Goal: Task Accomplishment & Management: Complete application form

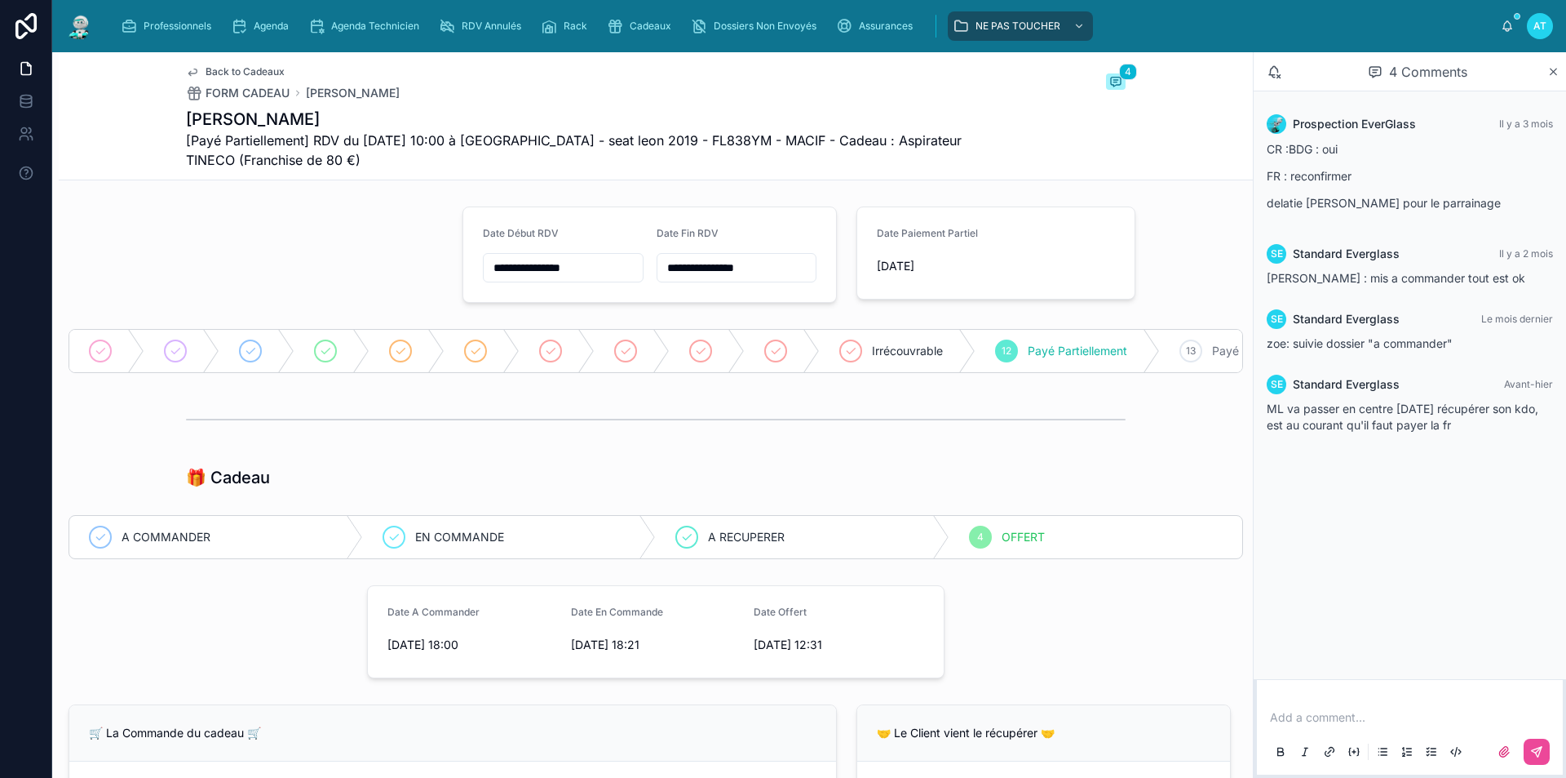
scroll to position [897, 0]
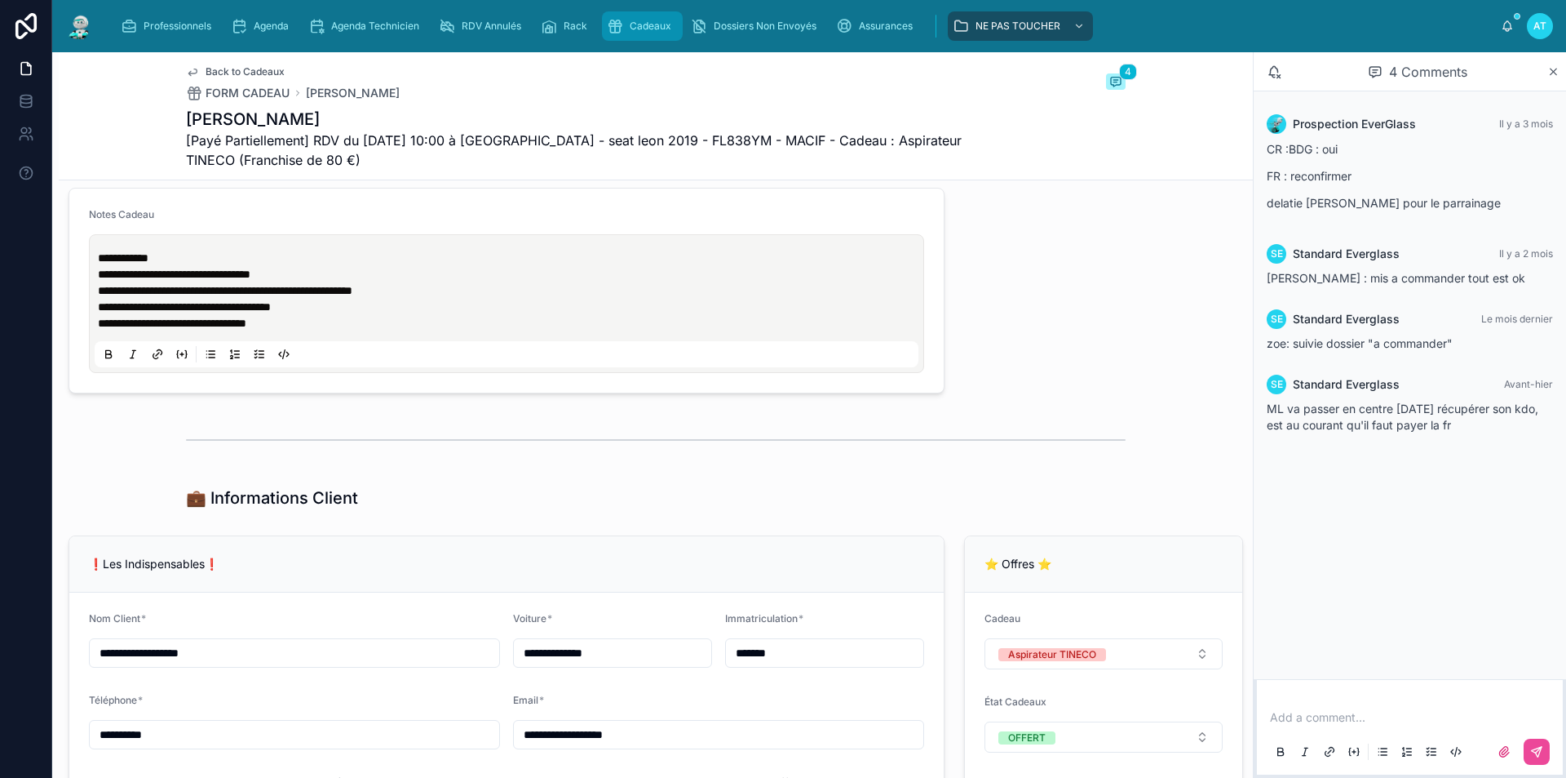
click at [645, 18] on div "Cadeaux" at bounding box center [642, 26] width 71 height 26
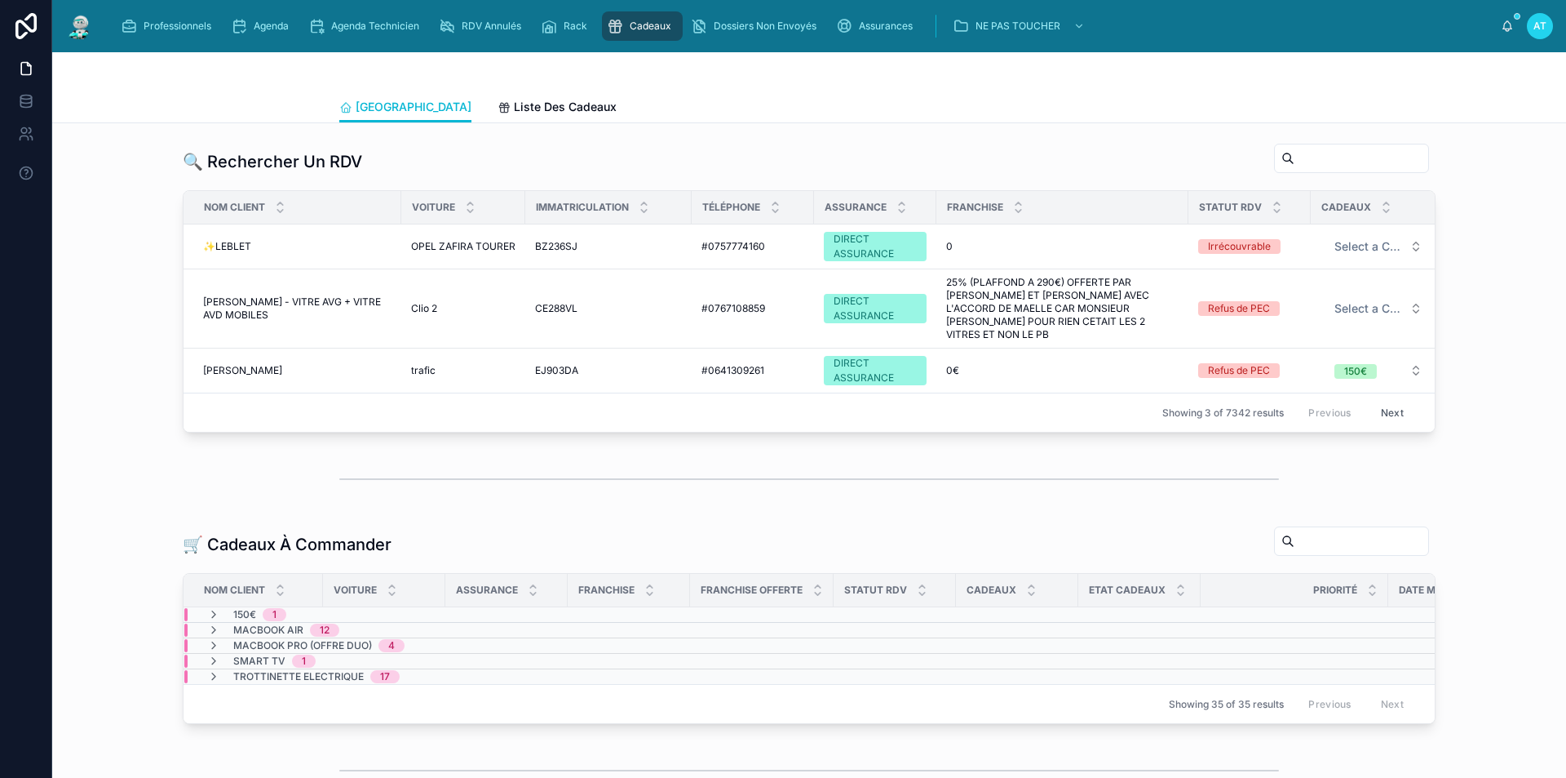
click at [1324, 162] on input "text" at bounding box center [1362, 158] width 134 height 23
paste input "**********"
type input "**********"
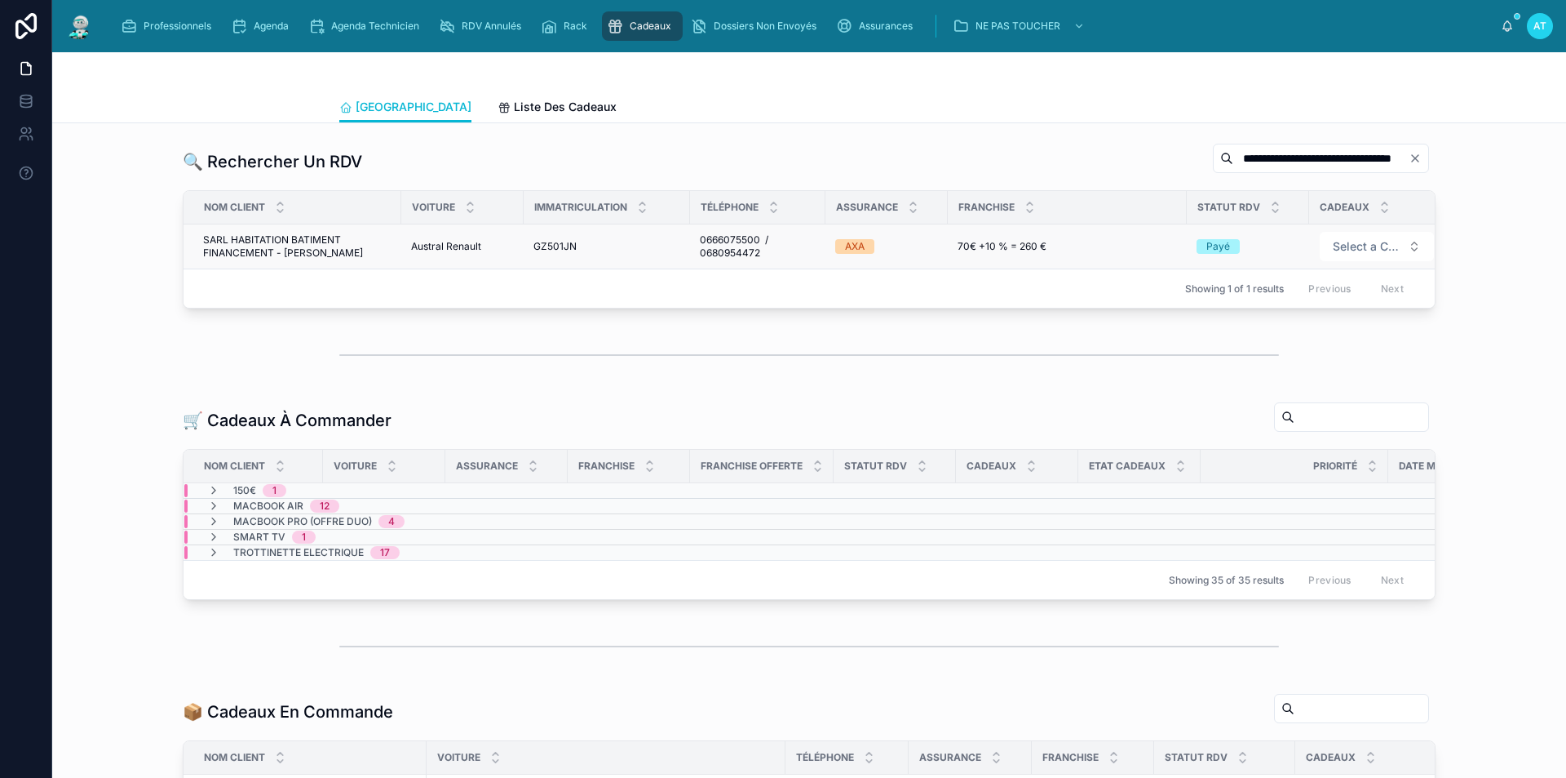
click at [321, 237] on span "SARL HABITATION BATIMENT FINANCEMENT - [PERSON_NAME]" at bounding box center [297, 246] width 188 height 26
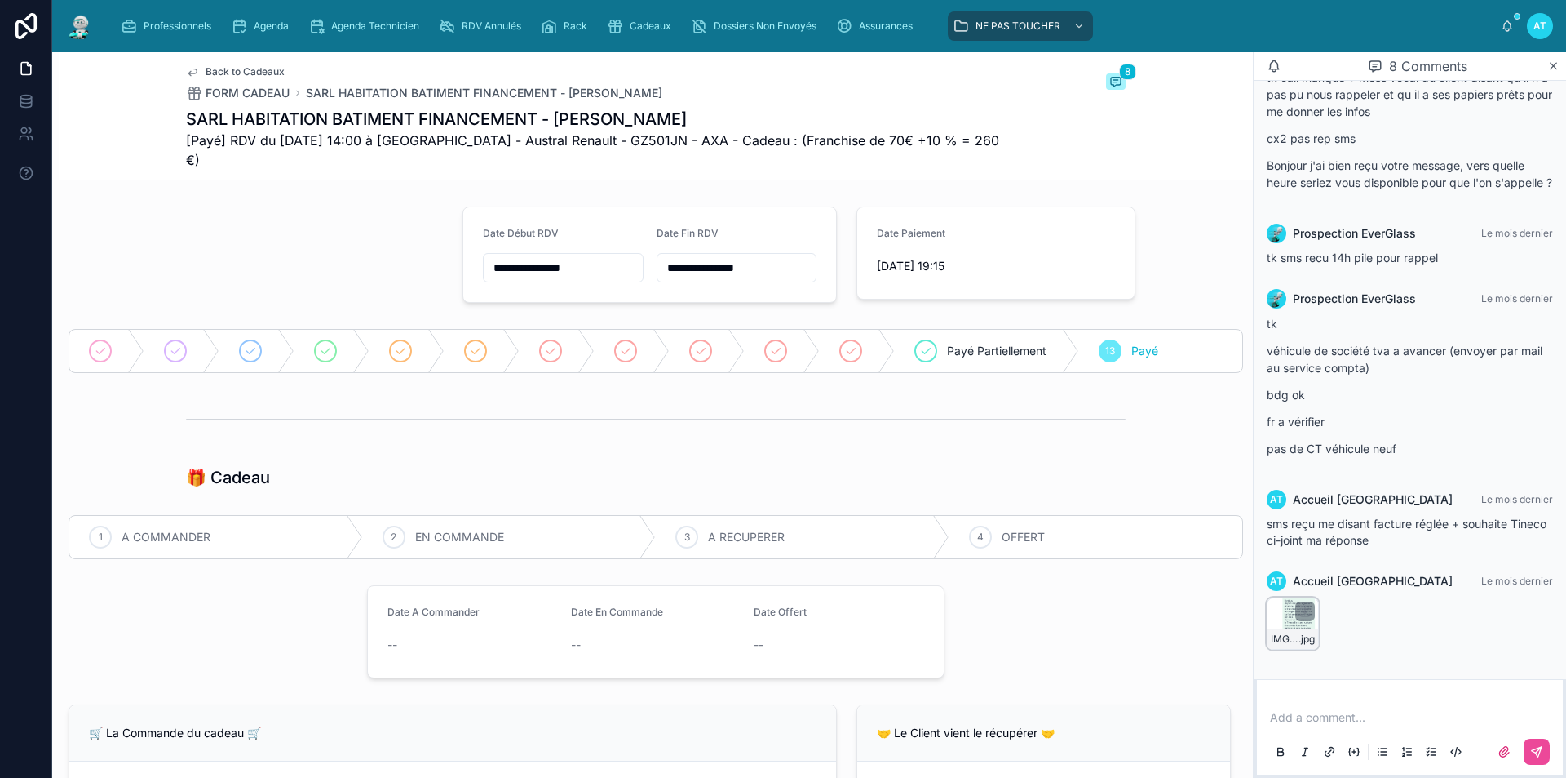
click at [1299, 627] on div "IMG_8964 .jpg" at bounding box center [1293, 623] width 52 height 52
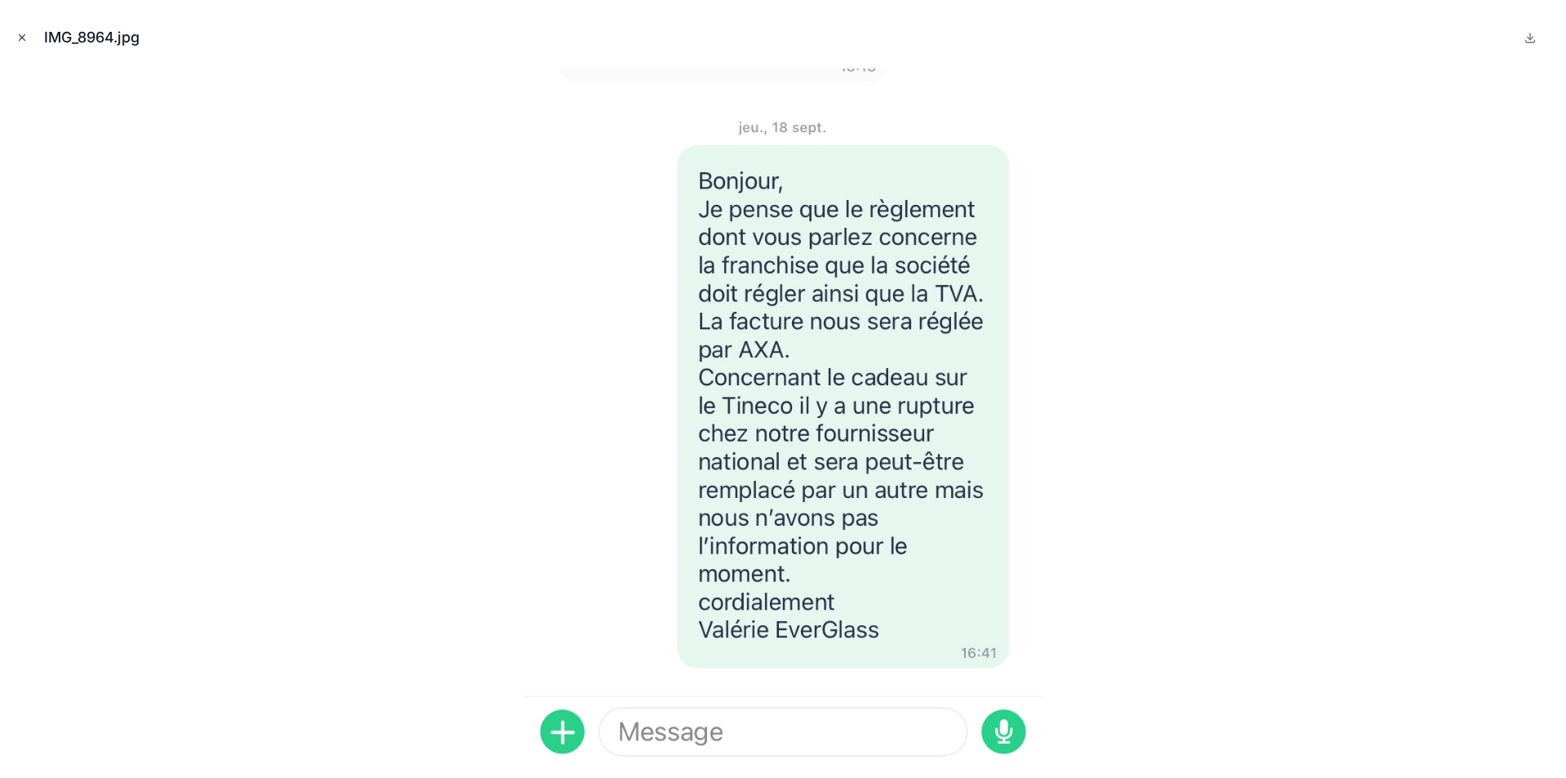
click at [16, 31] on button "Close modal" at bounding box center [22, 38] width 18 height 18
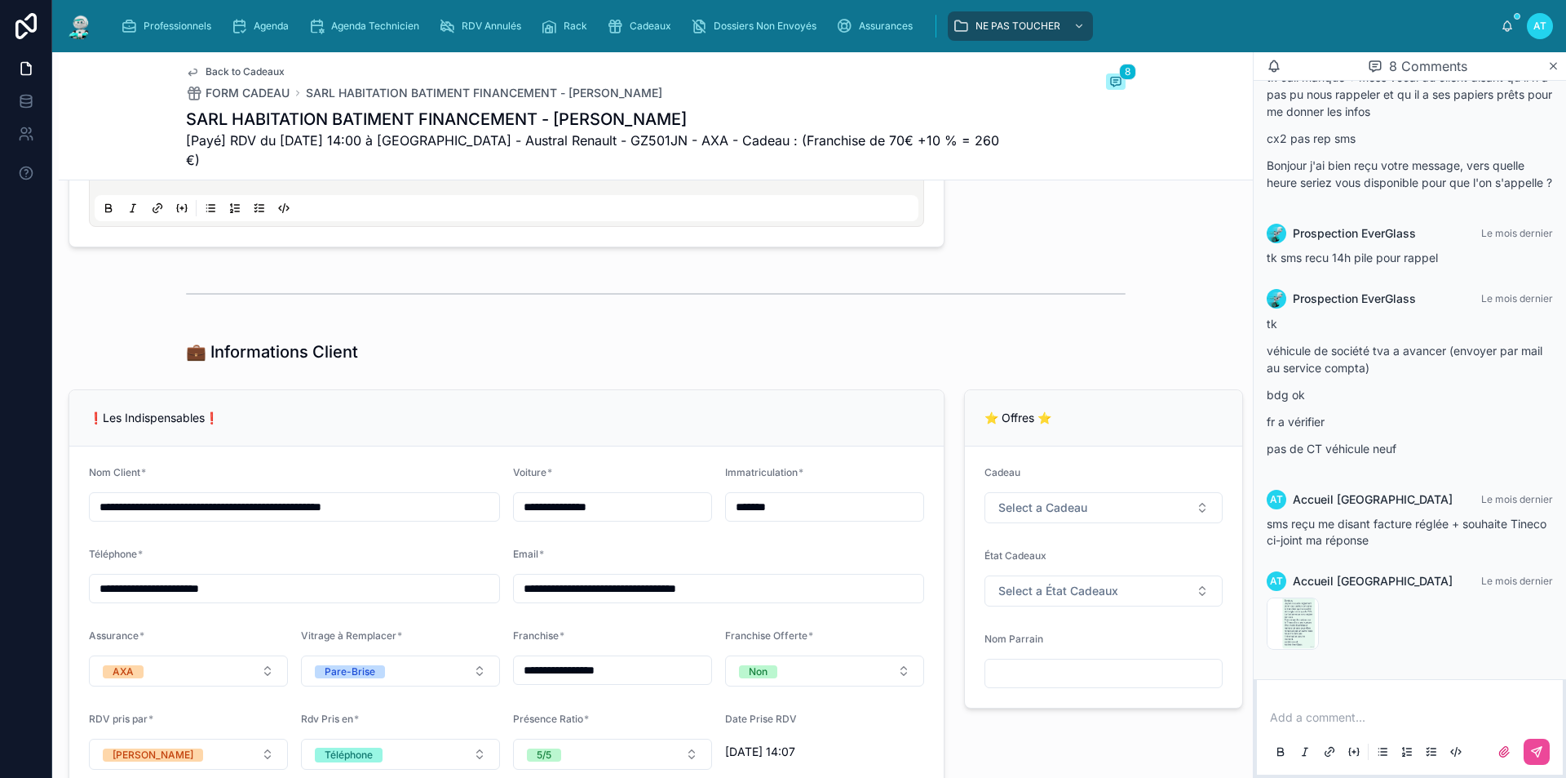
scroll to position [979, 0]
click at [1096, 491] on button "Select a Cadeau" at bounding box center [1104, 506] width 238 height 31
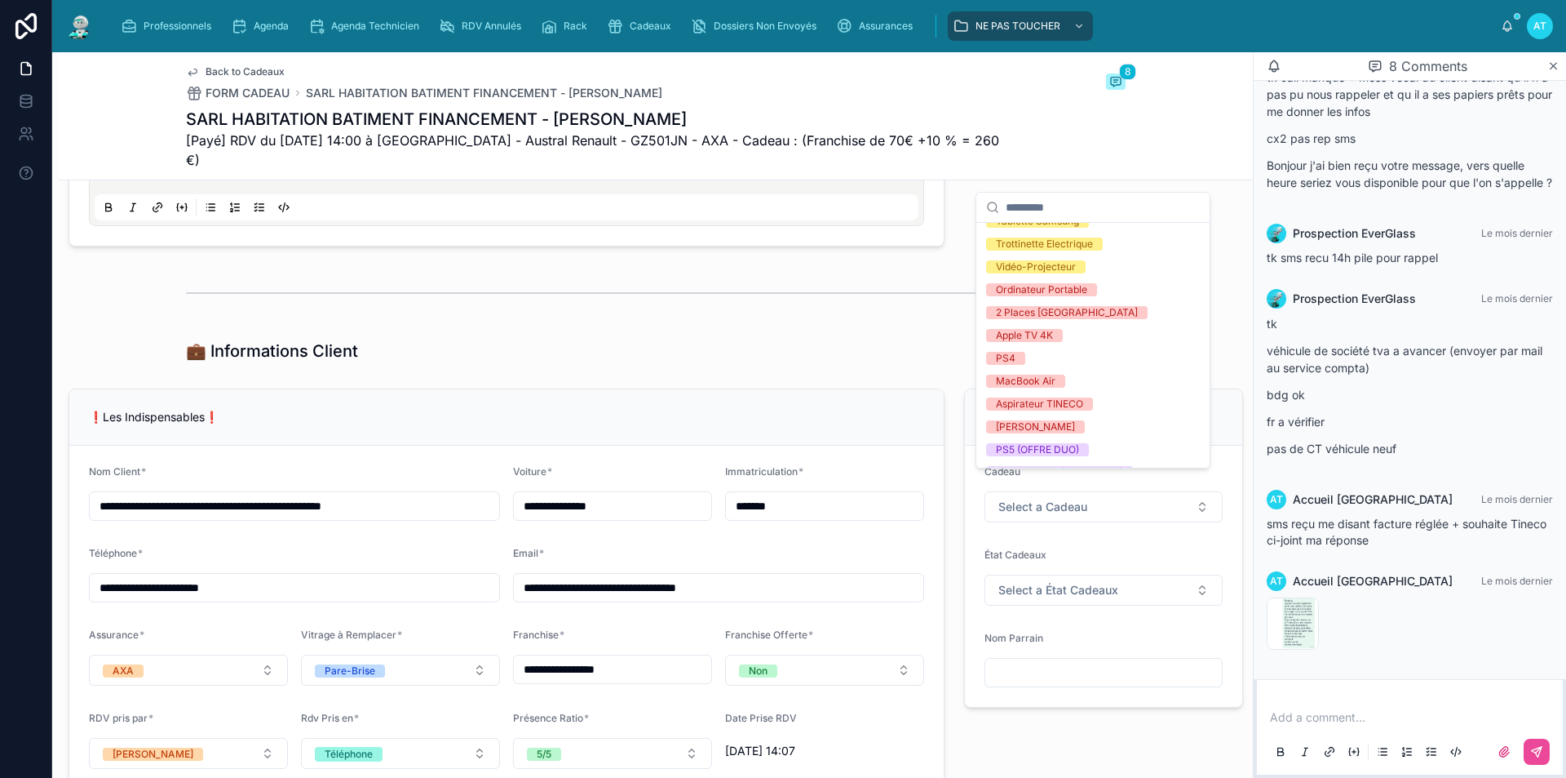
scroll to position [310, 0]
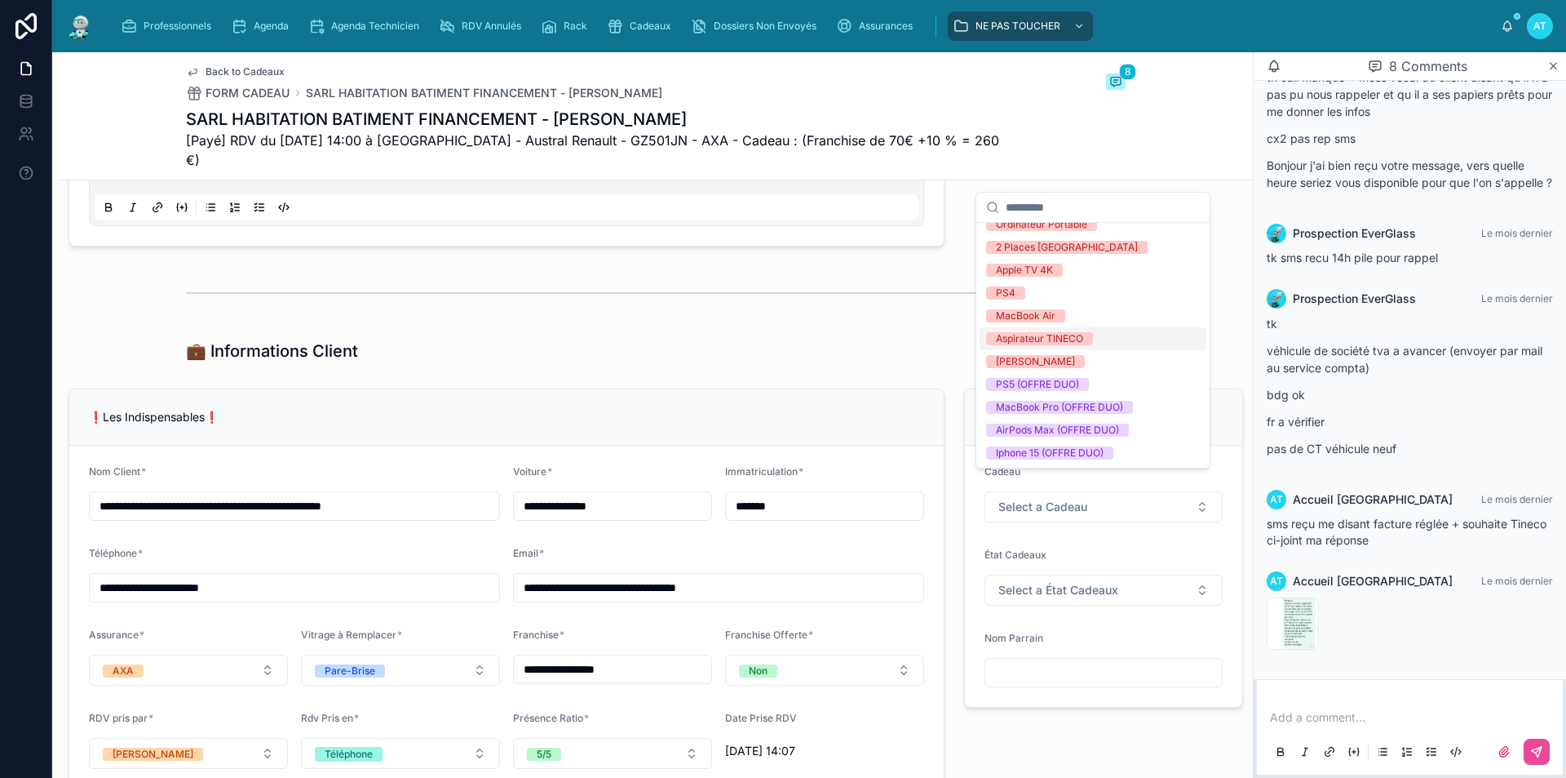
click at [1091, 342] on span "Aspirateur TINECO" at bounding box center [1039, 338] width 107 height 13
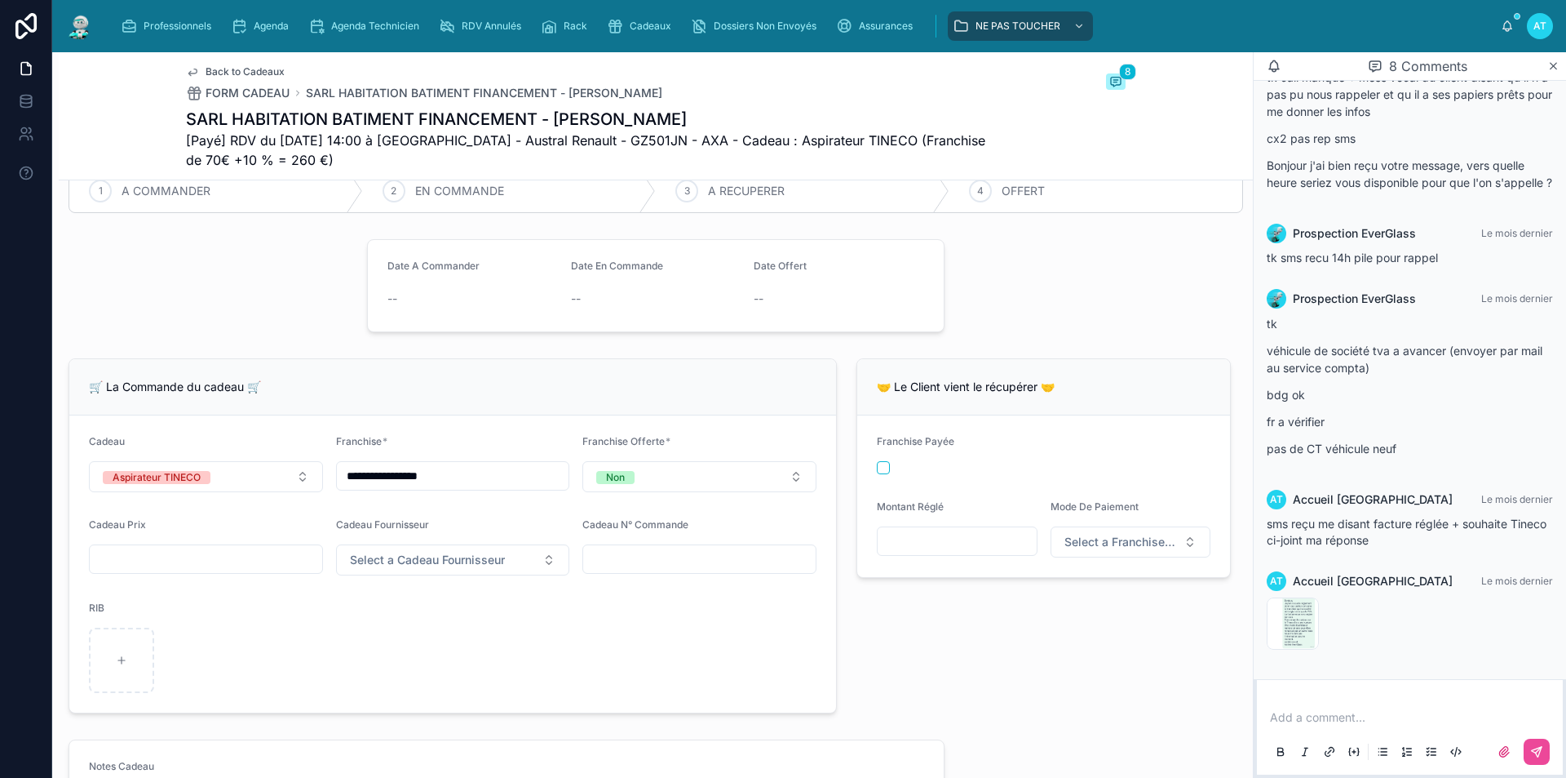
scroll to position [183, 0]
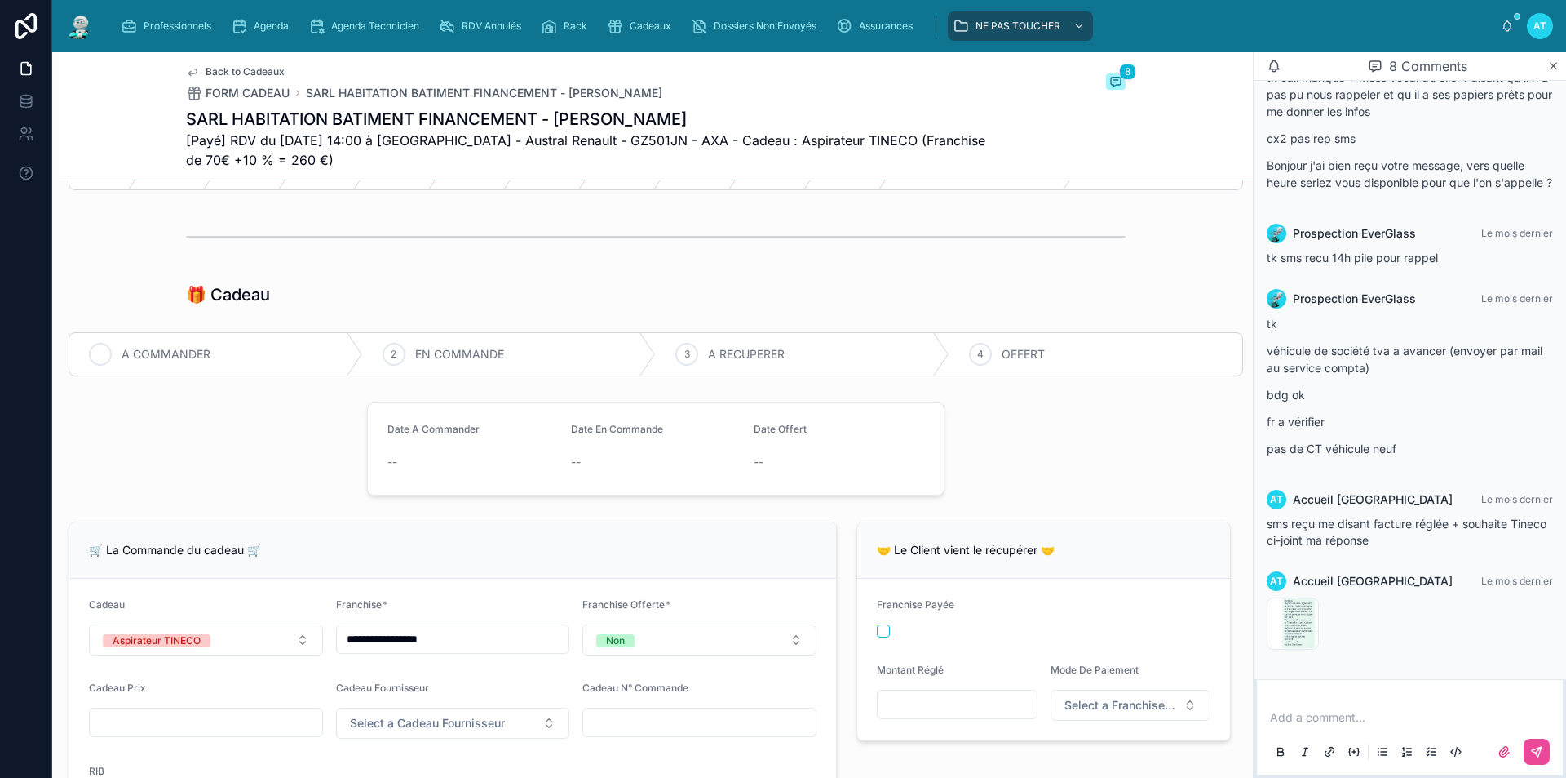
click at [197, 348] on span "A COMMANDER" at bounding box center [166, 354] width 89 height 16
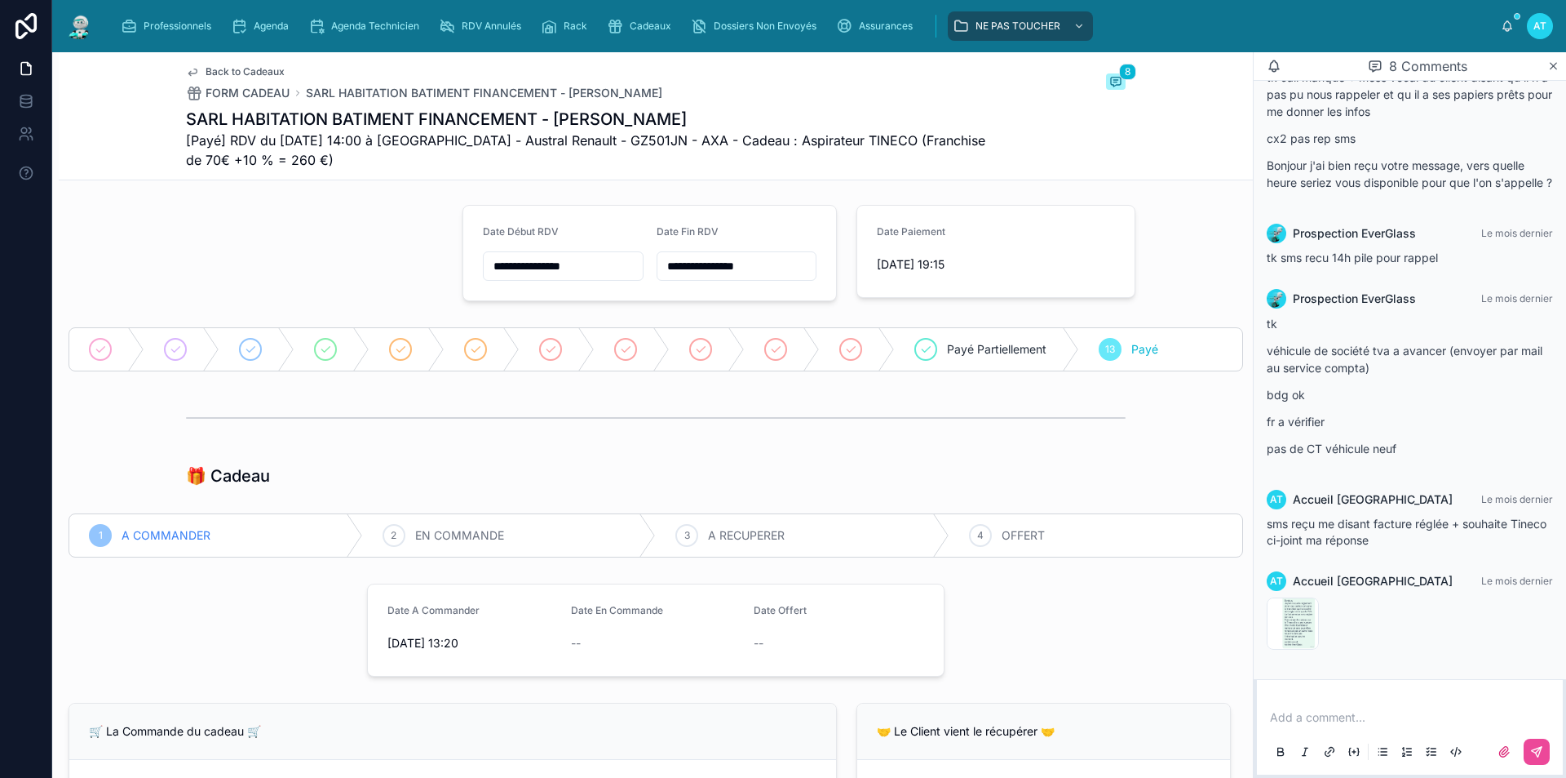
scroll to position [0, 0]
click at [259, 11] on link "Agenda" at bounding box center [263, 25] width 74 height 29
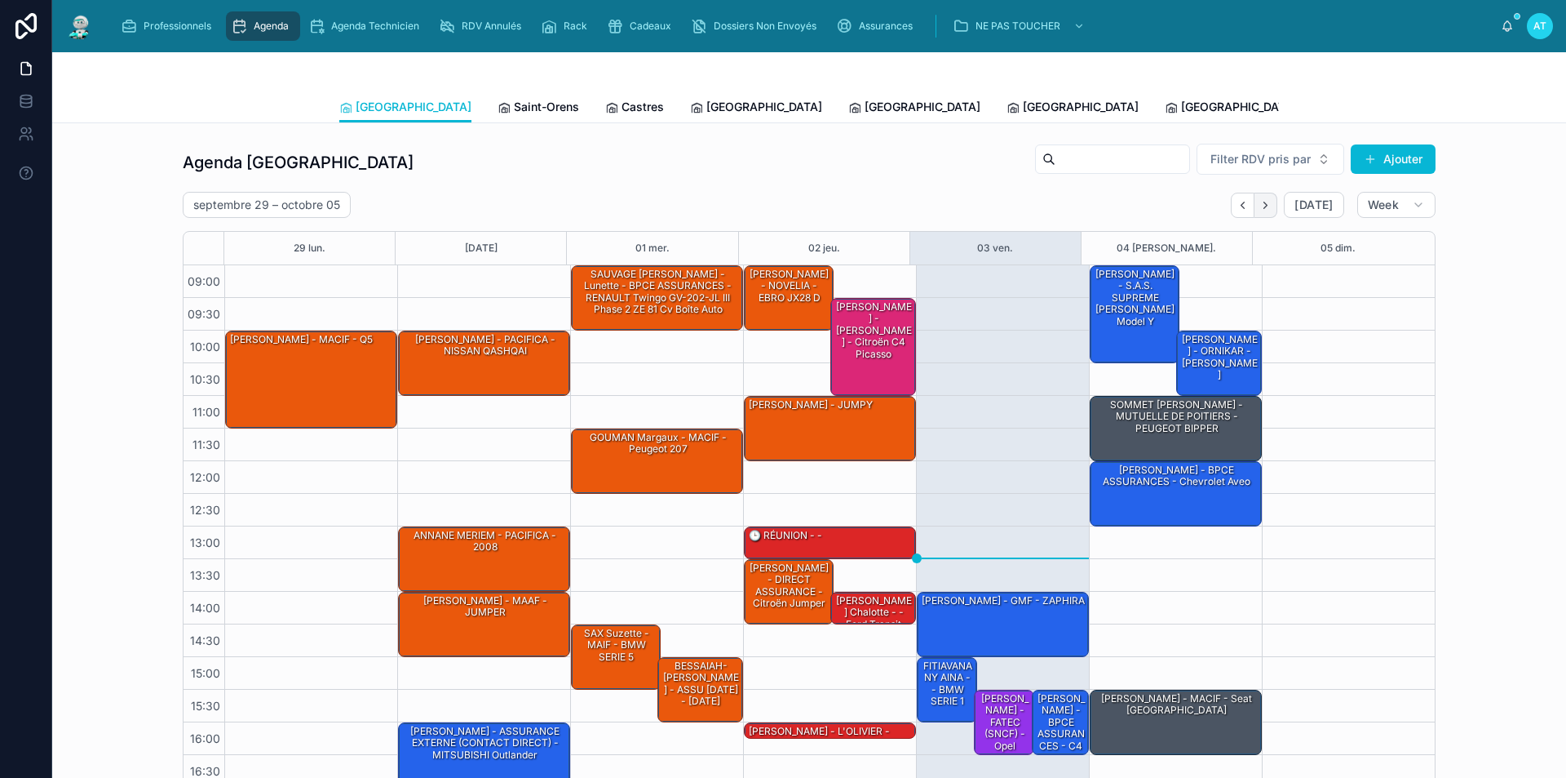
click at [1272, 207] on button "Next" at bounding box center [1266, 205] width 23 height 25
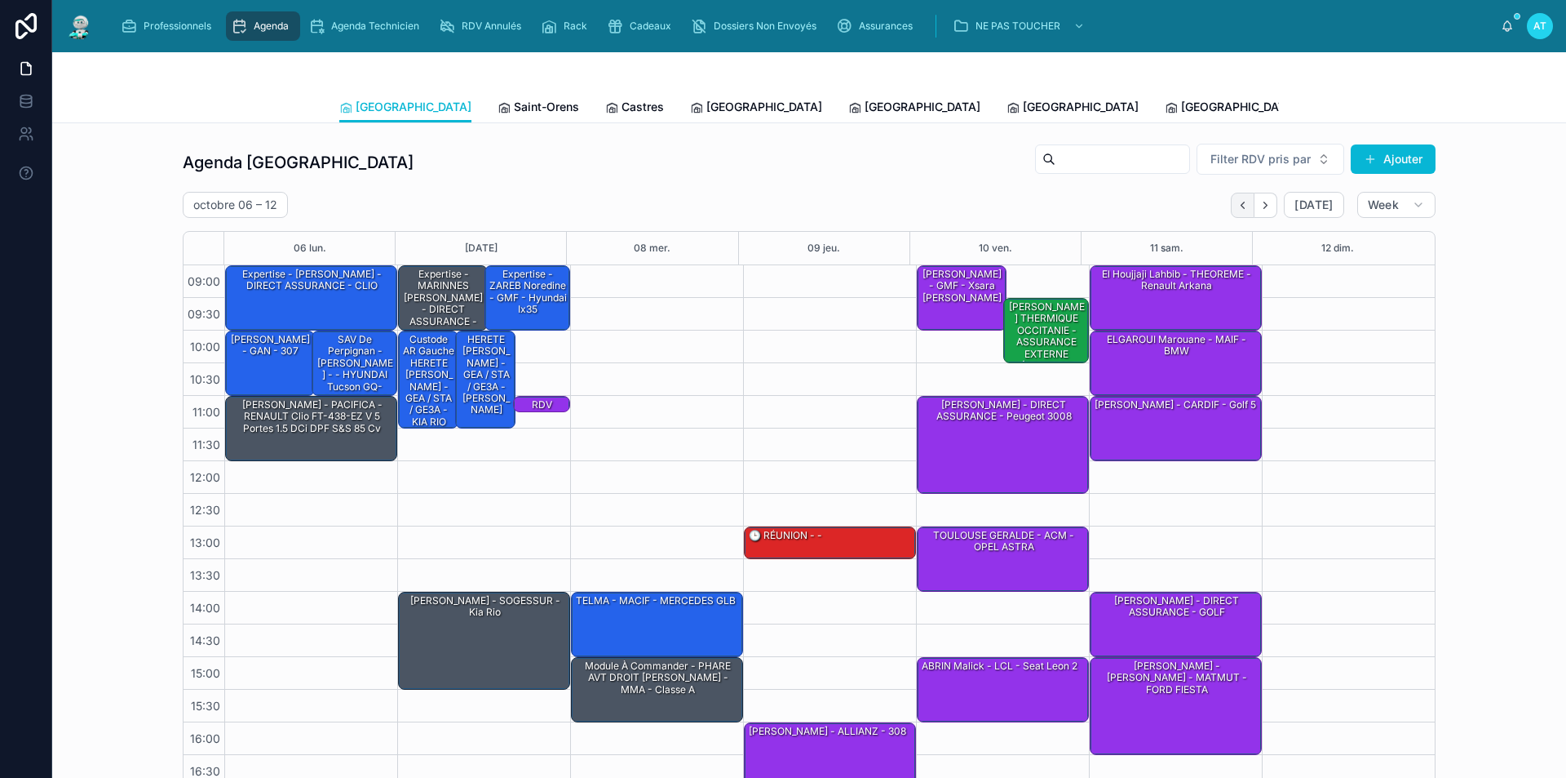
click at [1239, 206] on icon "Back" at bounding box center [1243, 205] width 12 height 12
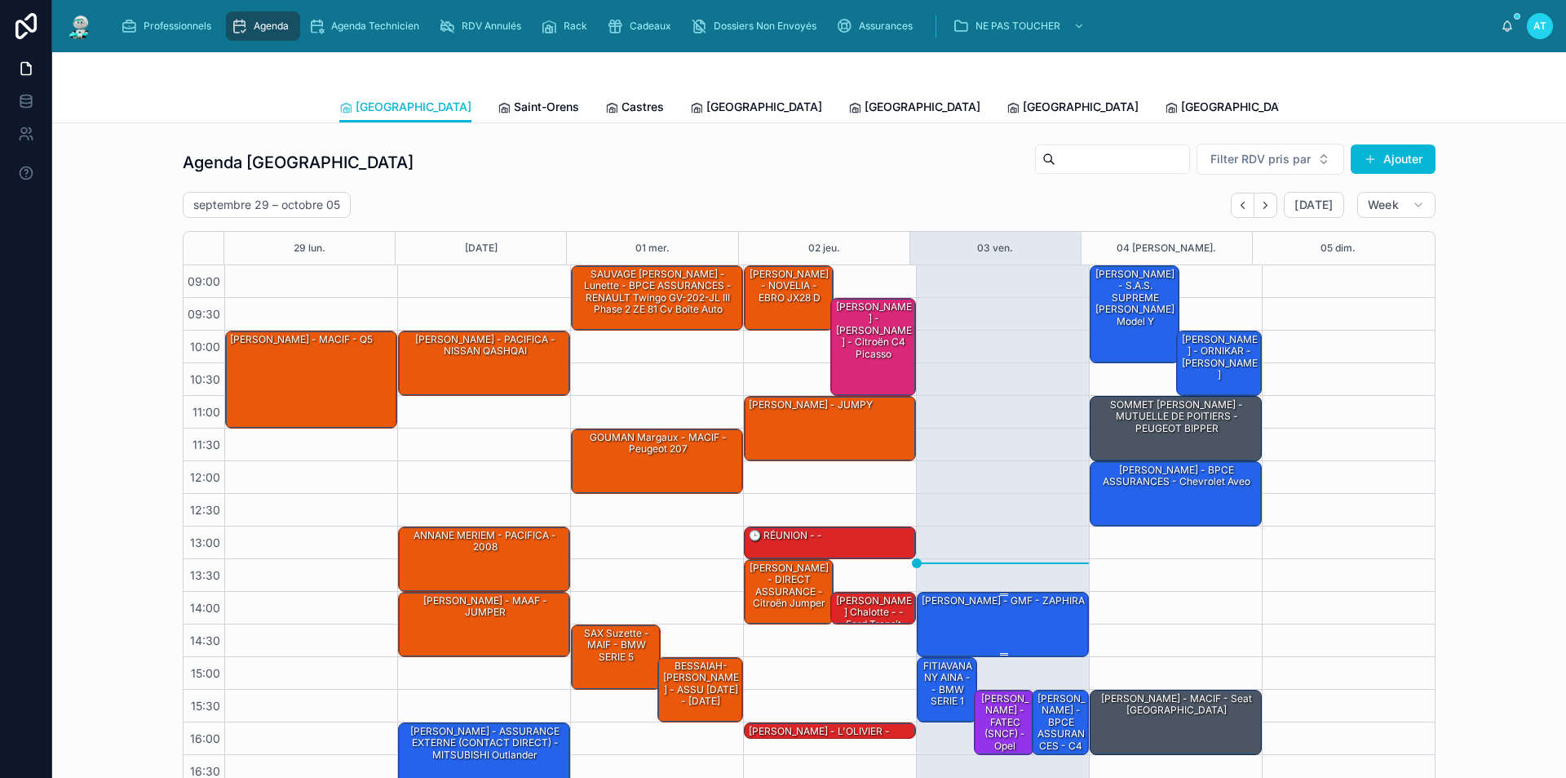
click at [1014, 603] on div "[PERSON_NAME] - GMF - ZAPHIRA" at bounding box center [1003, 600] width 166 height 15
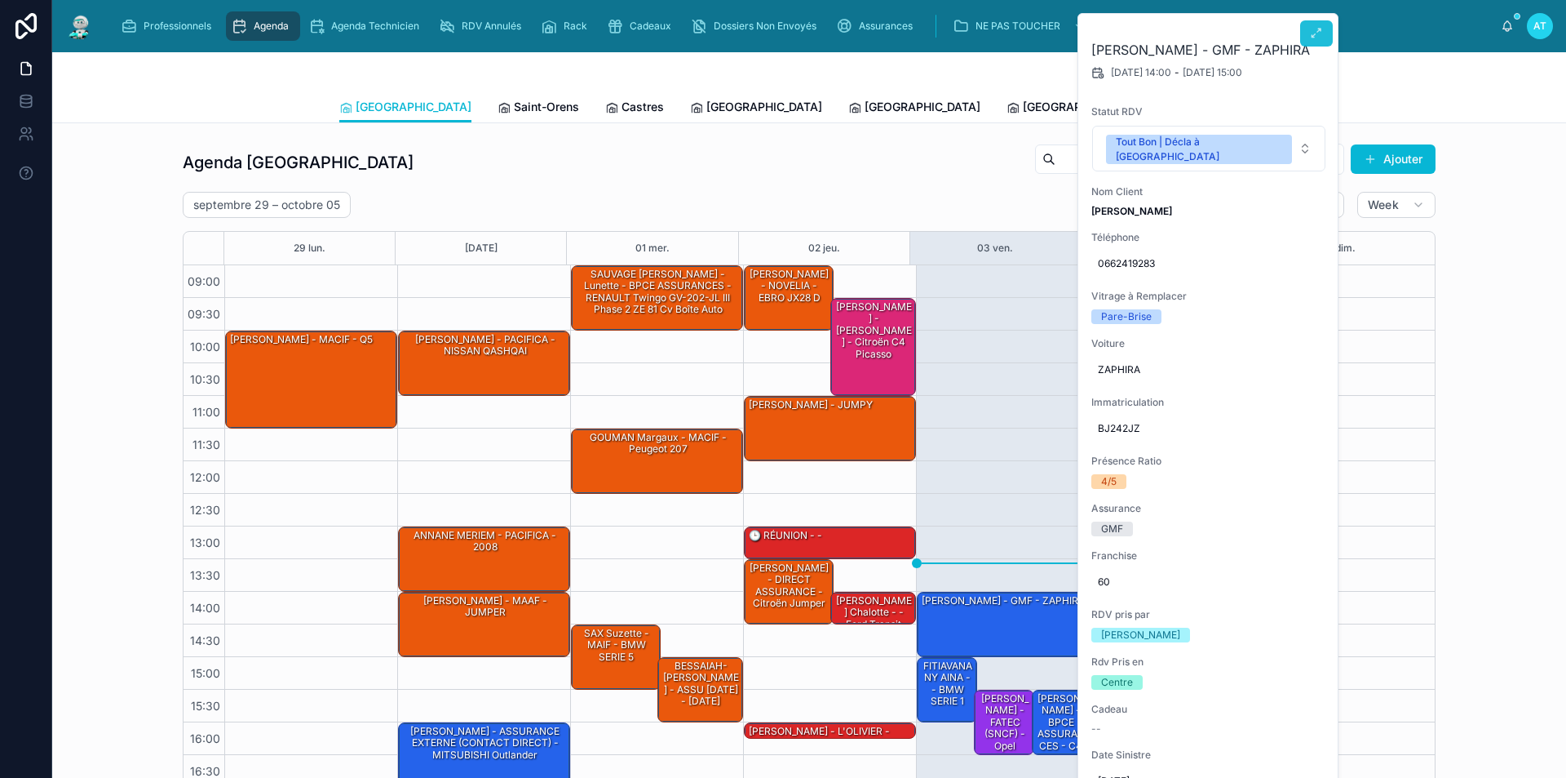
click at [1327, 21] on button at bounding box center [1317, 33] width 33 height 26
click at [1320, 30] on div "Professionnels Agenda Agenda Technicien RDV Annulés Rack Cadeaux Dossiers Non E…" at bounding box center [805, 26] width 1394 height 36
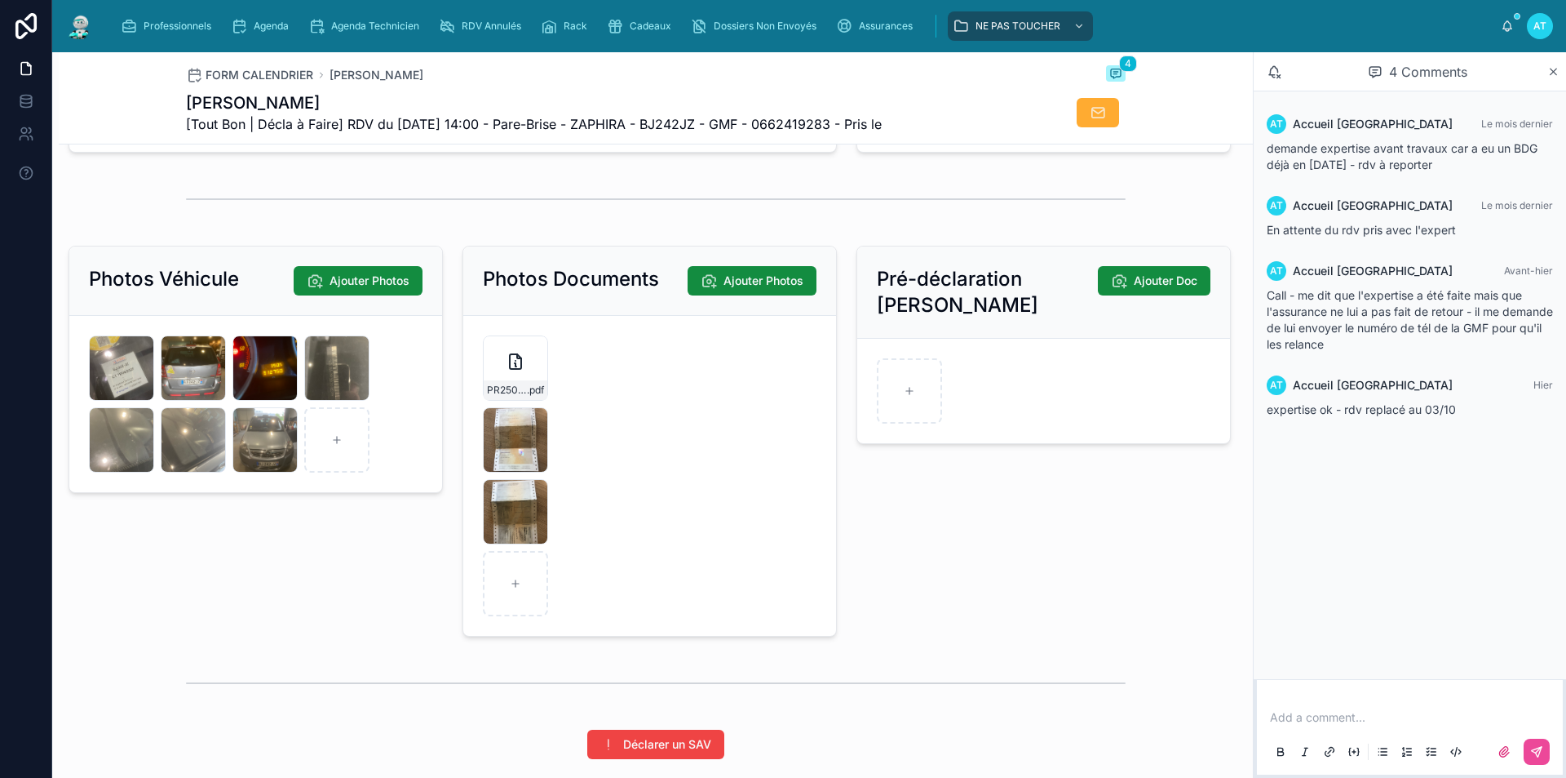
scroll to position [2150, 0]
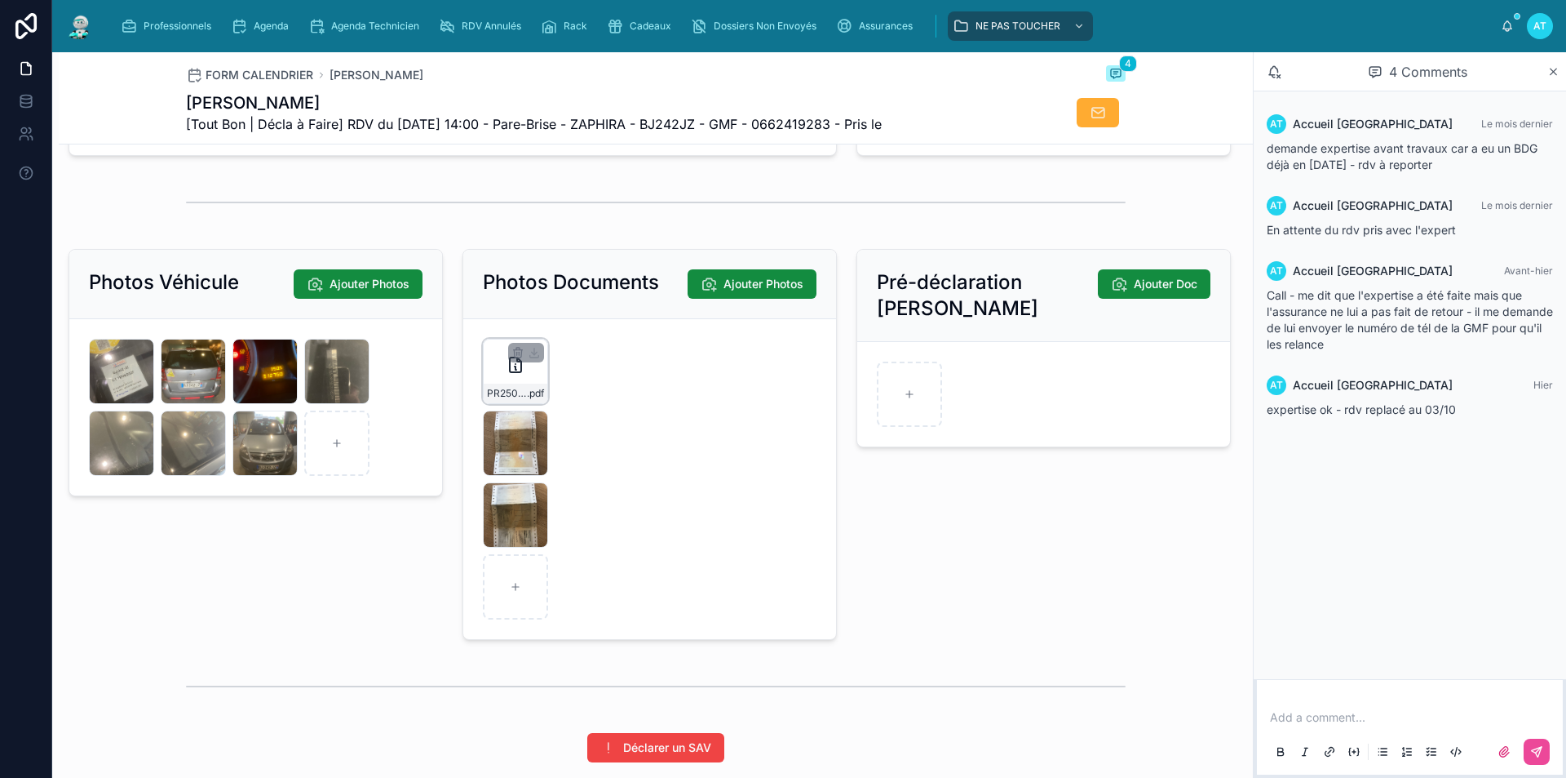
click at [521, 395] on div "PR2509-1686 .pdf" at bounding box center [515, 371] width 65 height 65
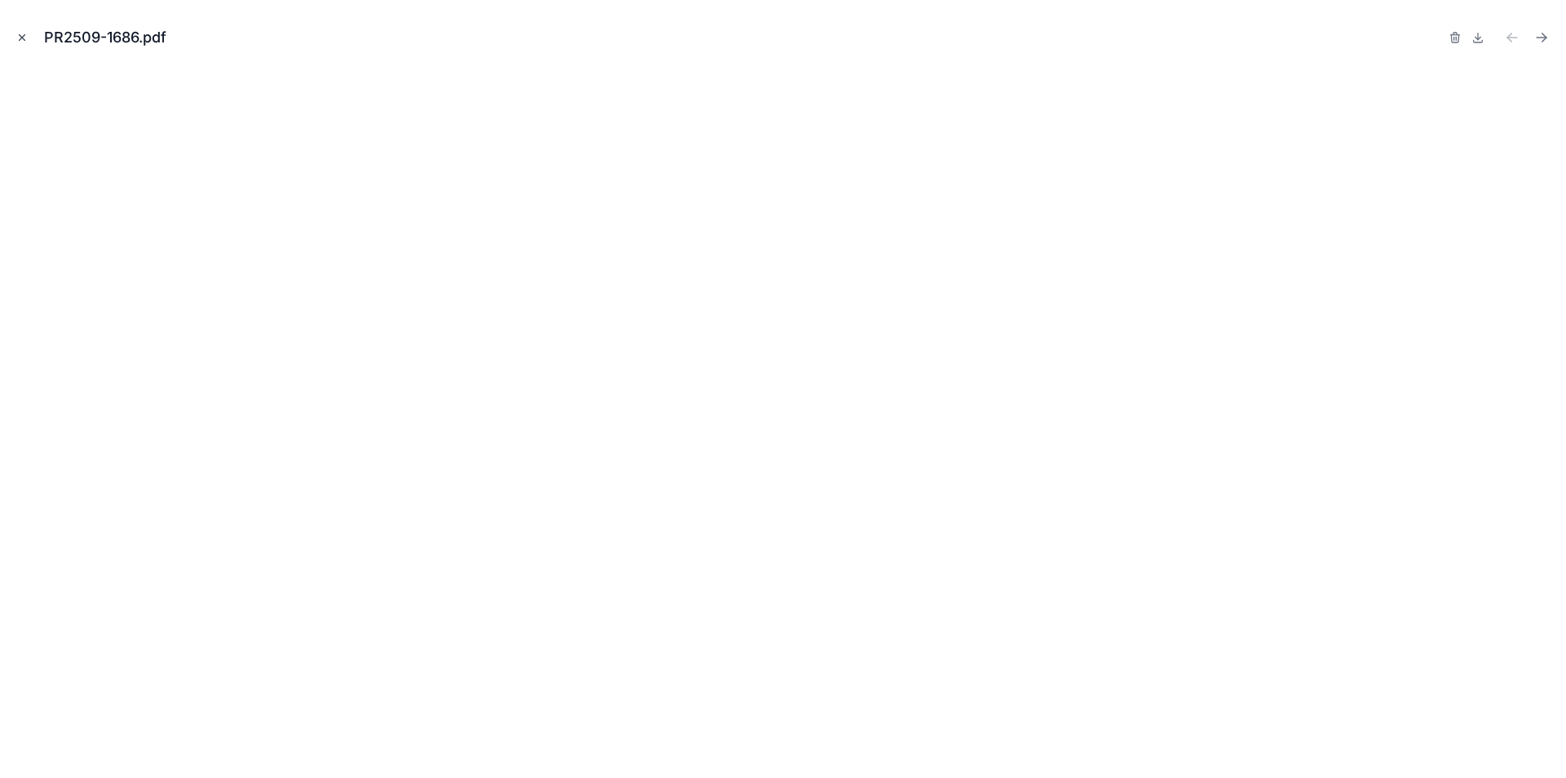
click at [27, 34] on icon "Close modal" at bounding box center [21, 37] width 11 height 11
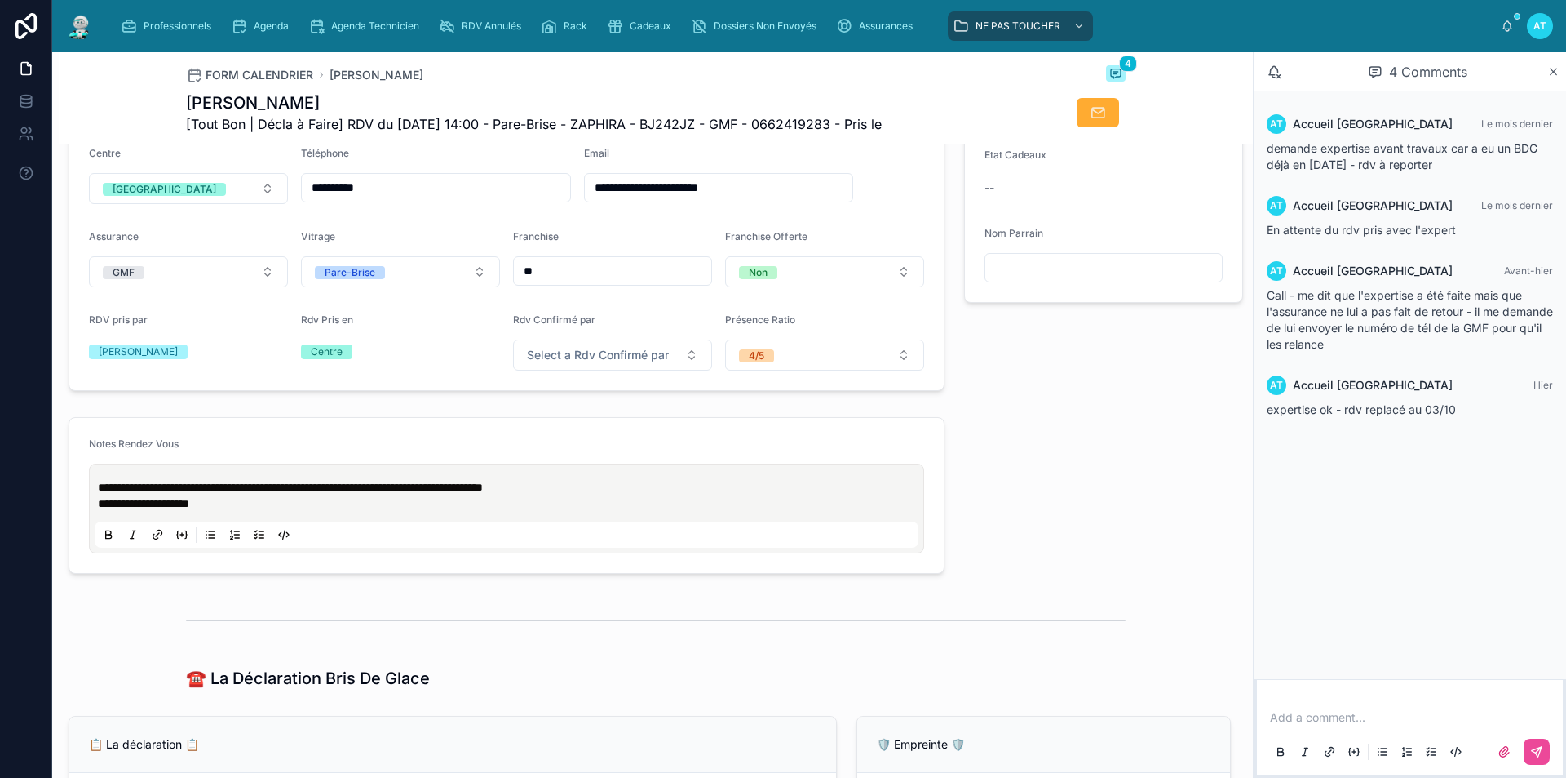
scroll to position [273, 0]
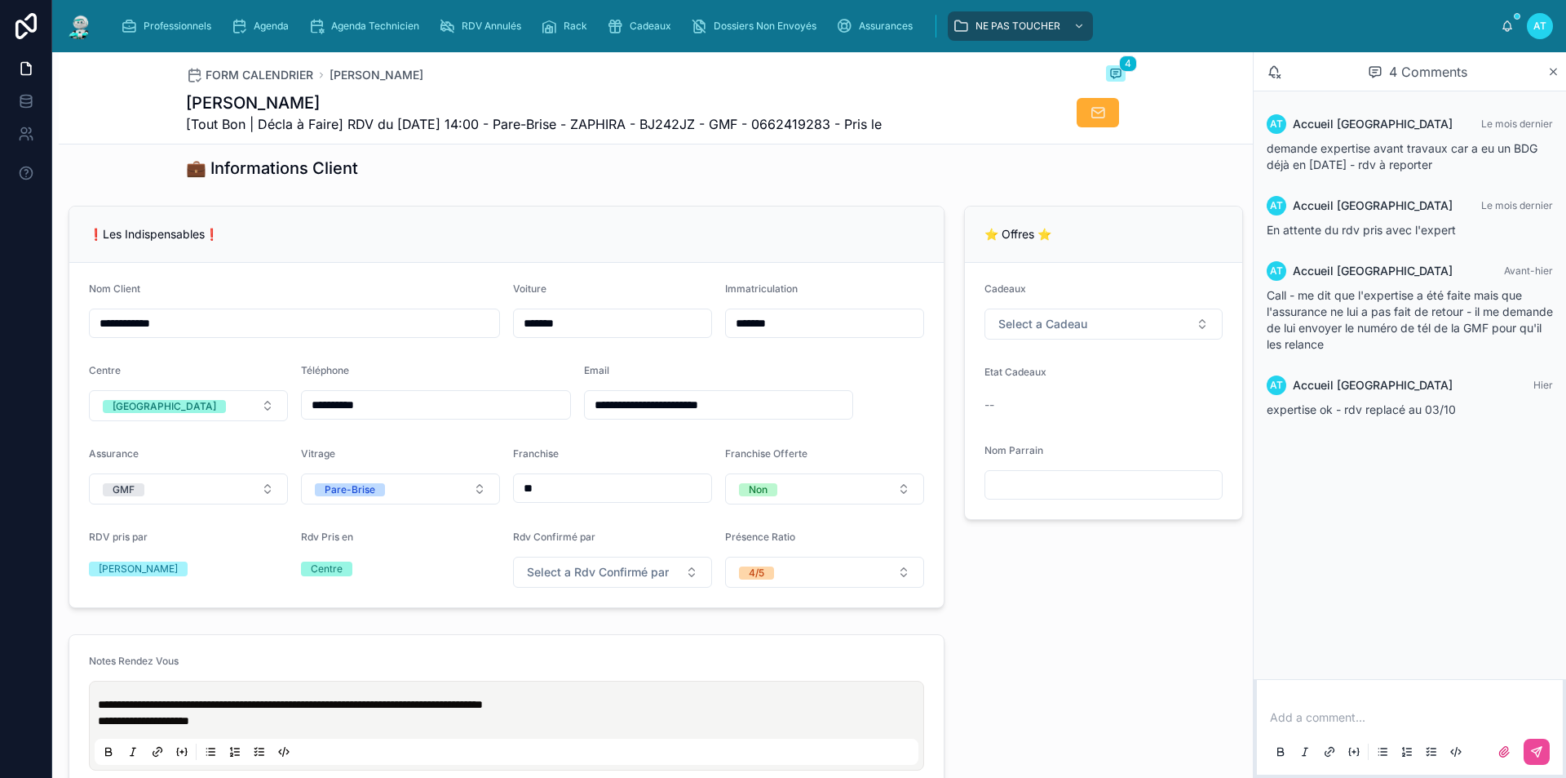
drag, startPoint x: 735, startPoint y: 419, endPoint x: 570, endPoint y: 428, distance: 165.0
click at [570, 428] on form "**********" at bounding box center [506, 435] width 875 height 344
click at [893, 263] on div "❗Les Indispensables❗" at bounding box center [506, 234] width 875 height 56
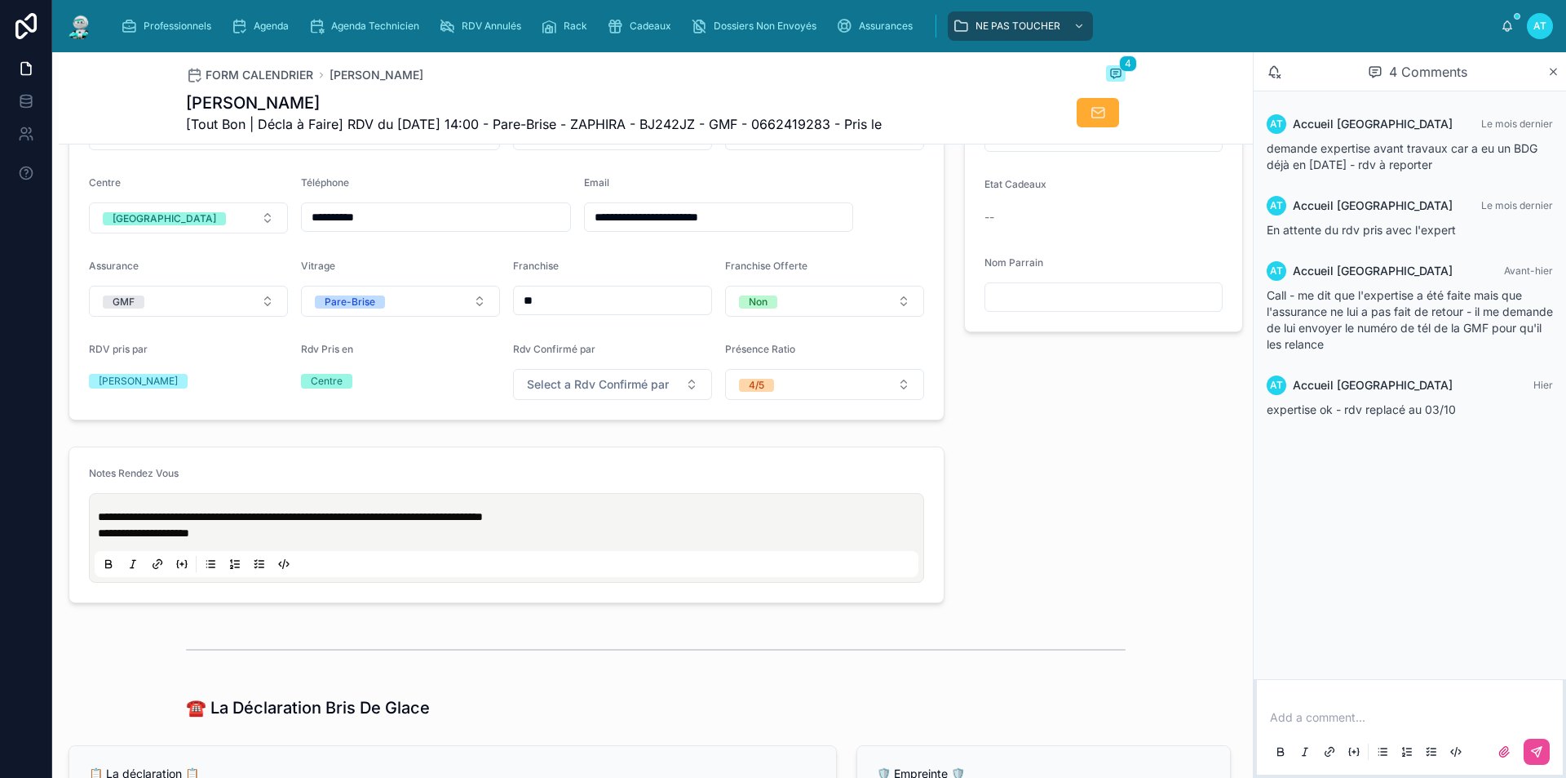
scroll to position [490, 0]
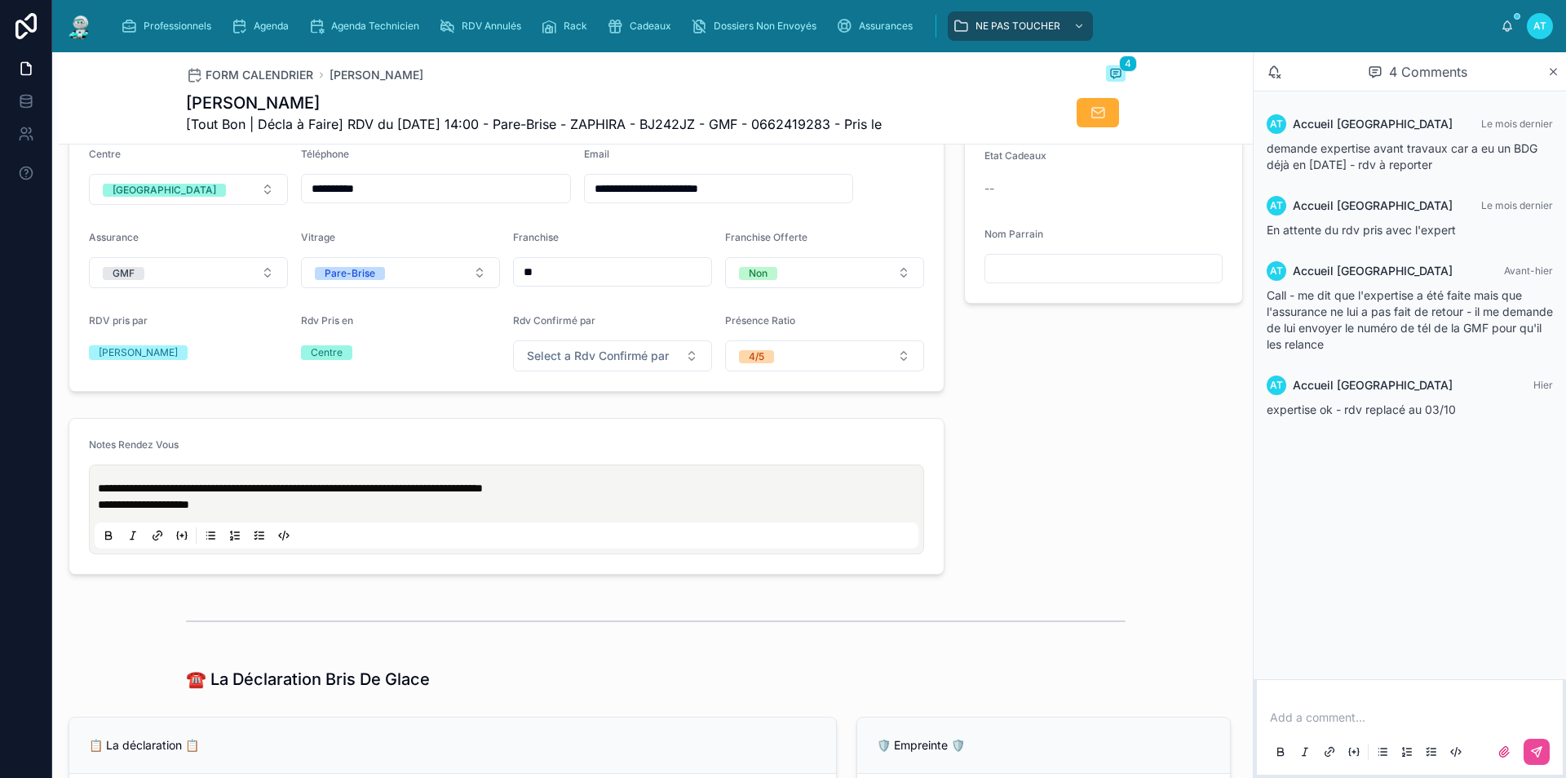
click at [100, 494] on span "**********" at bounding box center [290, 487] width 385 height 11
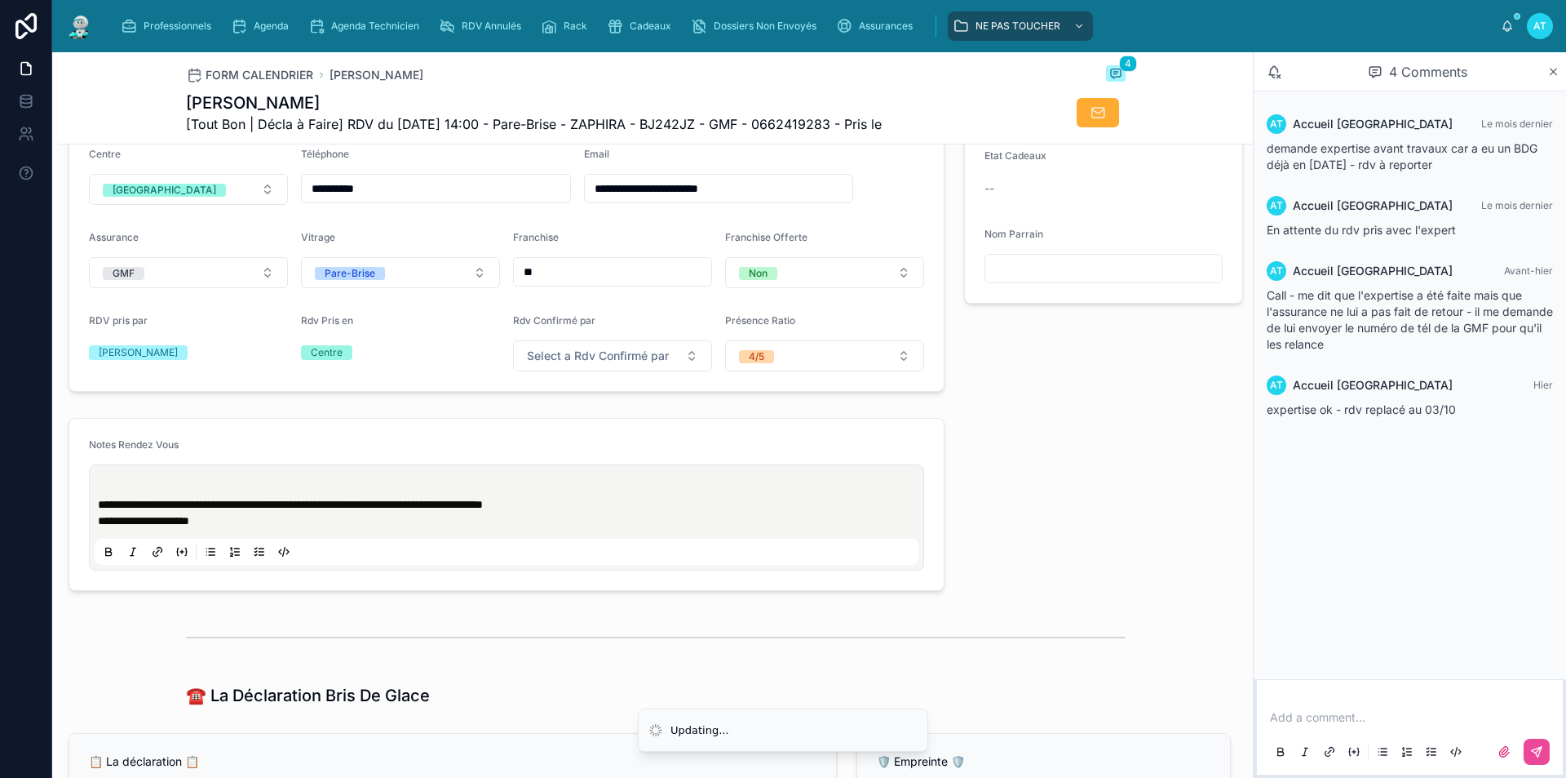
click at [115, 496] on p at bounding box center [510, 488] width 824 height 16
click at [668, 529] on p "**********" at bounding box center [510, 520] width 824 height 16
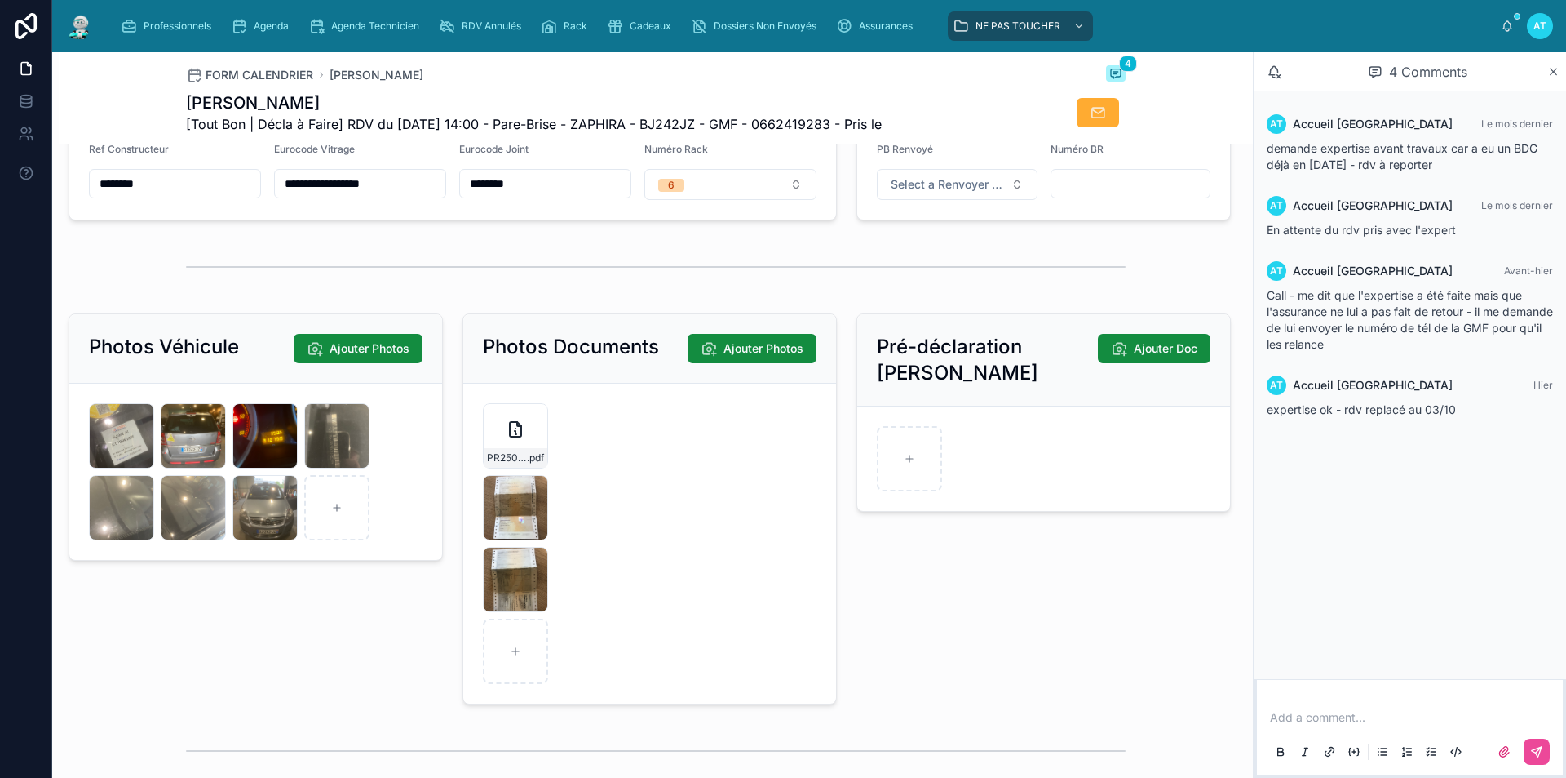
scroll to position [2121, 0]
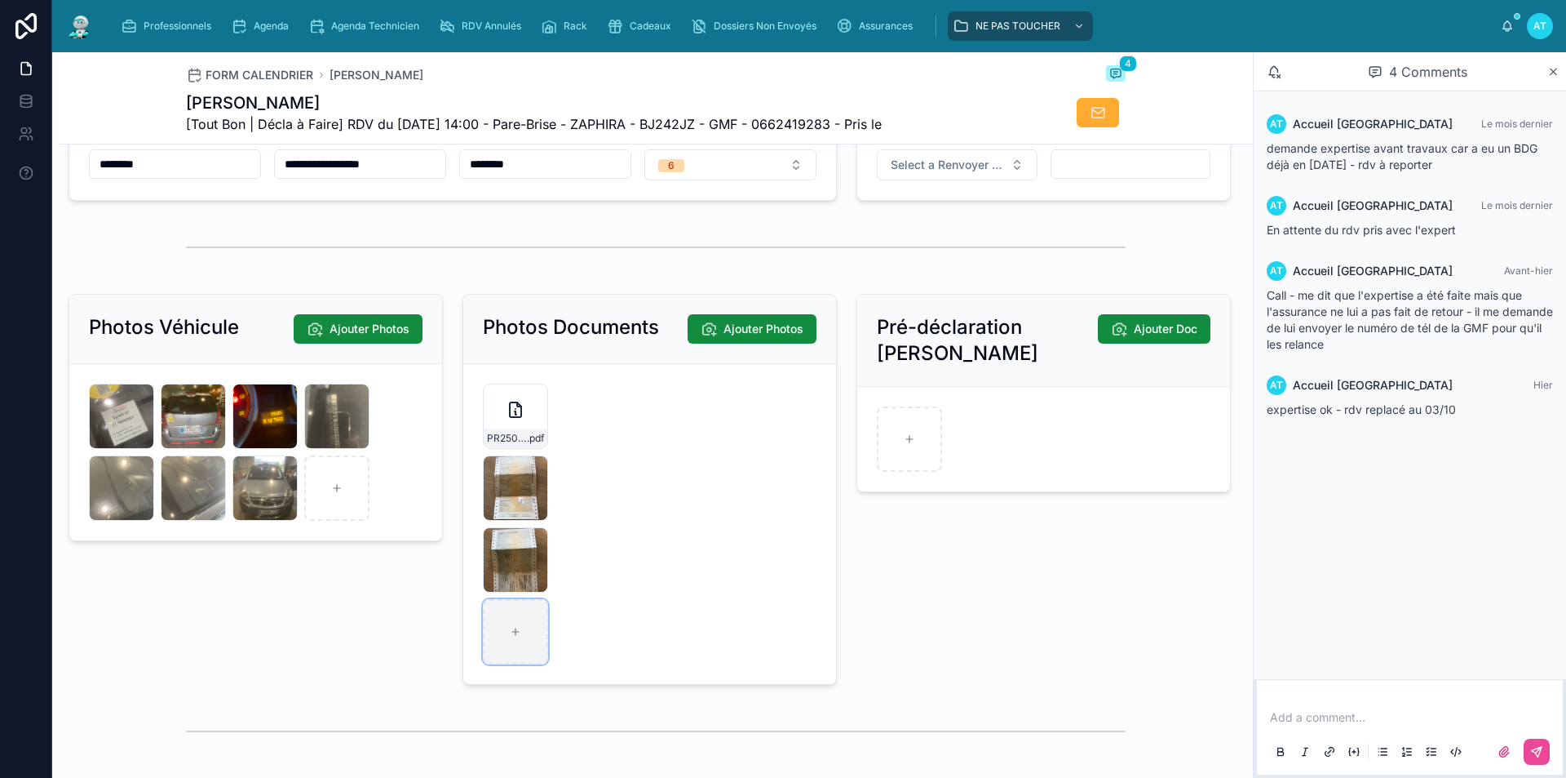
click at [501, 640] on div at bounding box center [515, 631] width 65 height 65
type input "**********"
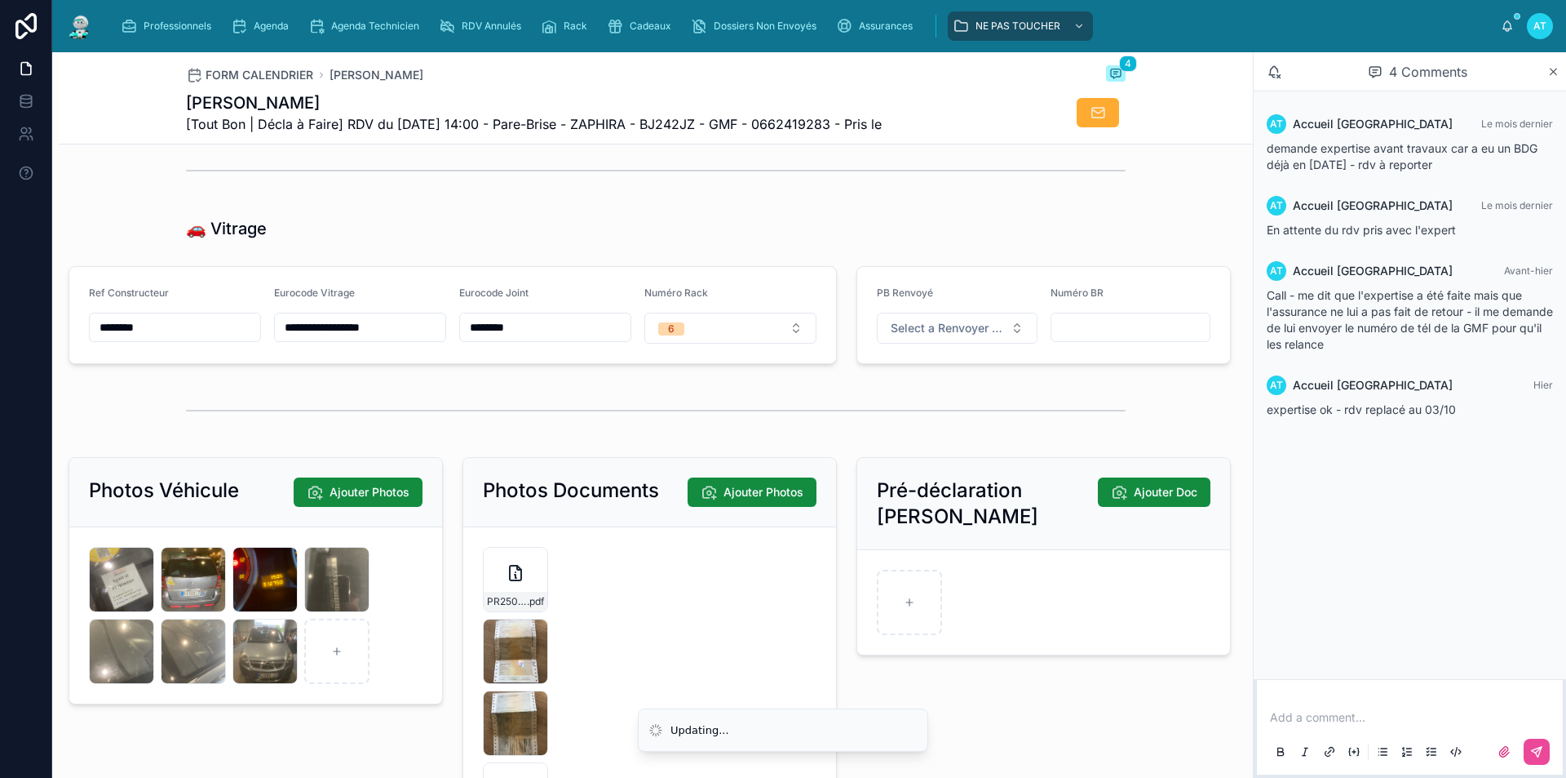
scroll to position [2203, 0]
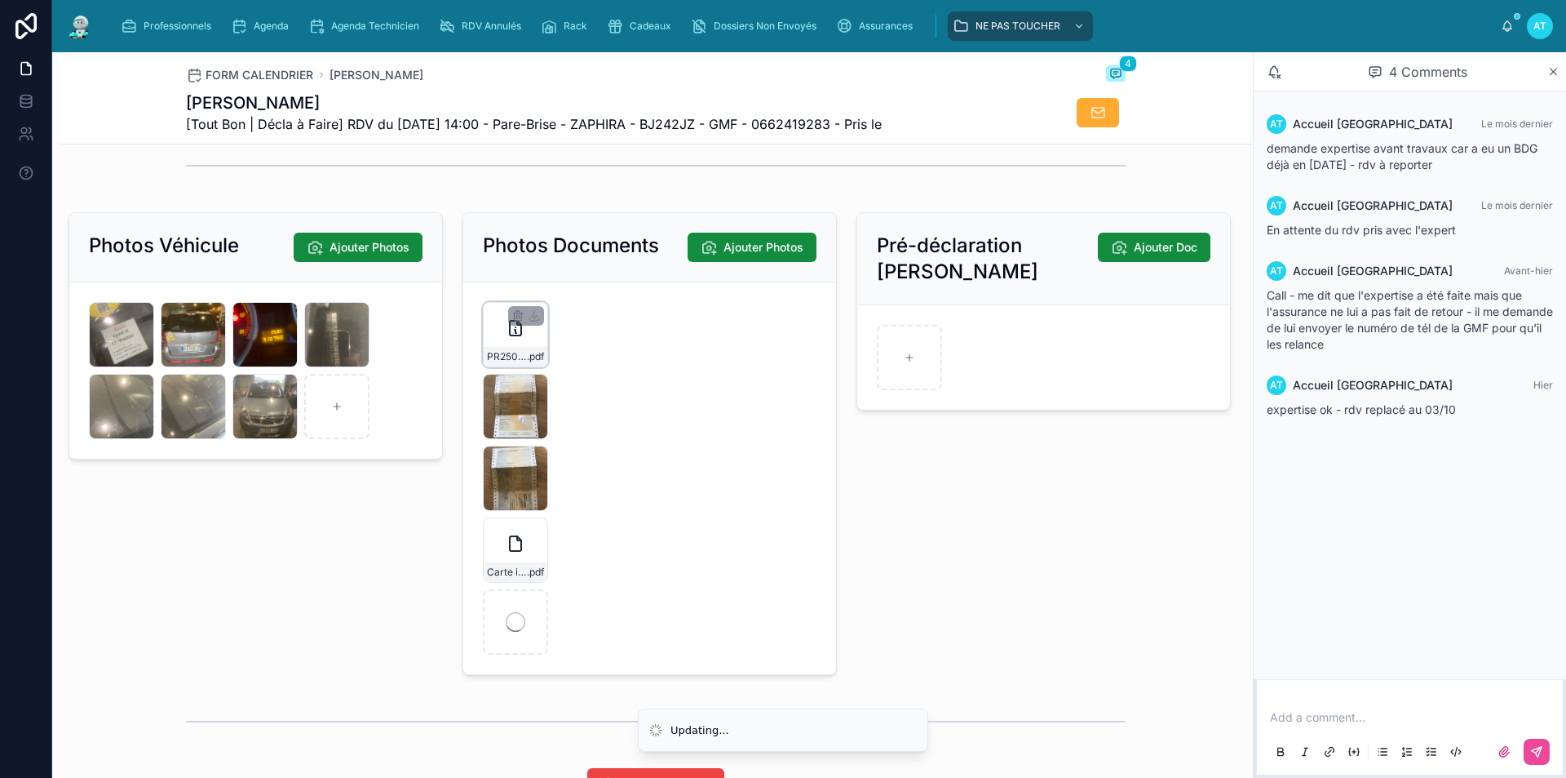
click at [529, 357] on div "PR2509-1686 .pdf" at bounding box center [515, 334] width 65 height 65
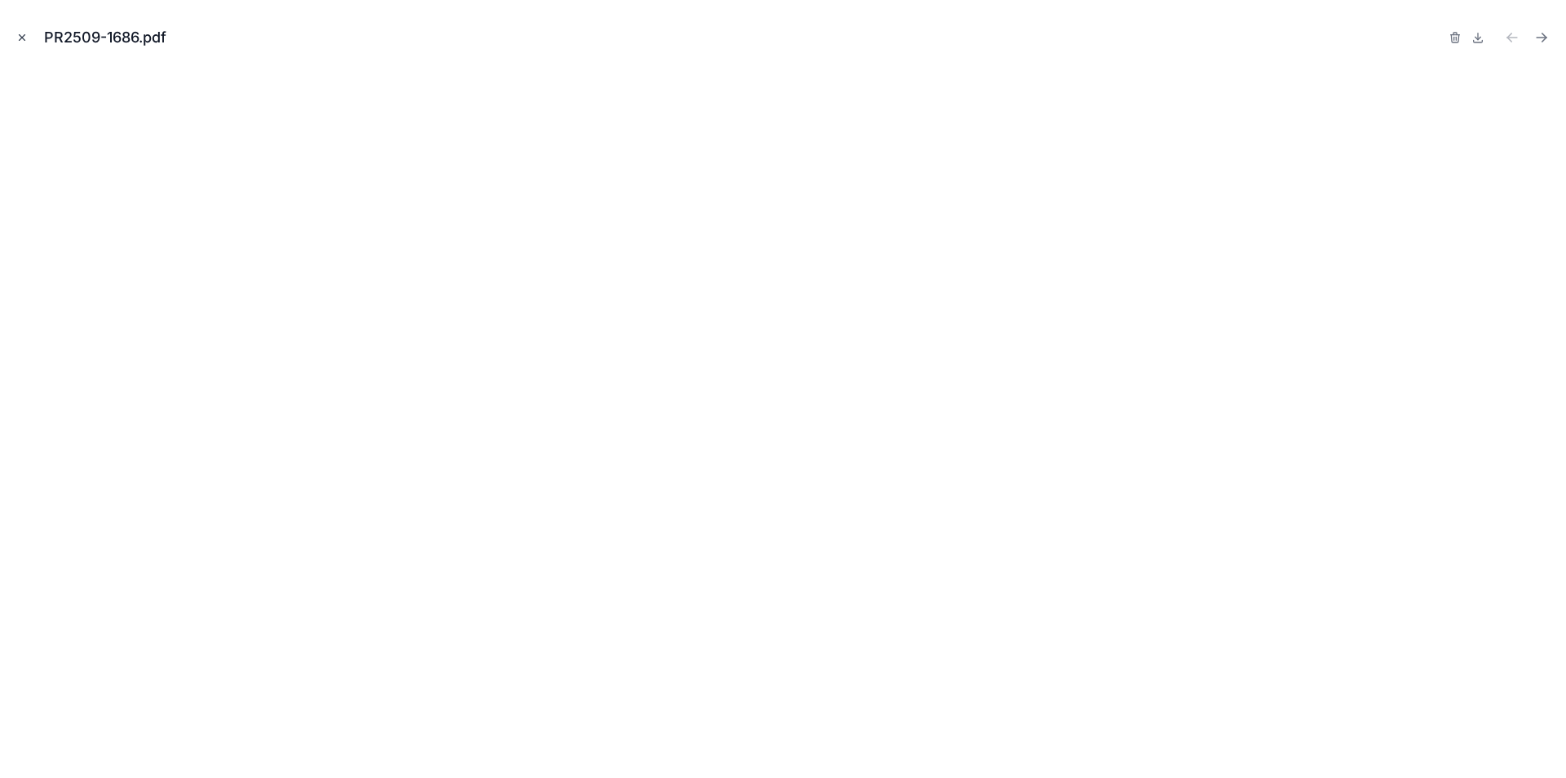
click at [18, 34] on icon "Close modal" at bounding box center [21, 37] width 11 height 11
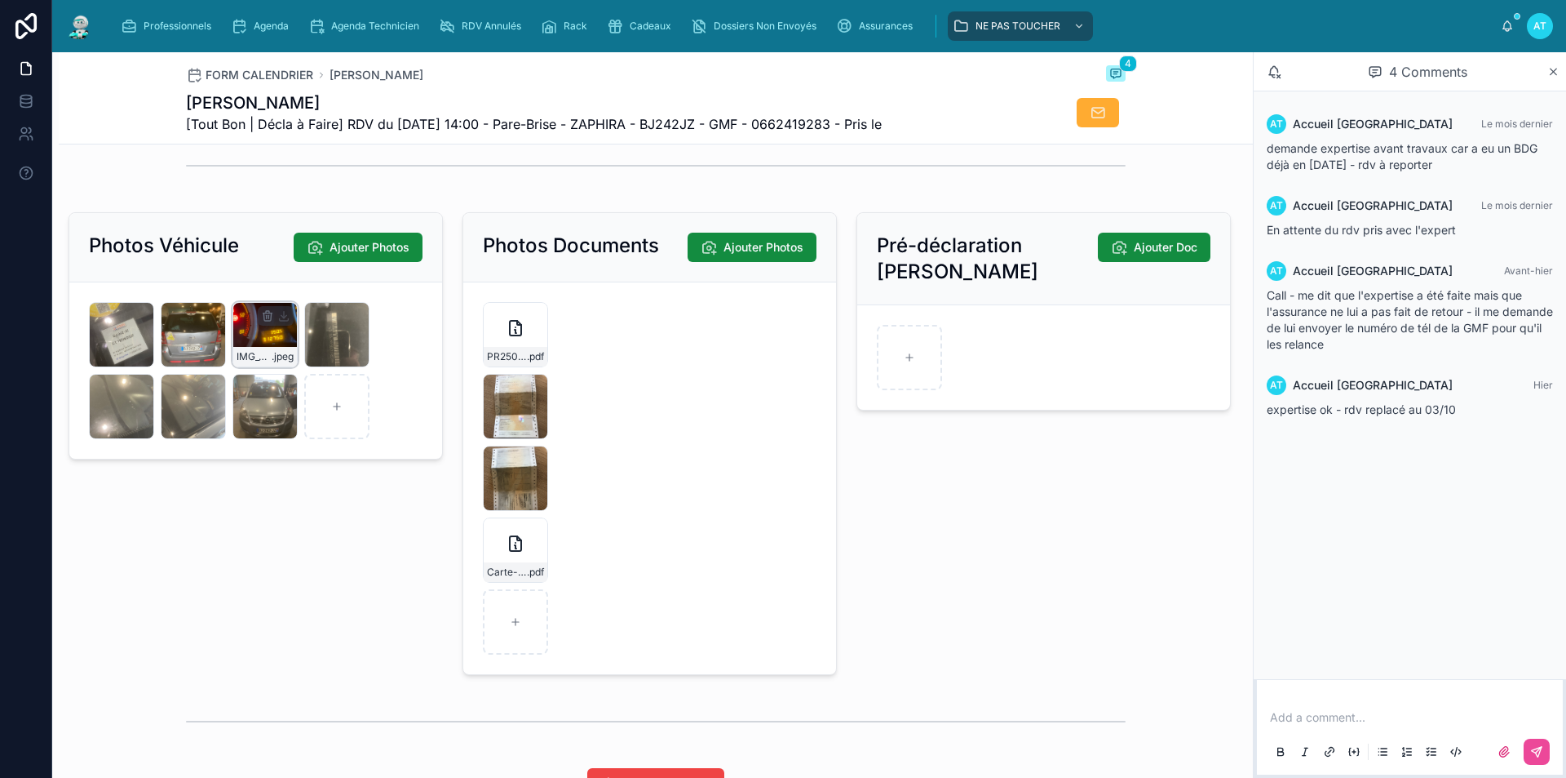
click at [273, 354] on div "IMG_0526 .jpeg" at bounding box center [265, 334] width 65 height 65
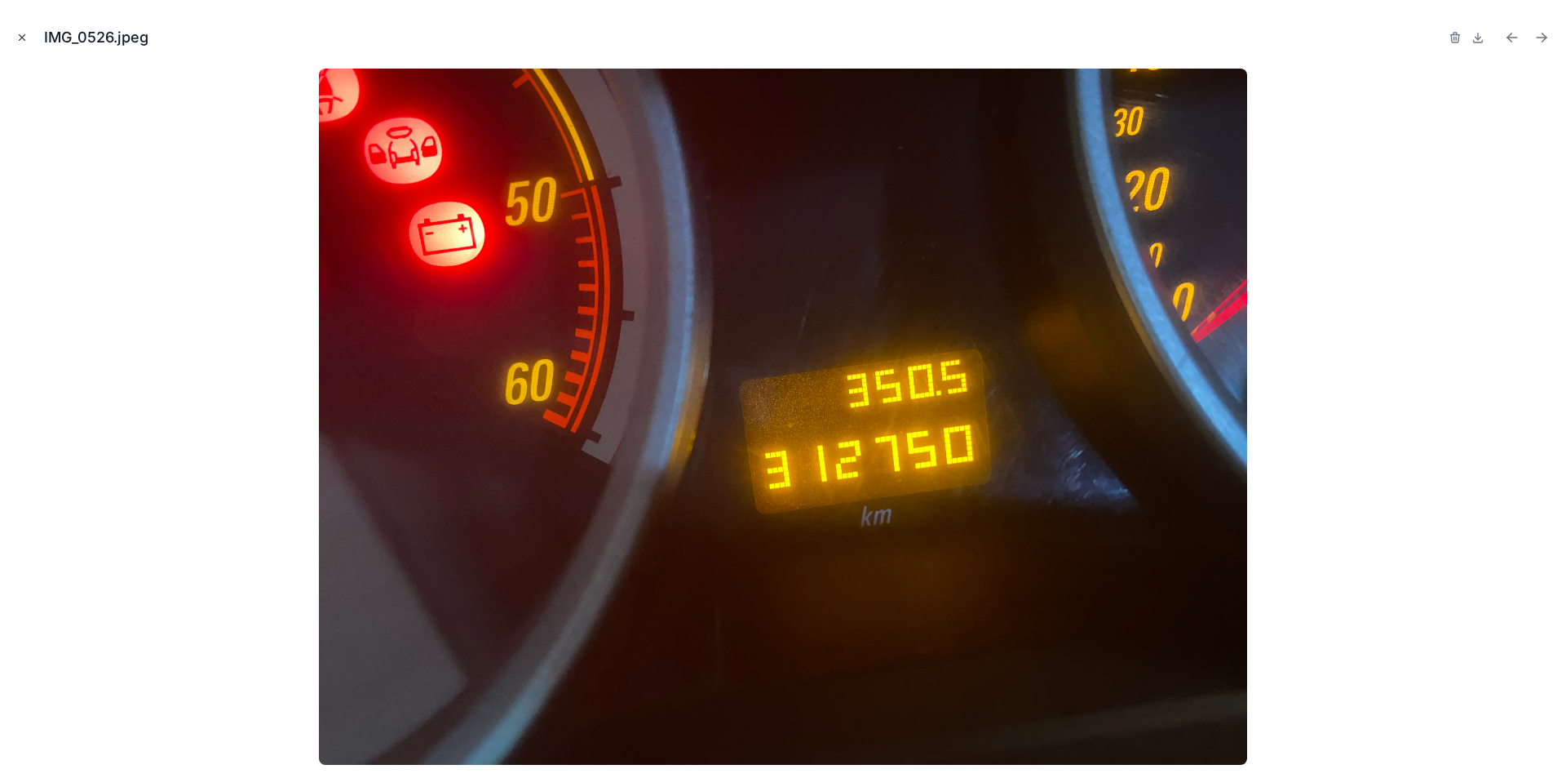
click at [22, 33] on icon "Close modal" at bounding box center [21, 37] width 11 height 11
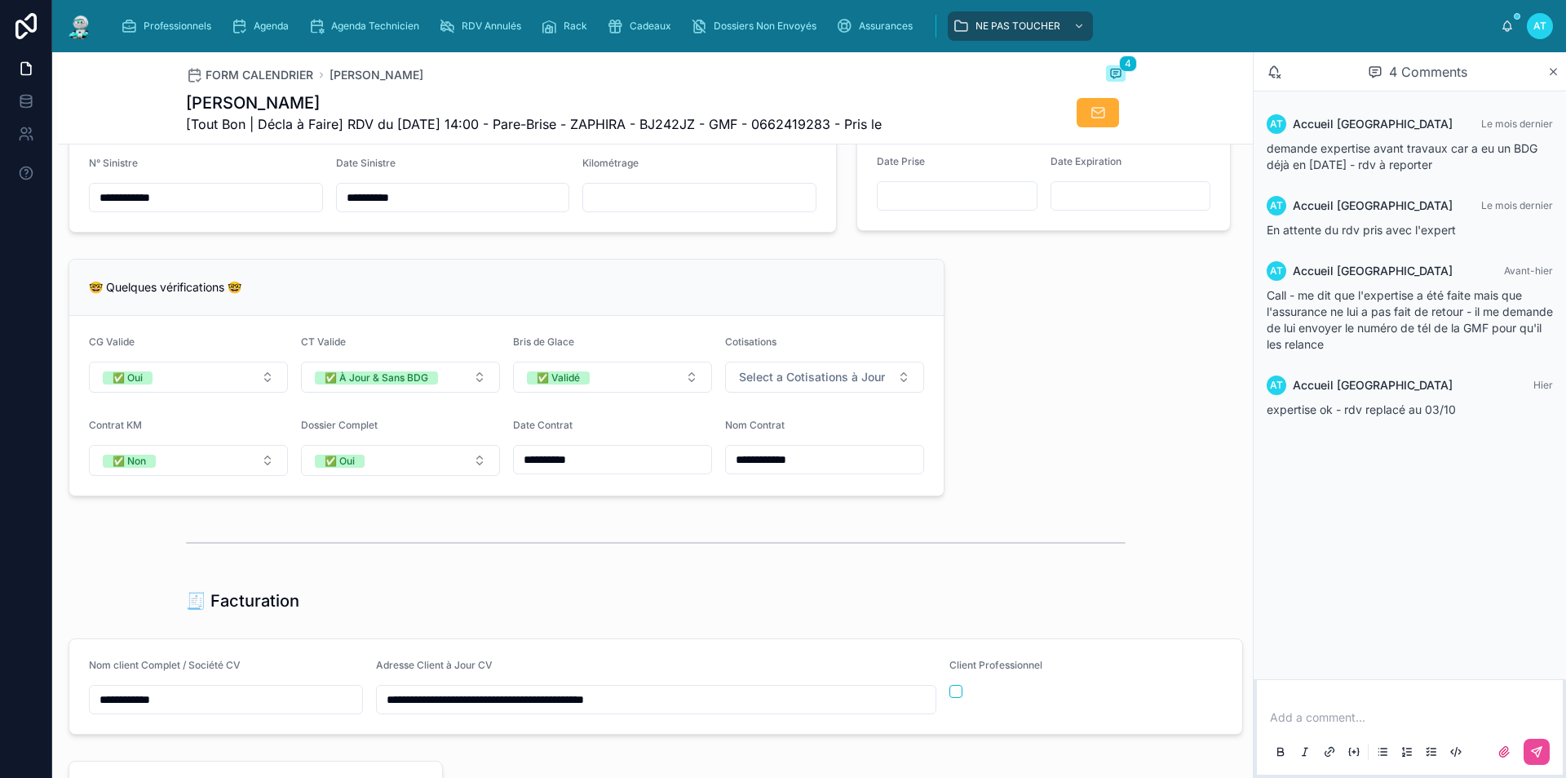
scroll to position [1224, 0]
click at [779, 546] on div at bounding box center [656, 544] width 940 height 41
drag, startPoint x: 163, startPoint y: 98, endPoint x: 308, endPoint y: 99, distance: 145.2
click at [308, 99] on div "FORM CALENDRIER [PERSON_NAME] 4 [PERSON_NAME] [Tout Bon | Décla à Faire] RDV du…" at bounding box center [656, 98] width 1194 height 92
copy h1 "[PERSON_NAME]"
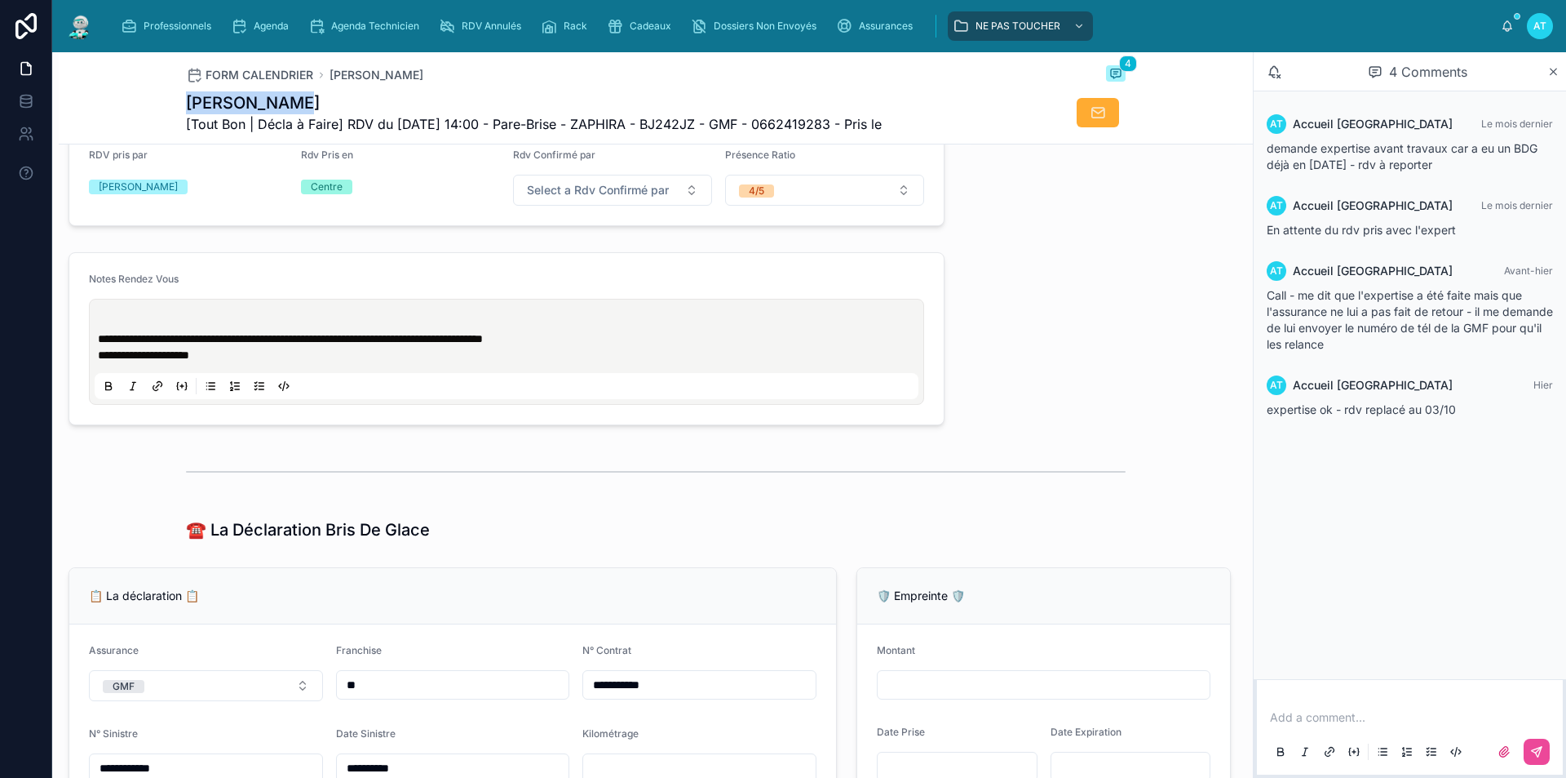
scroll to position [653, 0]
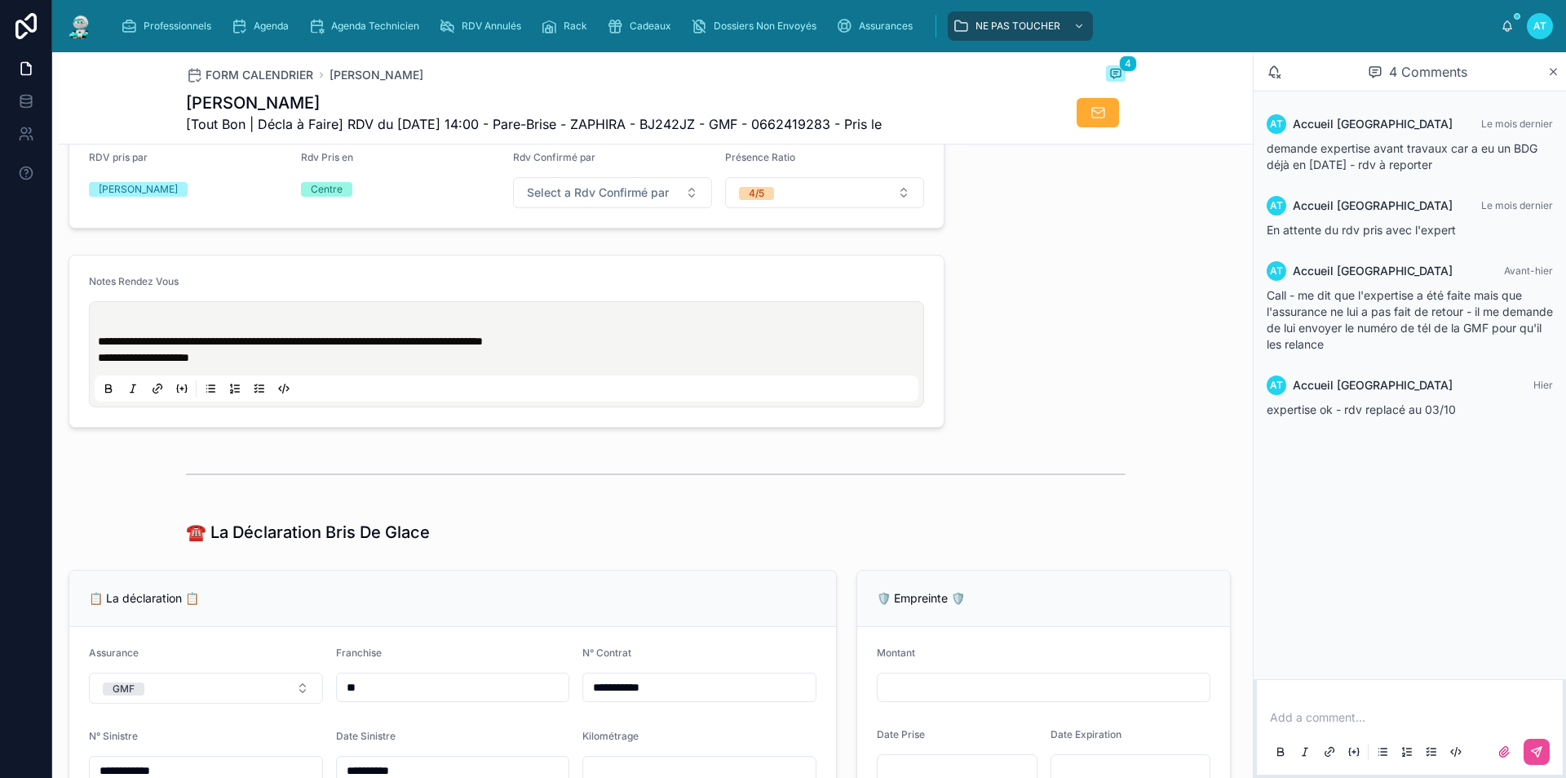
click at [179, 331] on p at bounding box center [510, 325] width 824 height 16
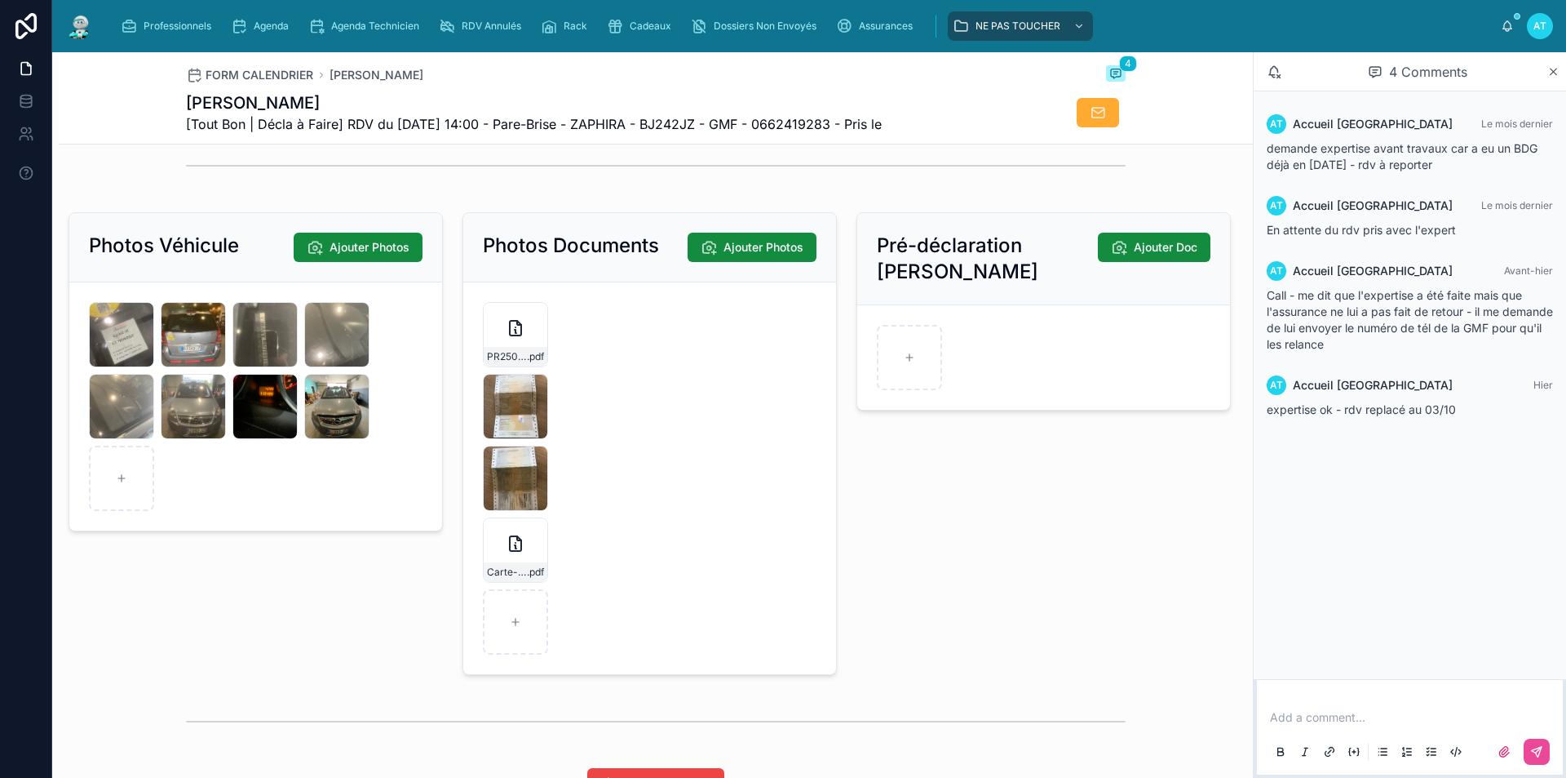
scroll to position [2284, 0]
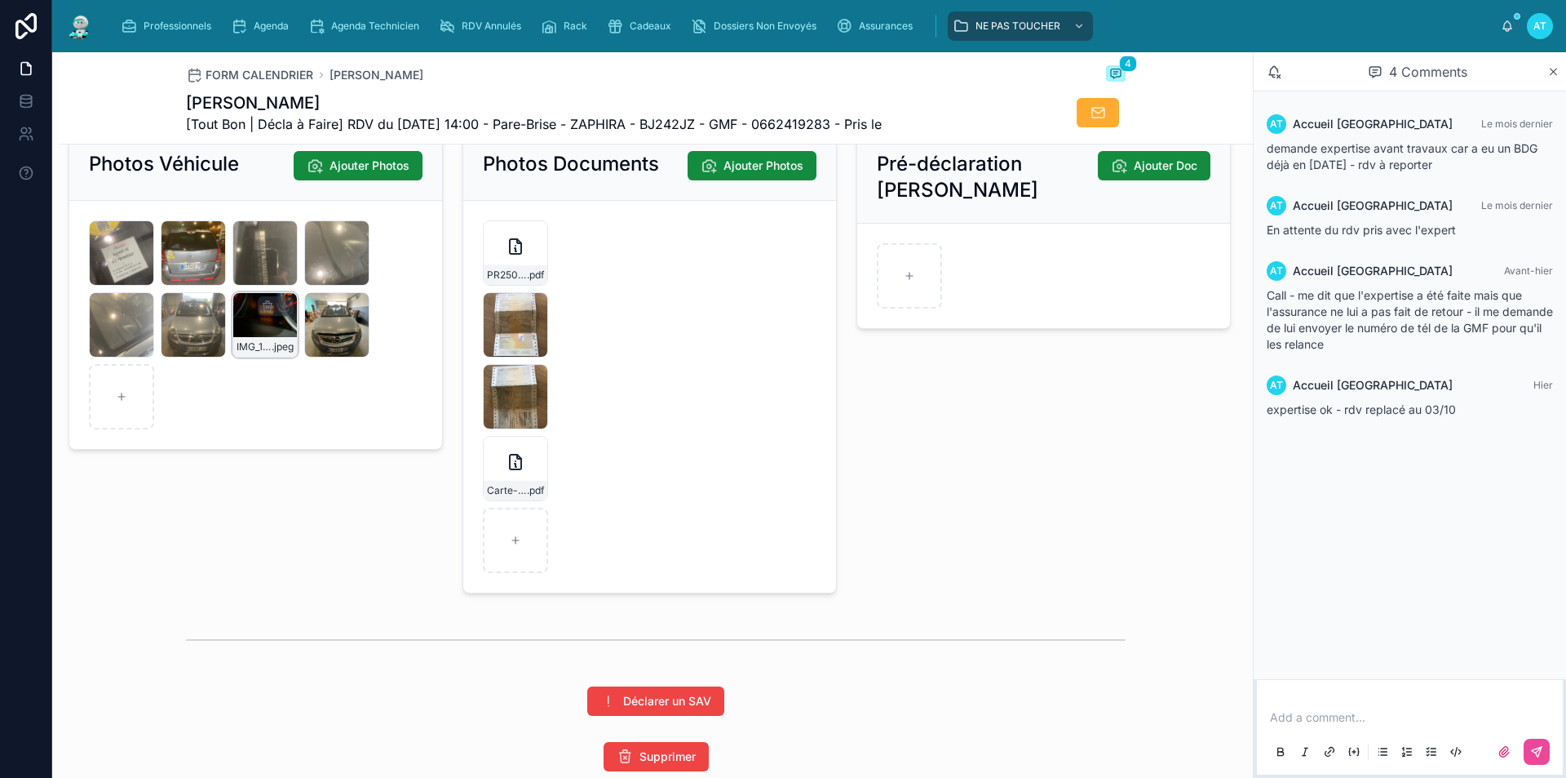
click at [265, 336] on div "IMG_1213 .jpeg" at bounding box center [265, 324] width 65 height 65
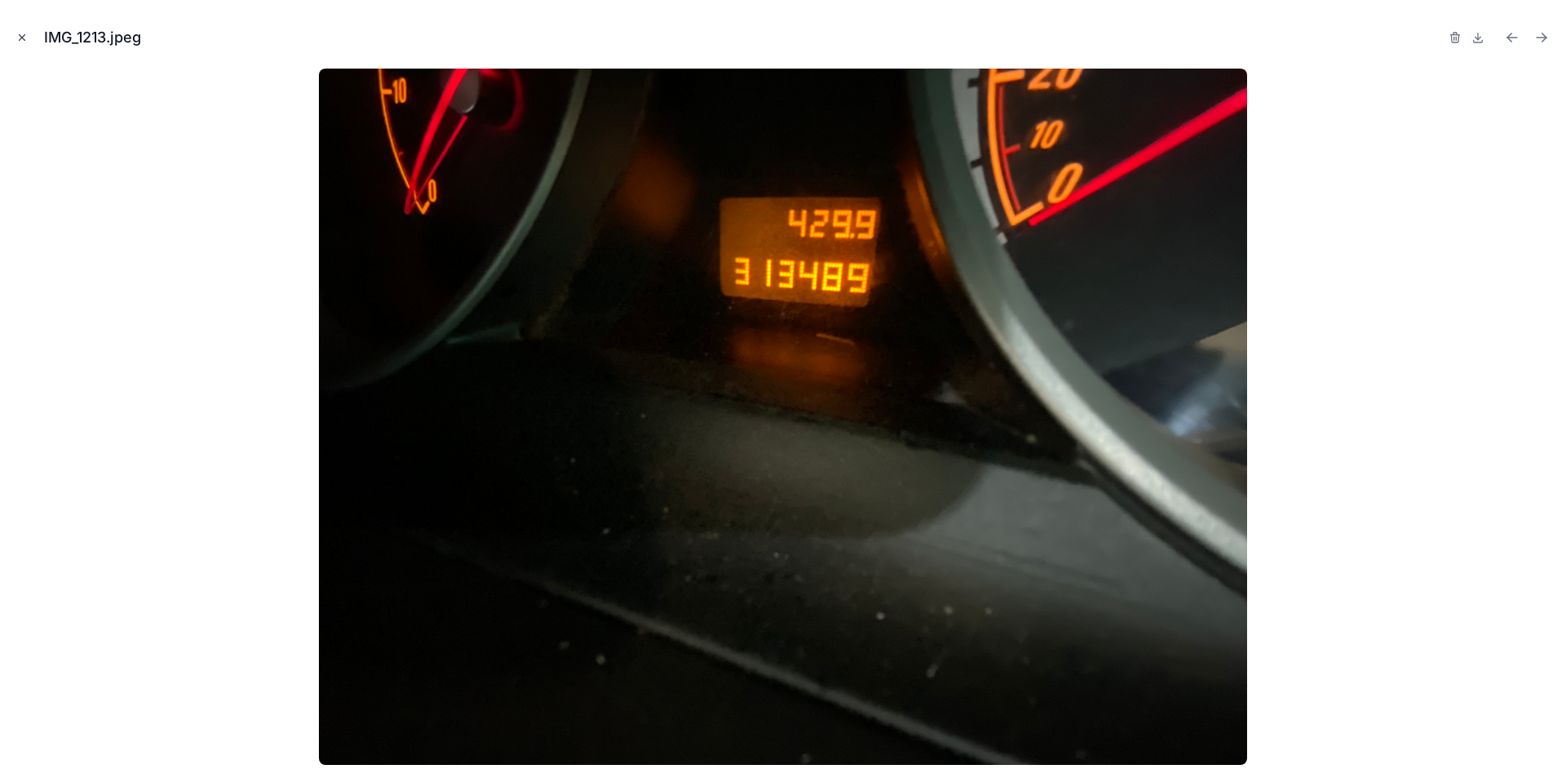
click at [22, 40] on icon "Close modal" at bounding box center [21, 37] width 11 height 11
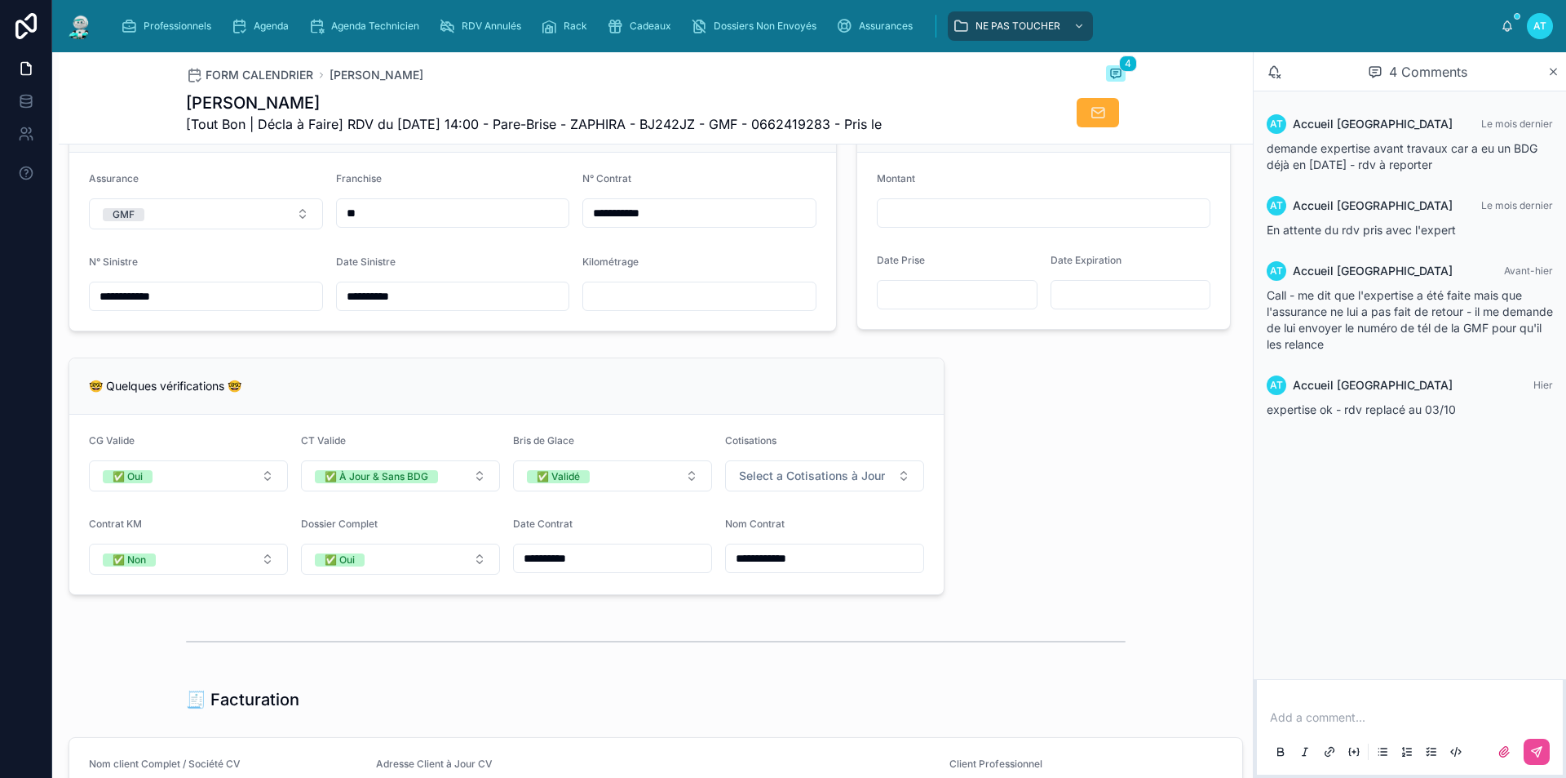
scroll to position [979, 0]
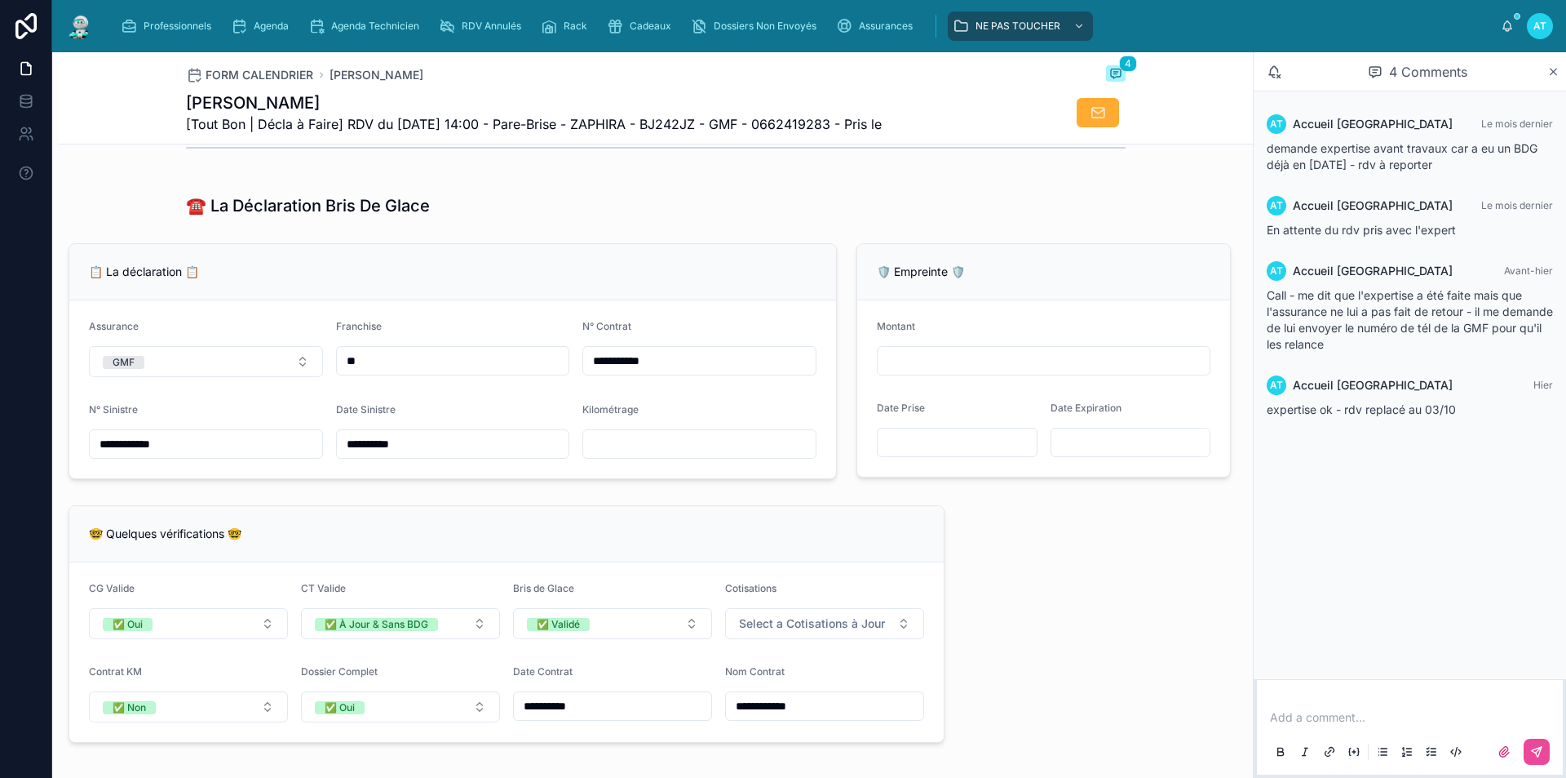
click at [707, 450] on input "text" at bounding box center [699, 443] width 233 height 23
type input "******"
click at [765, 533] on div "🤓 Quelques vérifications 🤓" at bounding box center [506, 534] width 875 height 56
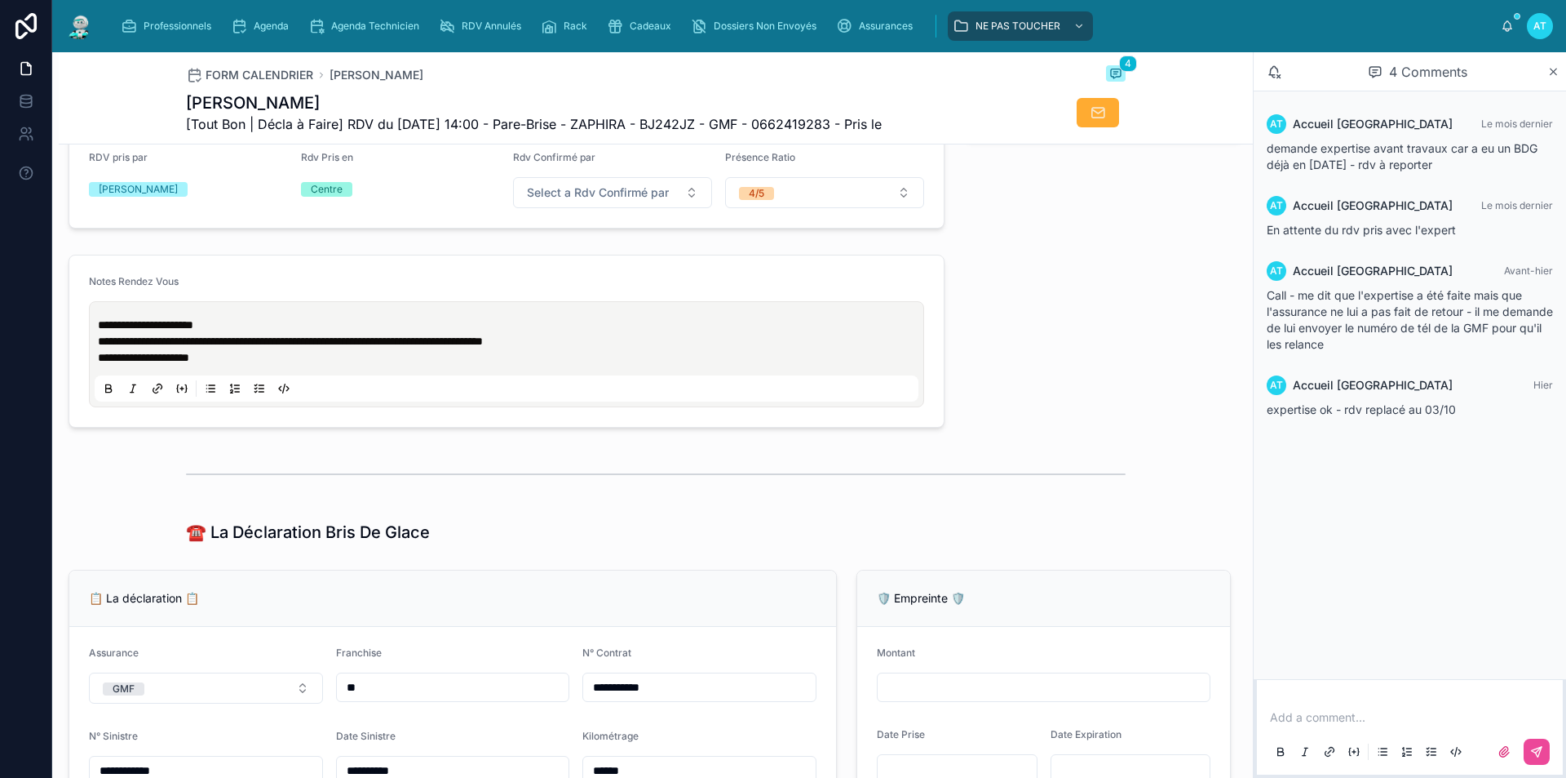
click at [617, 349] on p "**********" at bounding box center [510, 341] width 824 height 16
click at [98, 330] on span "**********" at bounding box center [145, 324] width 95 height 11
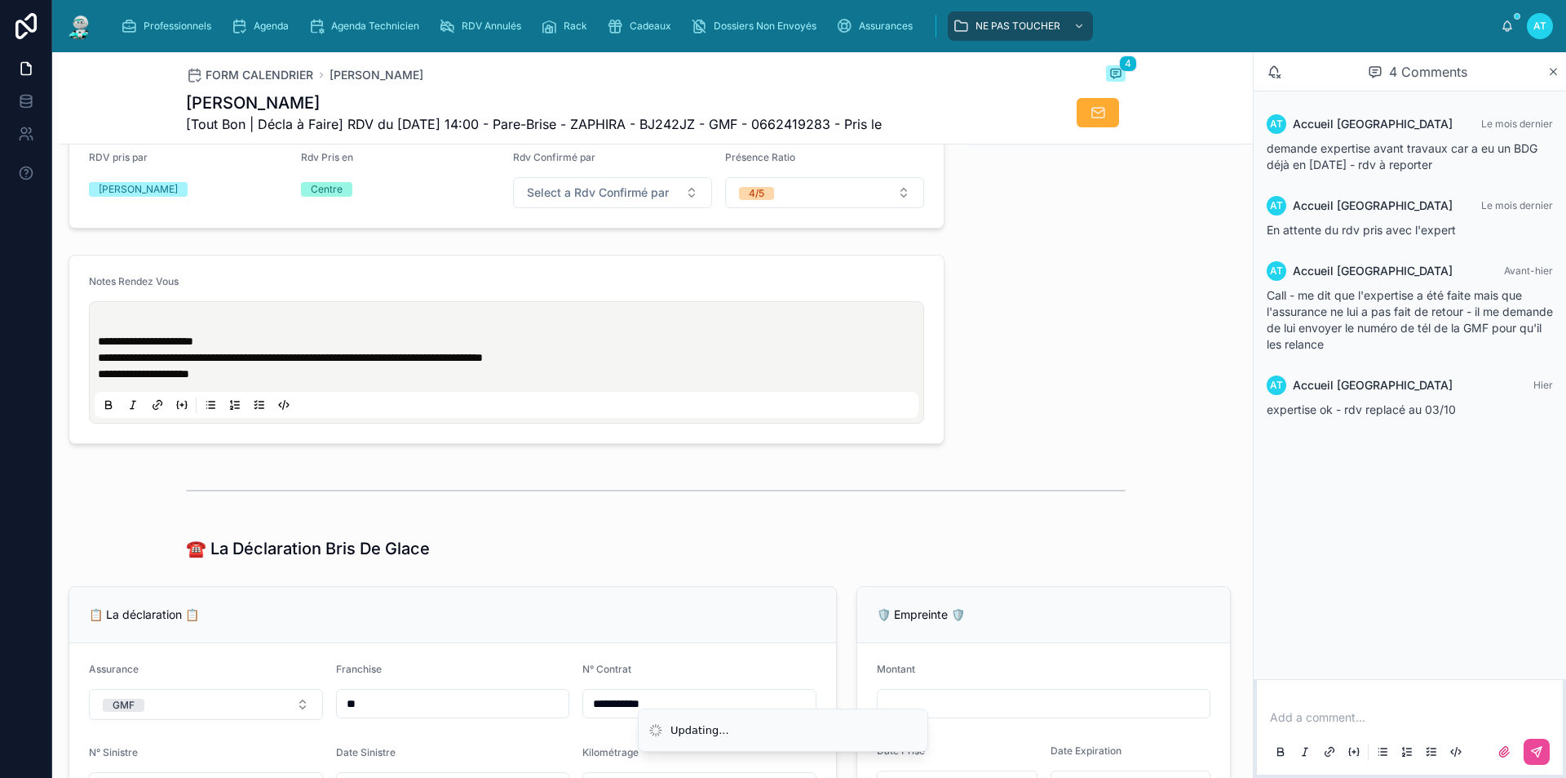
click at [232, 333] on p at bounding box center [510, 325] width 824 height 16
click at [574, 333] on p "**********" at bounding box center [510, 325] width 824 height 16
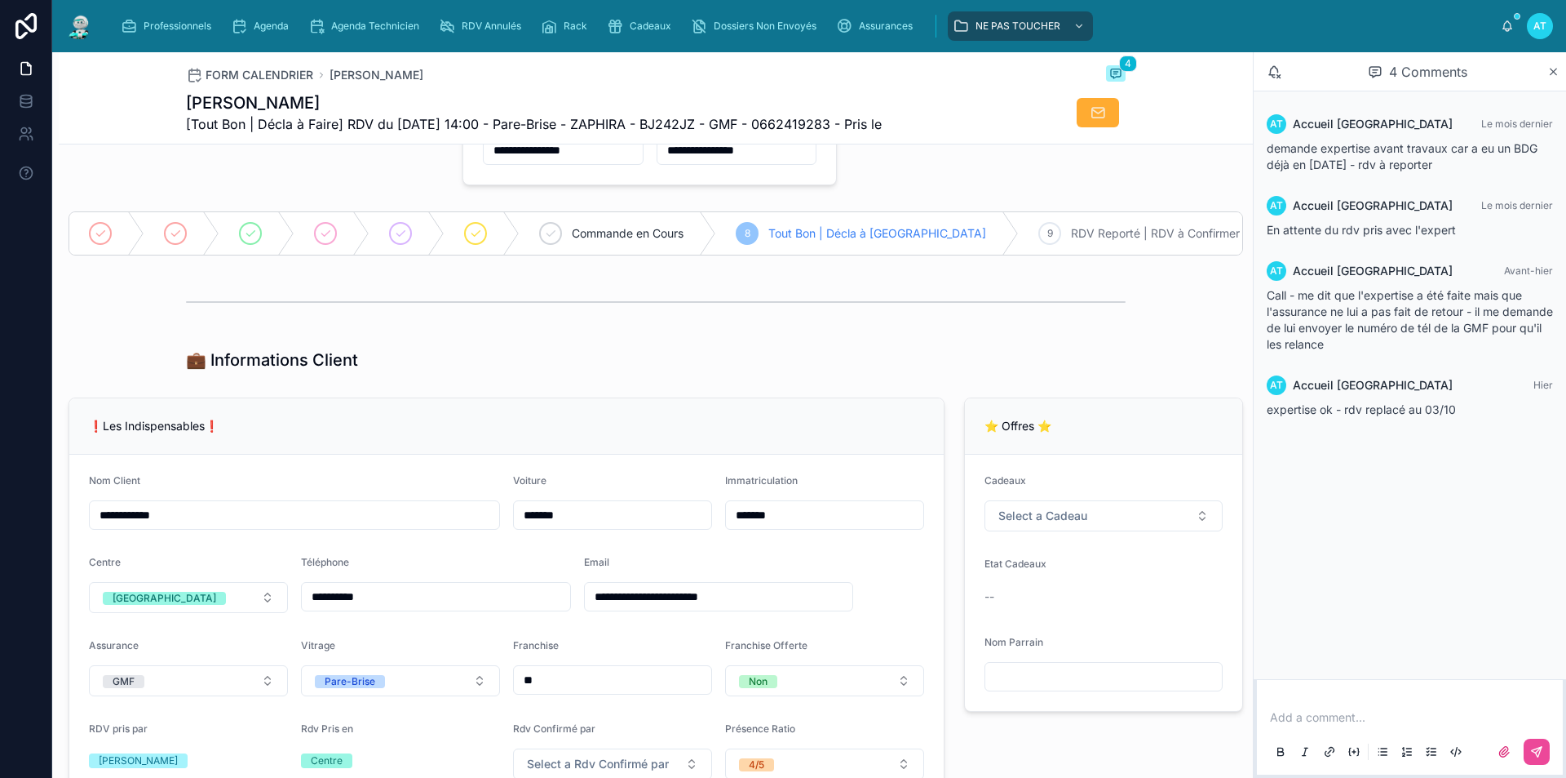
scroll to position [0, 0]
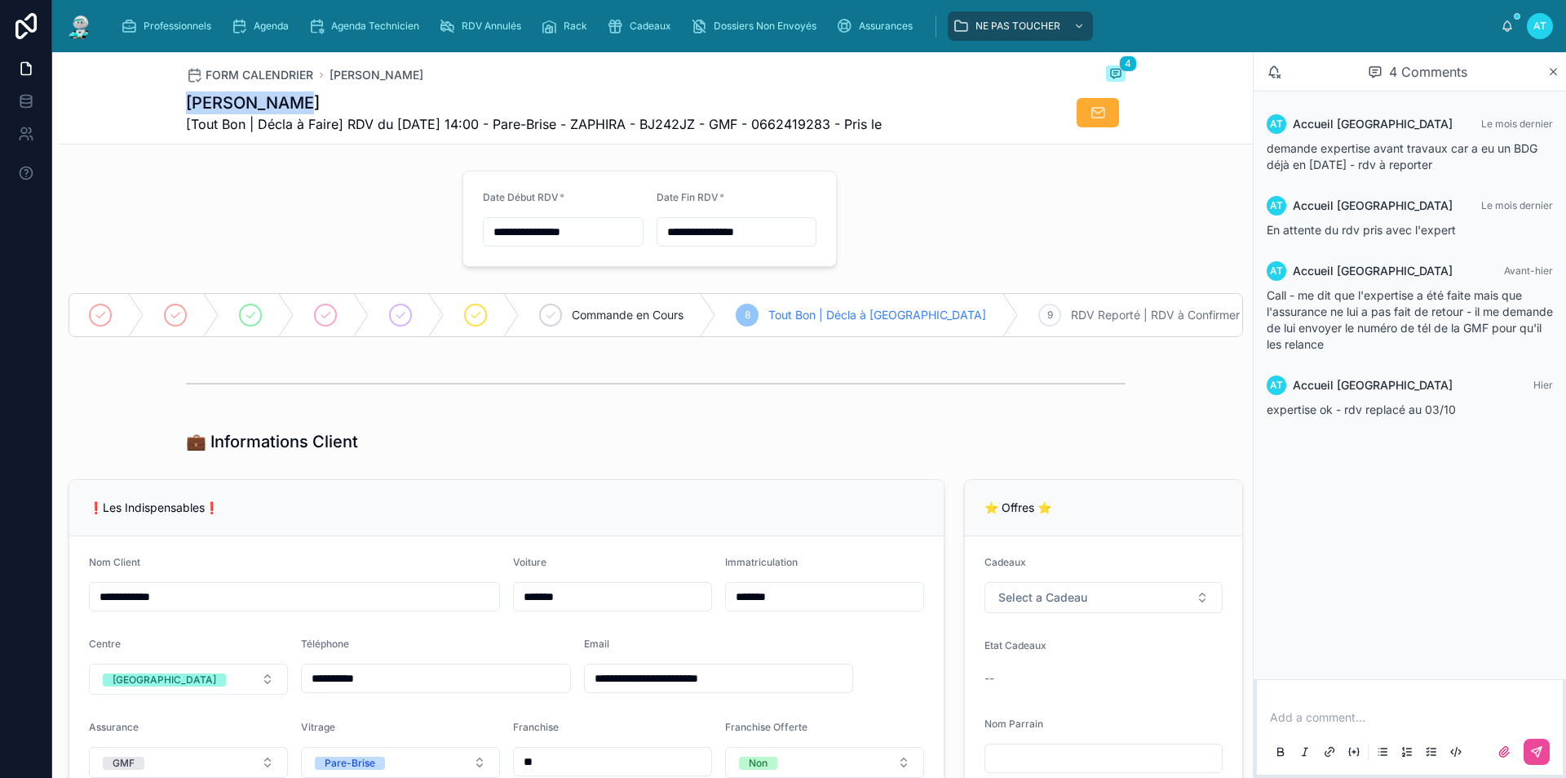
drag, startPoint x: 176, startPoint y: 104, endPoint x: 312, endPoint y: 100, distance: 135.5
click at [311, 100] on div "FORM CALENDRIER [PERSON_NAME] 4 [PERSON_NAME] [Tout Bon | Décla à Faire] RDV du…" at bounding box center [656, 98] width 1194 height 92
copy h1 "[PERSON_NAME]"
click at [653, 24] on span "Cadeaux" at bounding box center [651, 26] width 42 height 13
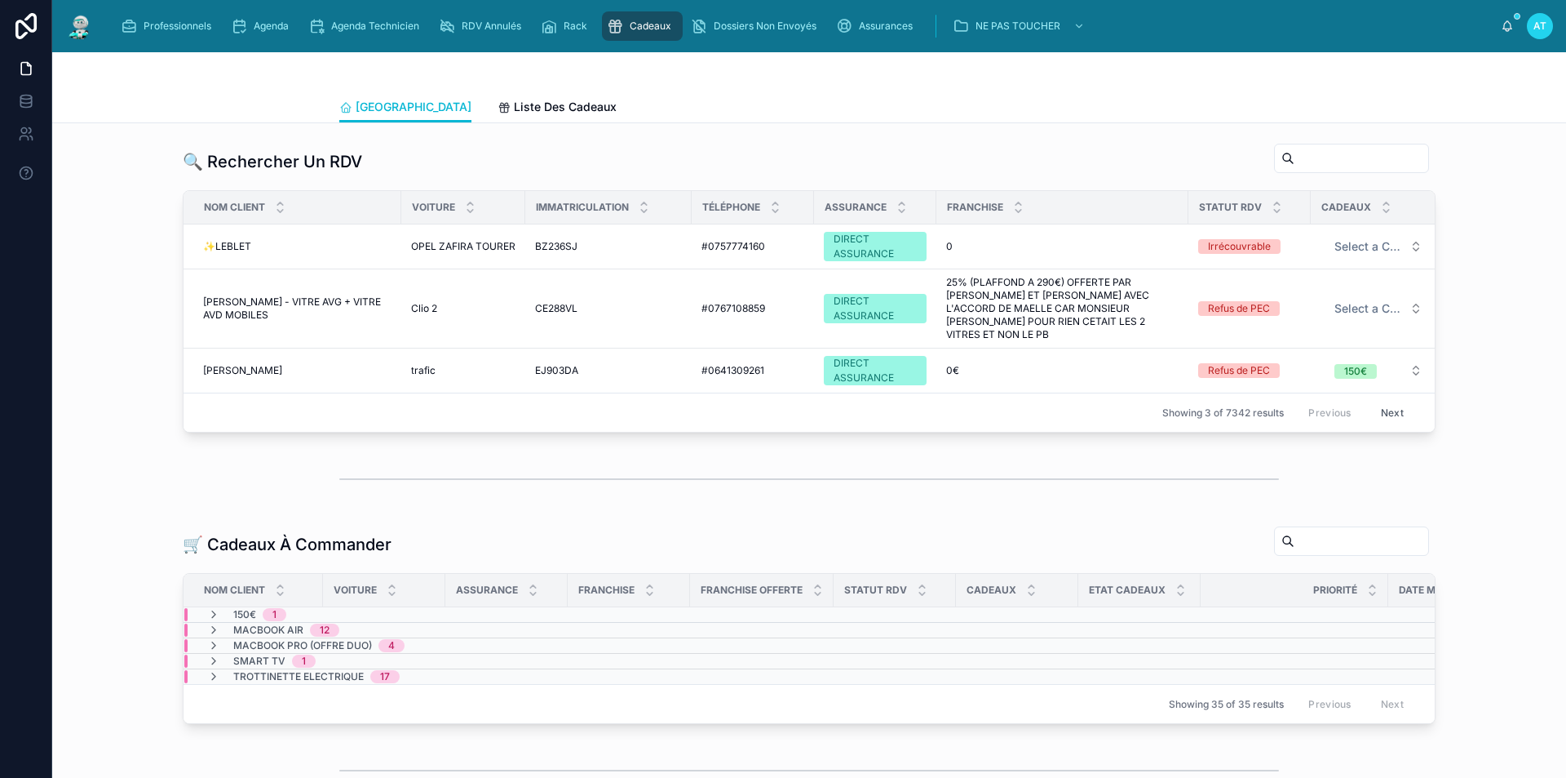
click at [1332, 163] on input "text" at bounding box center [1362, 158] width 134 height 23
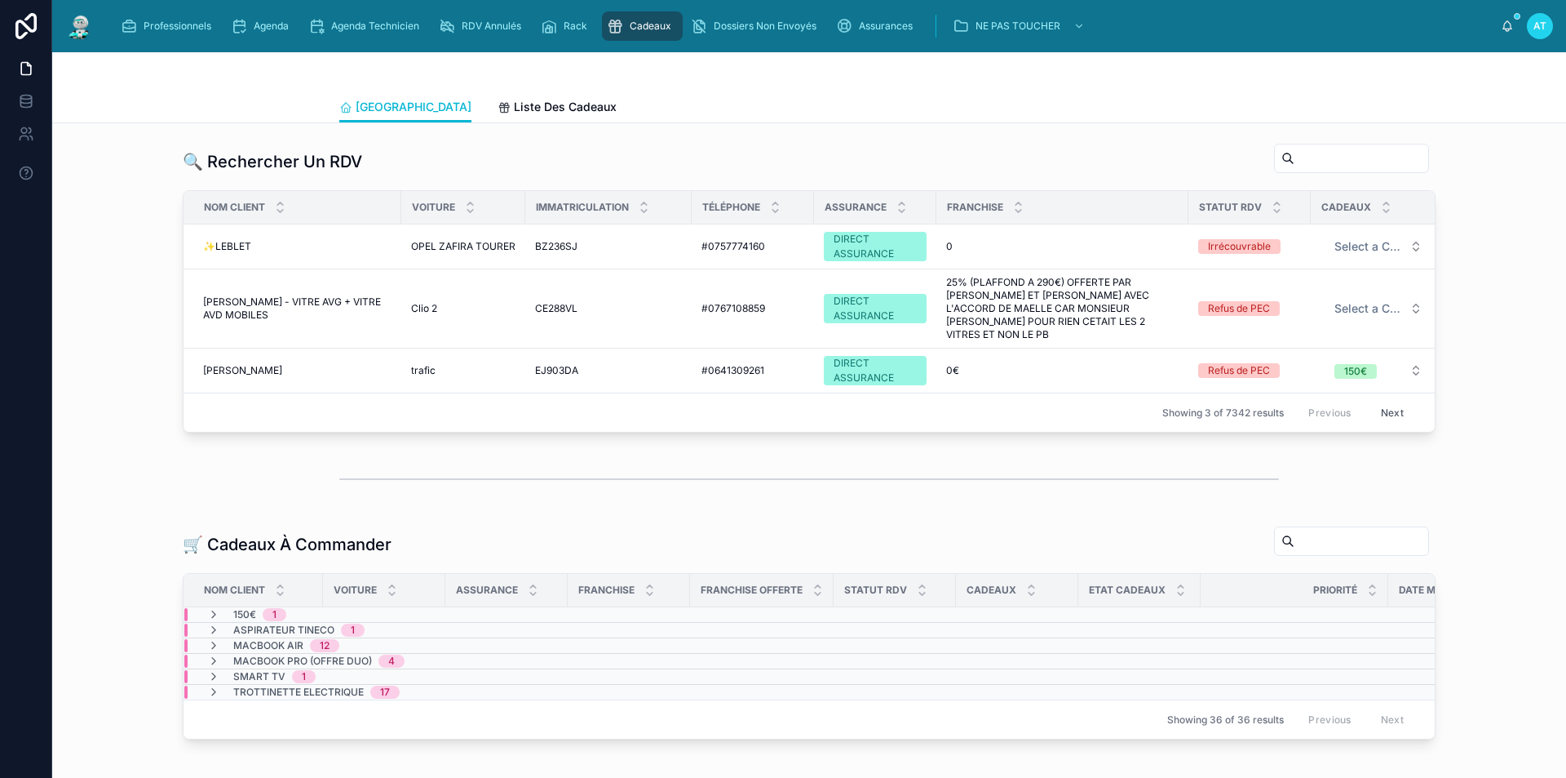
paste input "**********"
type input "**********"
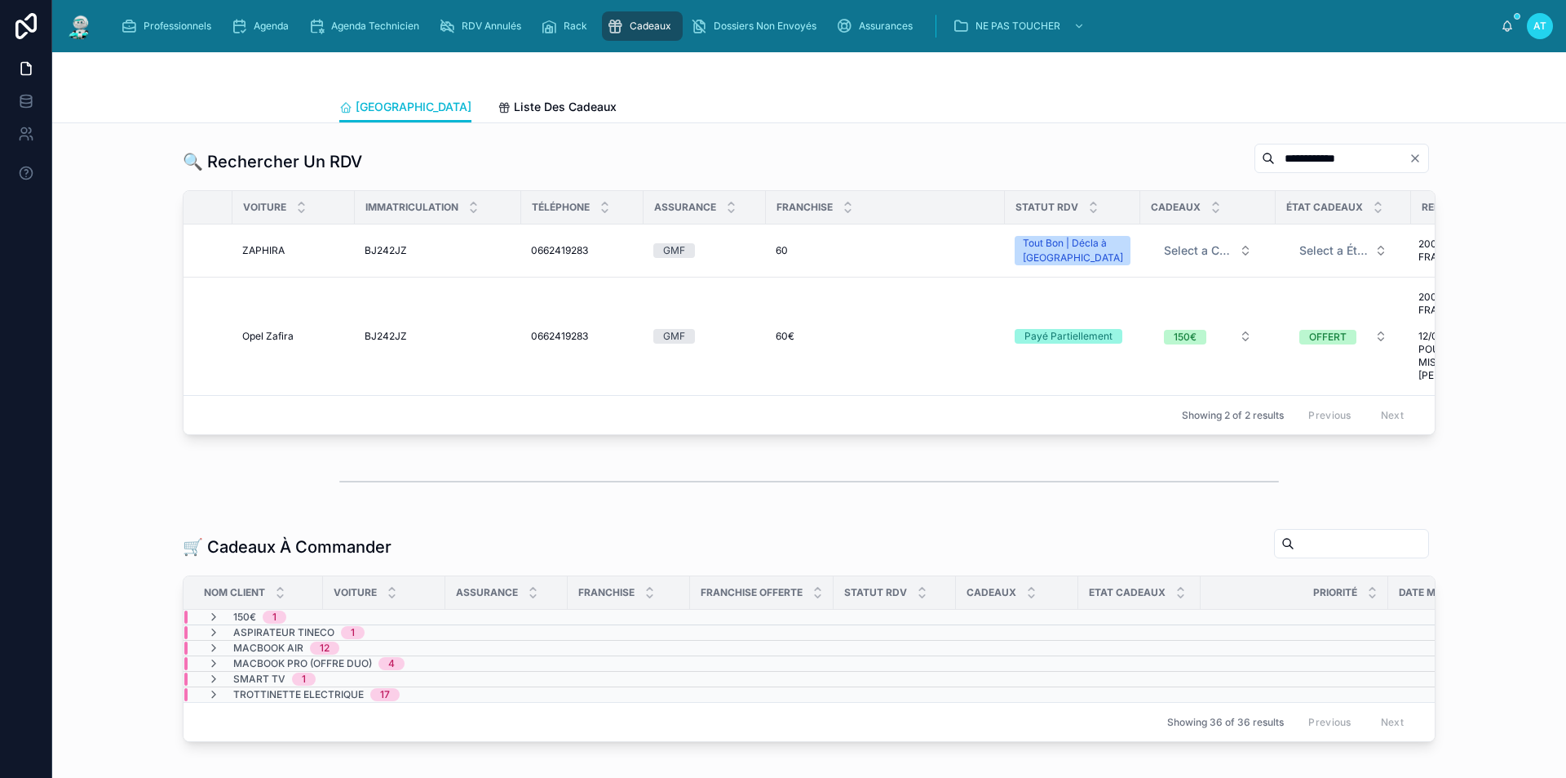
scroll to position [0, 44]
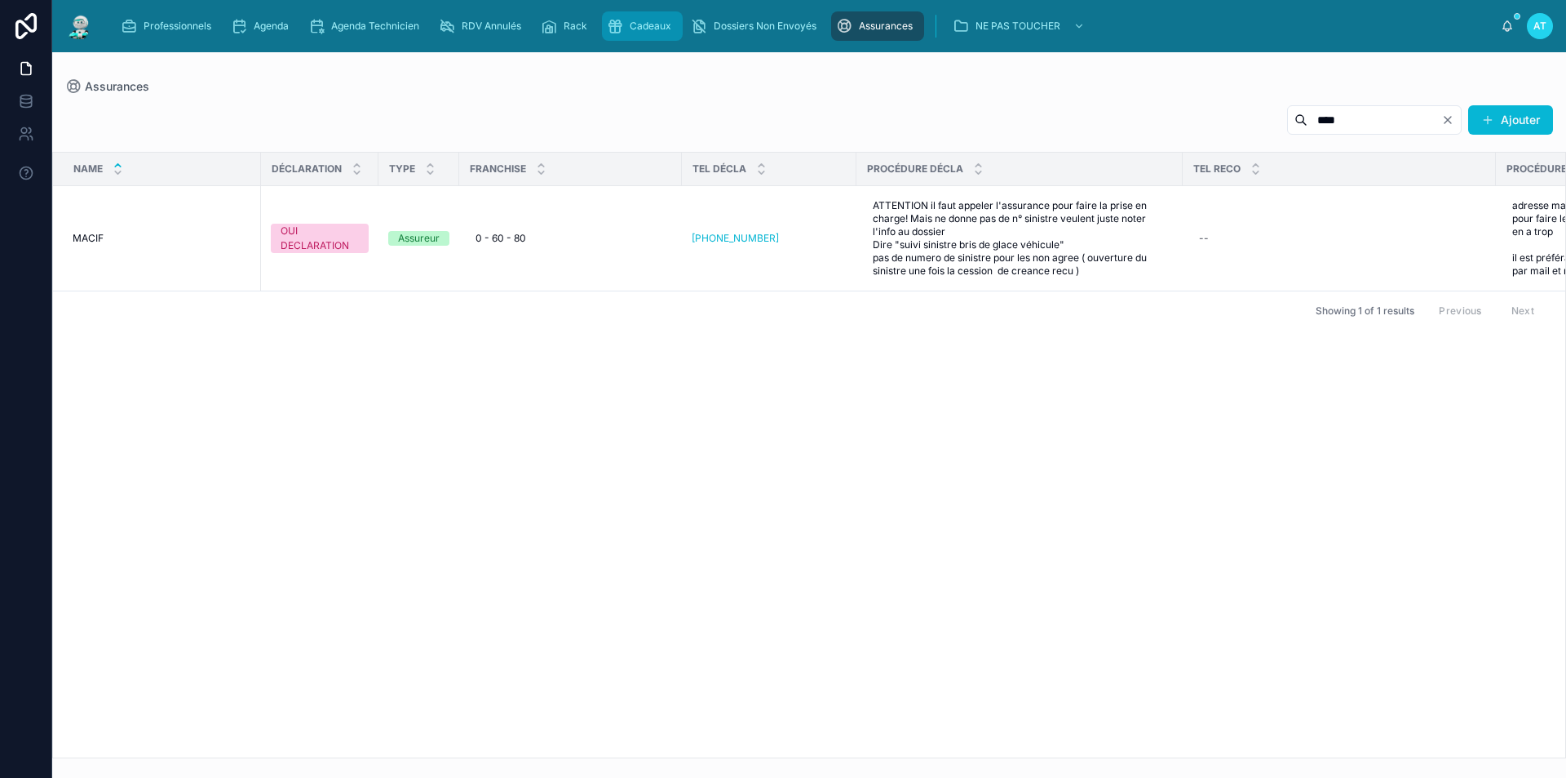
click at [641, 24] on span "Cadeaux" at bounding box center [651, 26] width 42 height 13
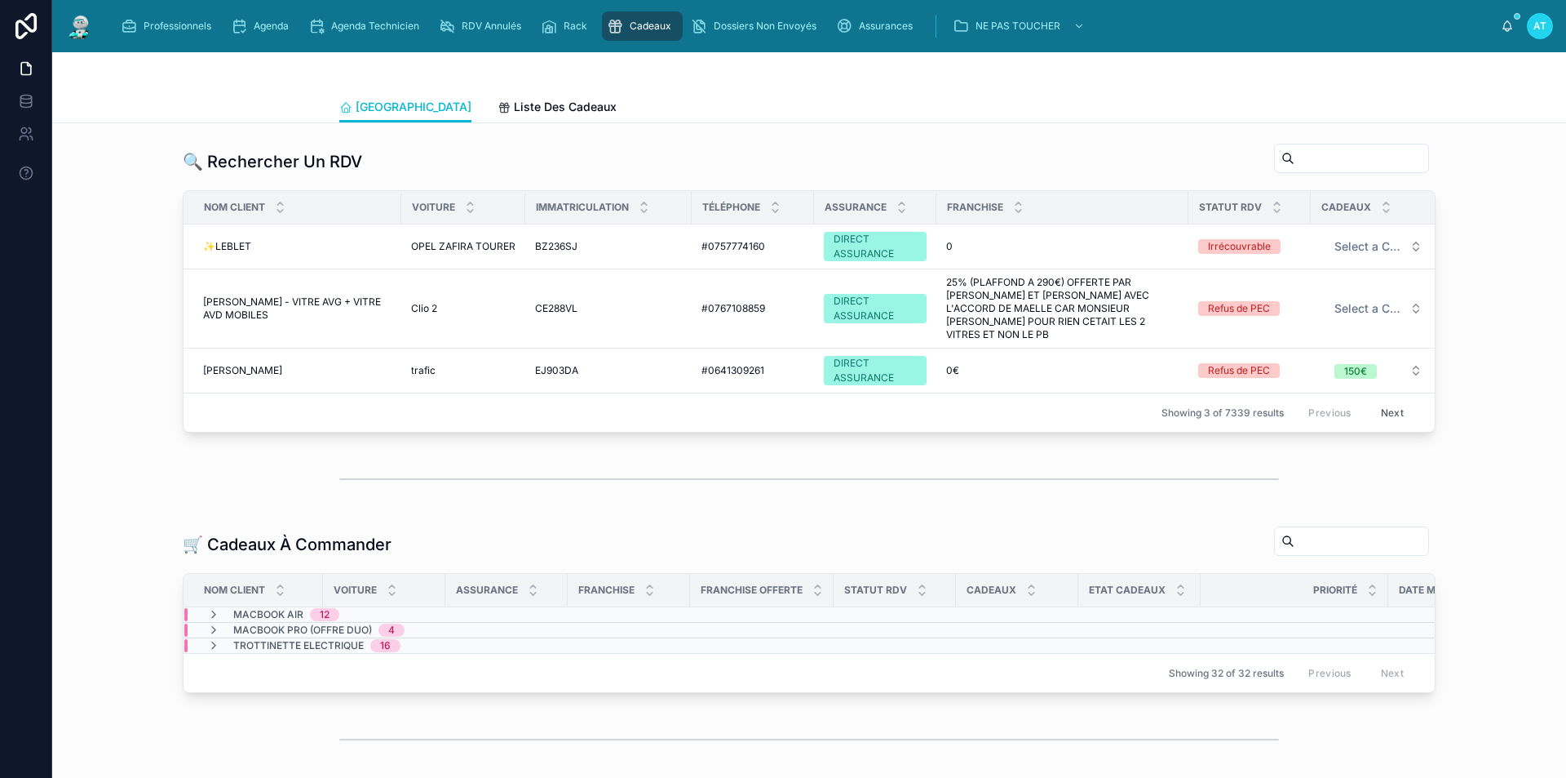
click at [1318, 157] on input "text" at bounding box center [1362, 158] width 134 height 23
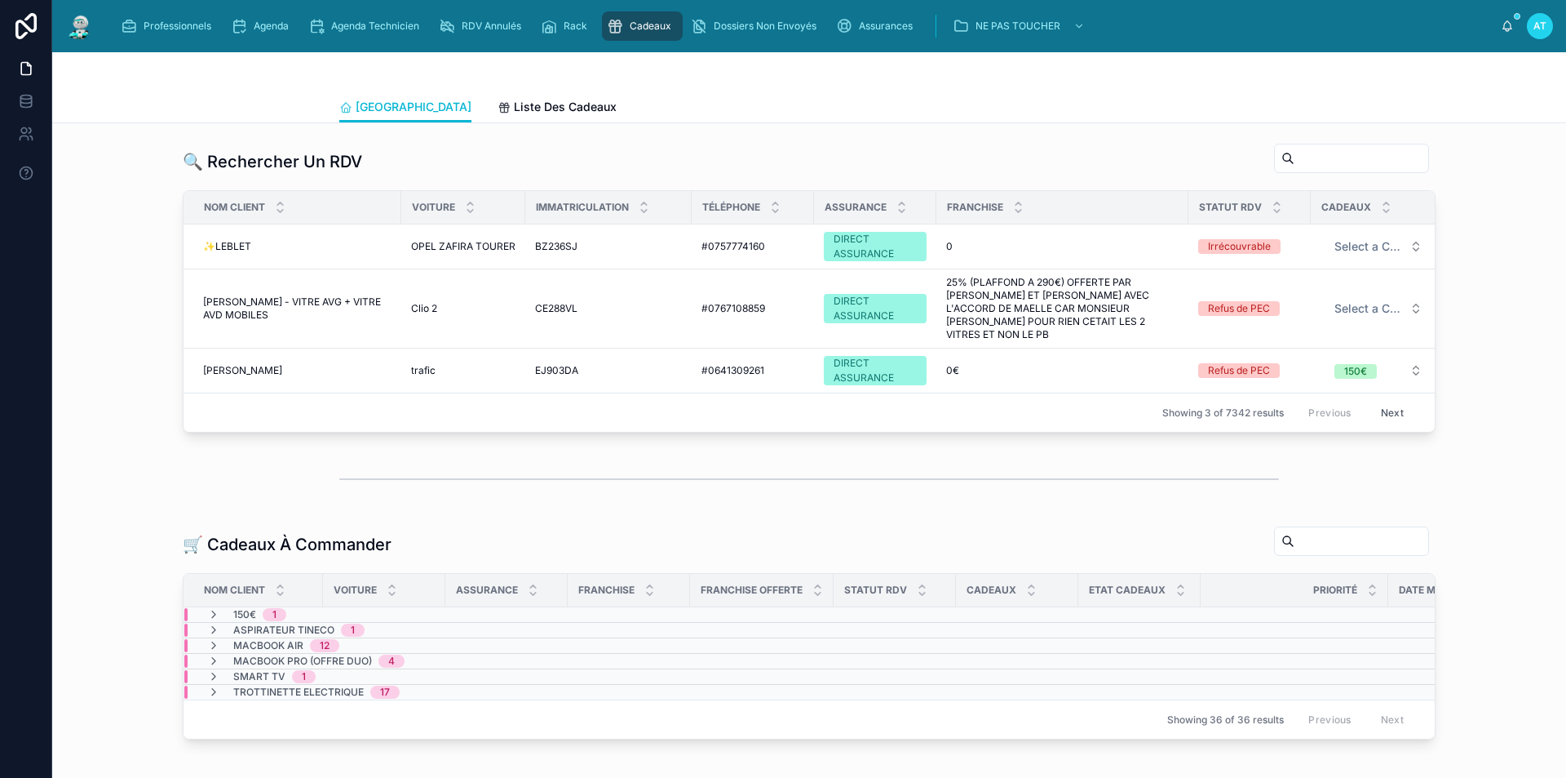
click at [1311, 150] on input "text" at bounding box center [1362, 158] width 134 height 23
paste input "**********"
type input "**********"
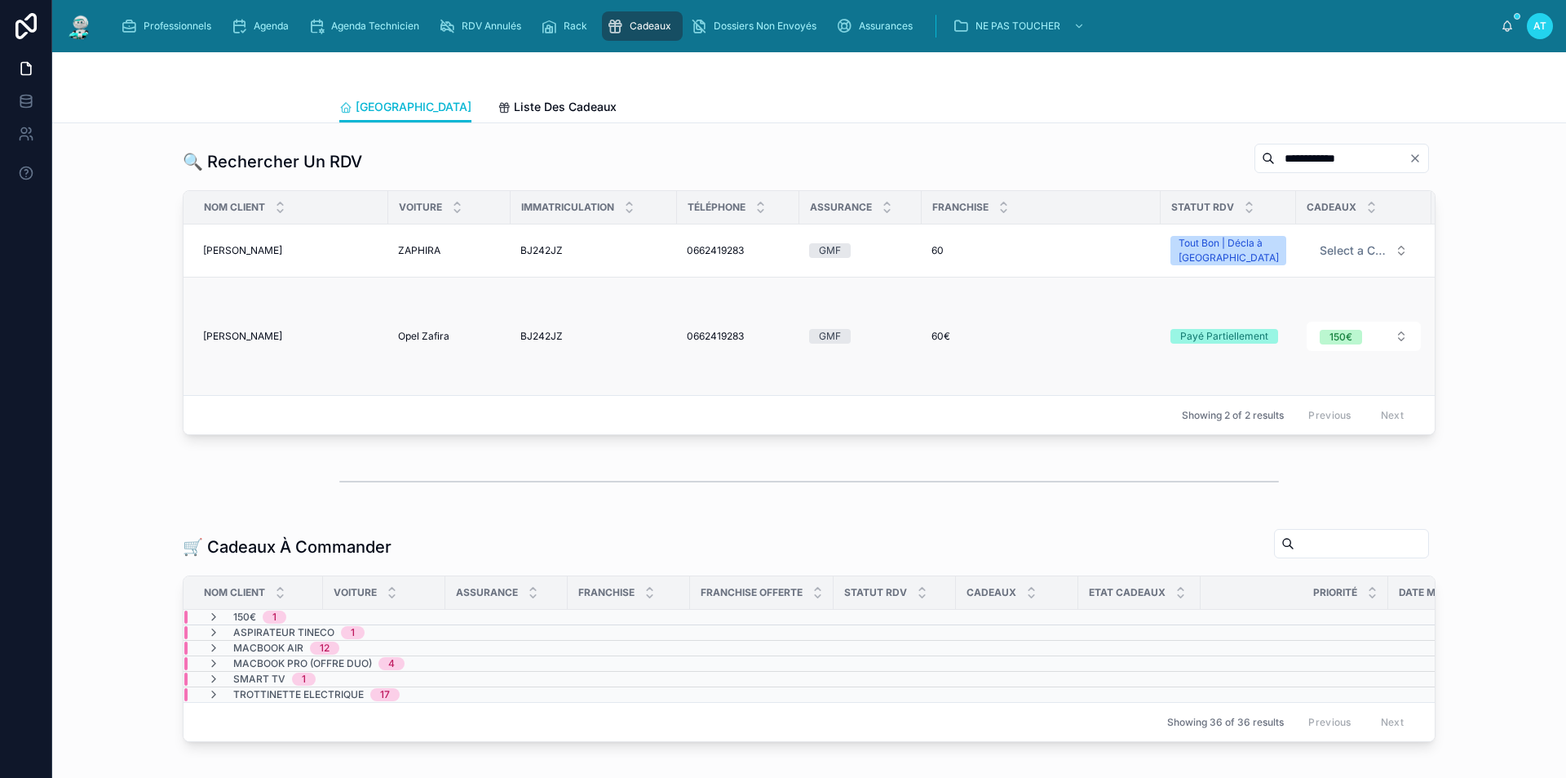
click at [259, 341] on span "[PERSON_NAME]" at bounding box center [242, 336] width 79 height 13
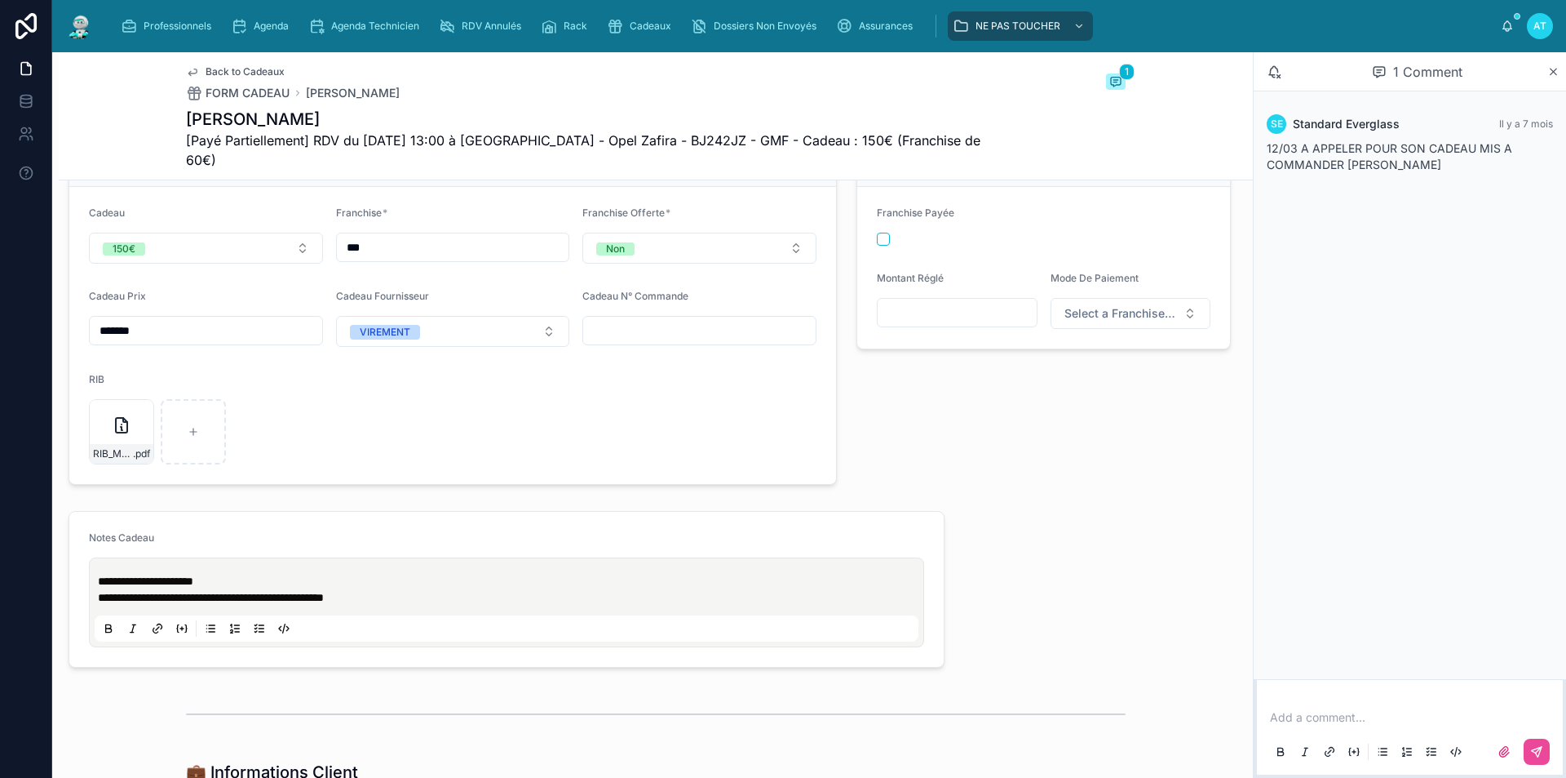
scroll to position [571, 0]
drag, startPoint x: 256, startPoint y: 582, endPoint x: 250, endPoint y: 751, distance: 169.8
click at [79, 566] on form "**********" at bounding box center [506, 592] width 875 height 155
click at [140, 430] on div "RIB_M_OU_MME_ROSTAS_PETRU_7793 .pdf" at bounding box center [121, 434] width 65 height 65
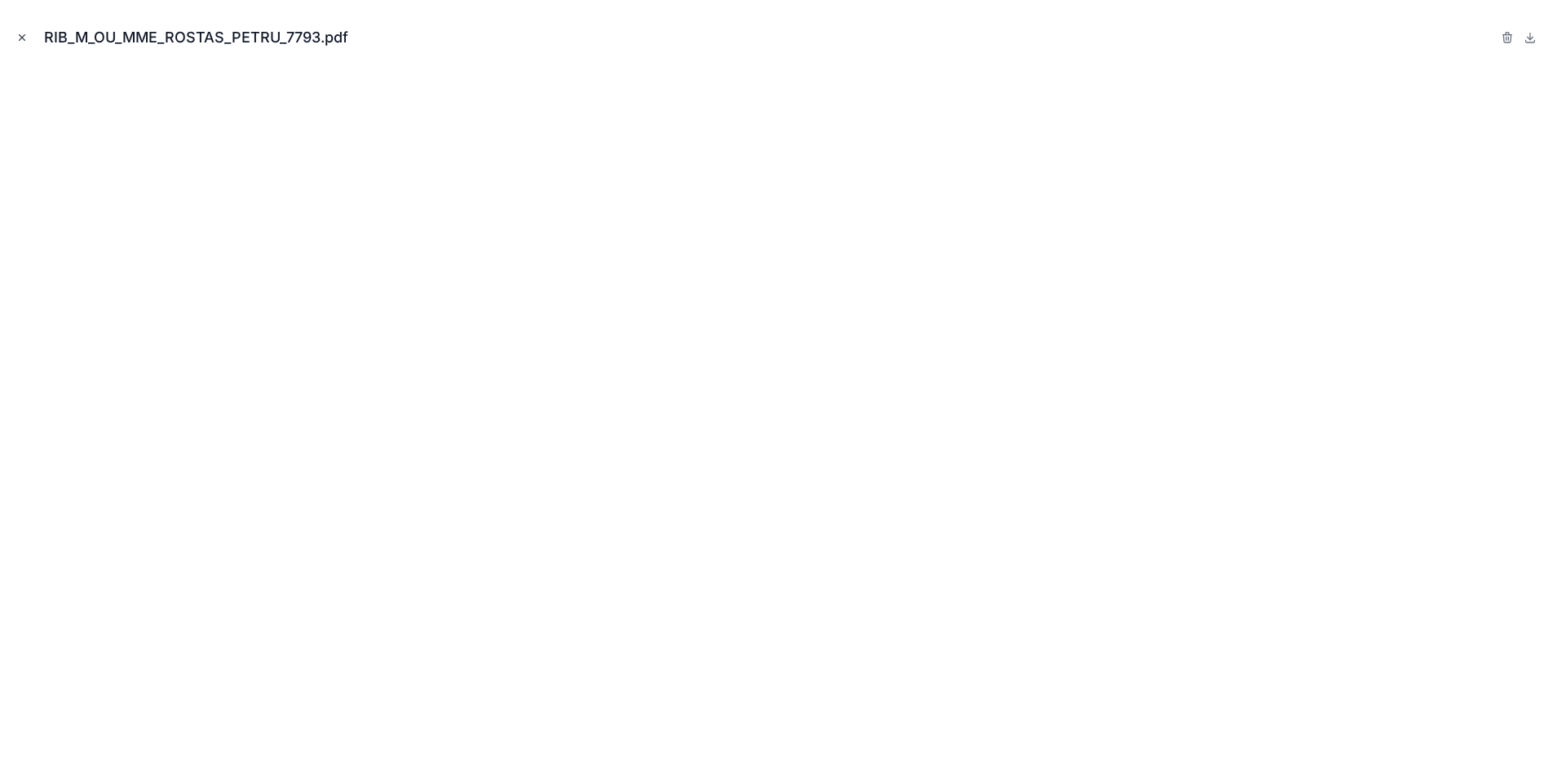
click at [24, 35] on icon "Close modal" at bounding box center [23, 38] width 6 height 6
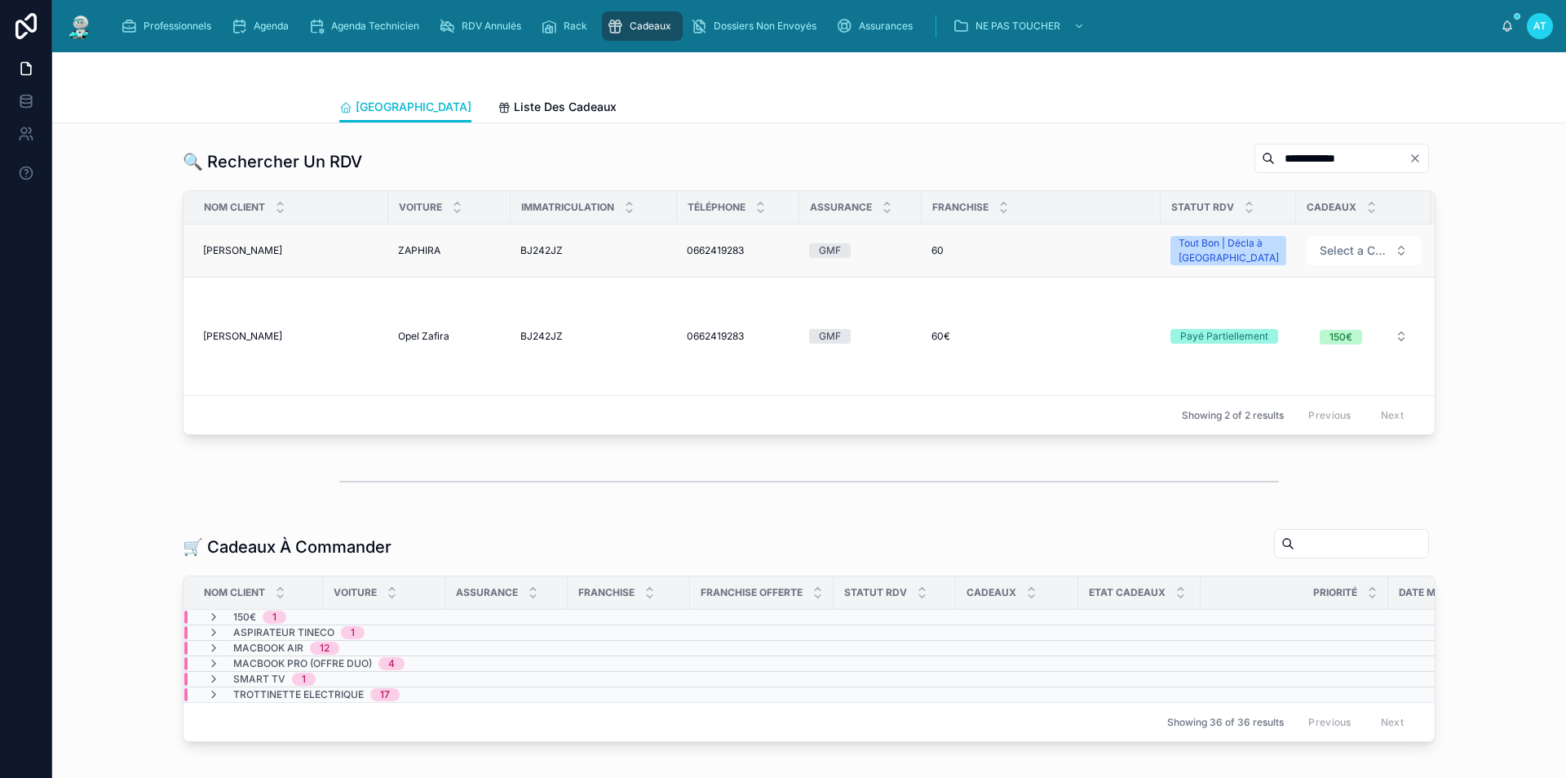
click at [231, 249] on span "[PERSON_NAME]" at bounding box center [242, 250] width 79 height 13
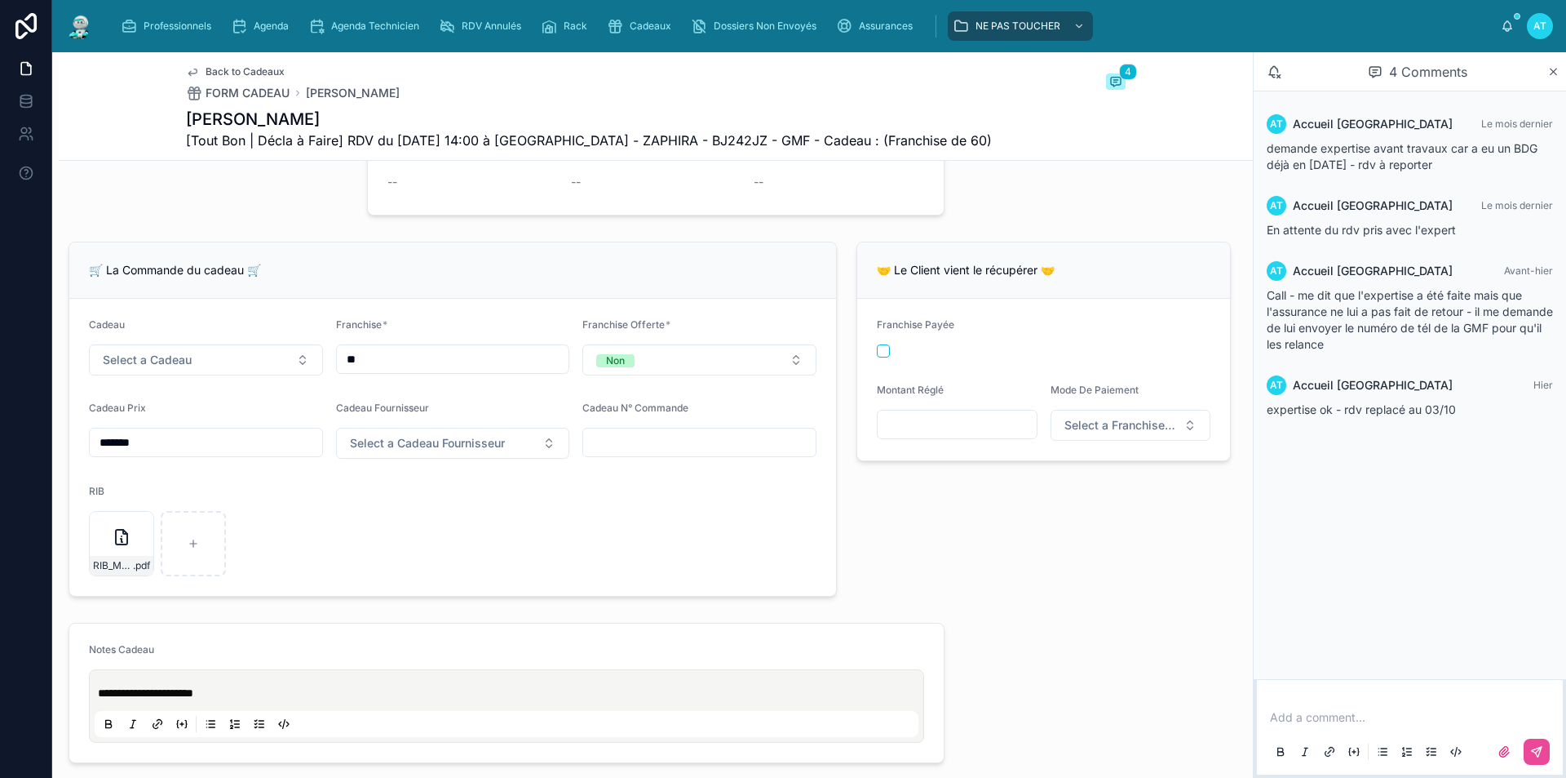
scroll to position [490, 0]
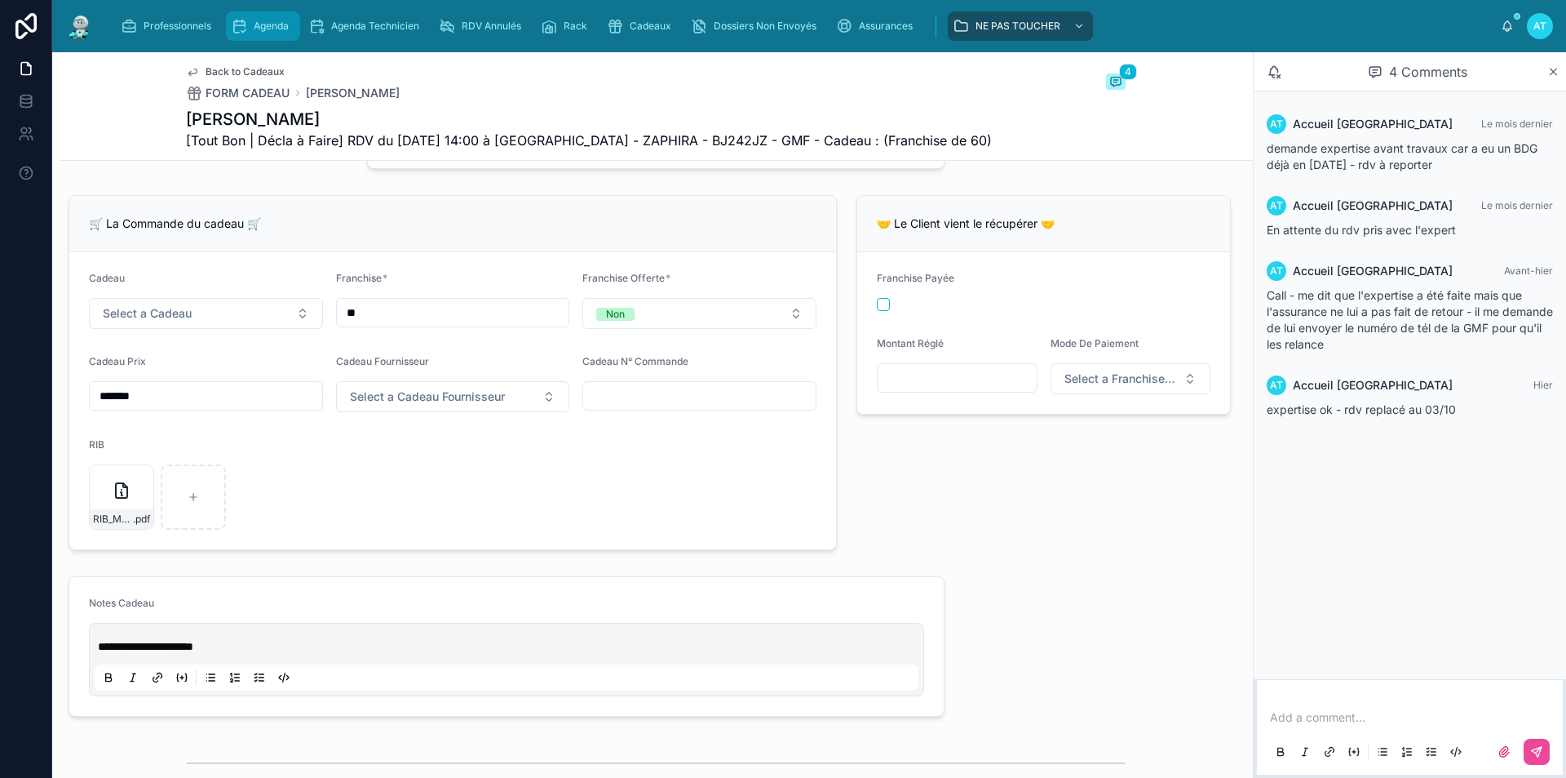
click at [266, 35] on div "Agenda" at bounding box center [263, 26] width 64 height 26
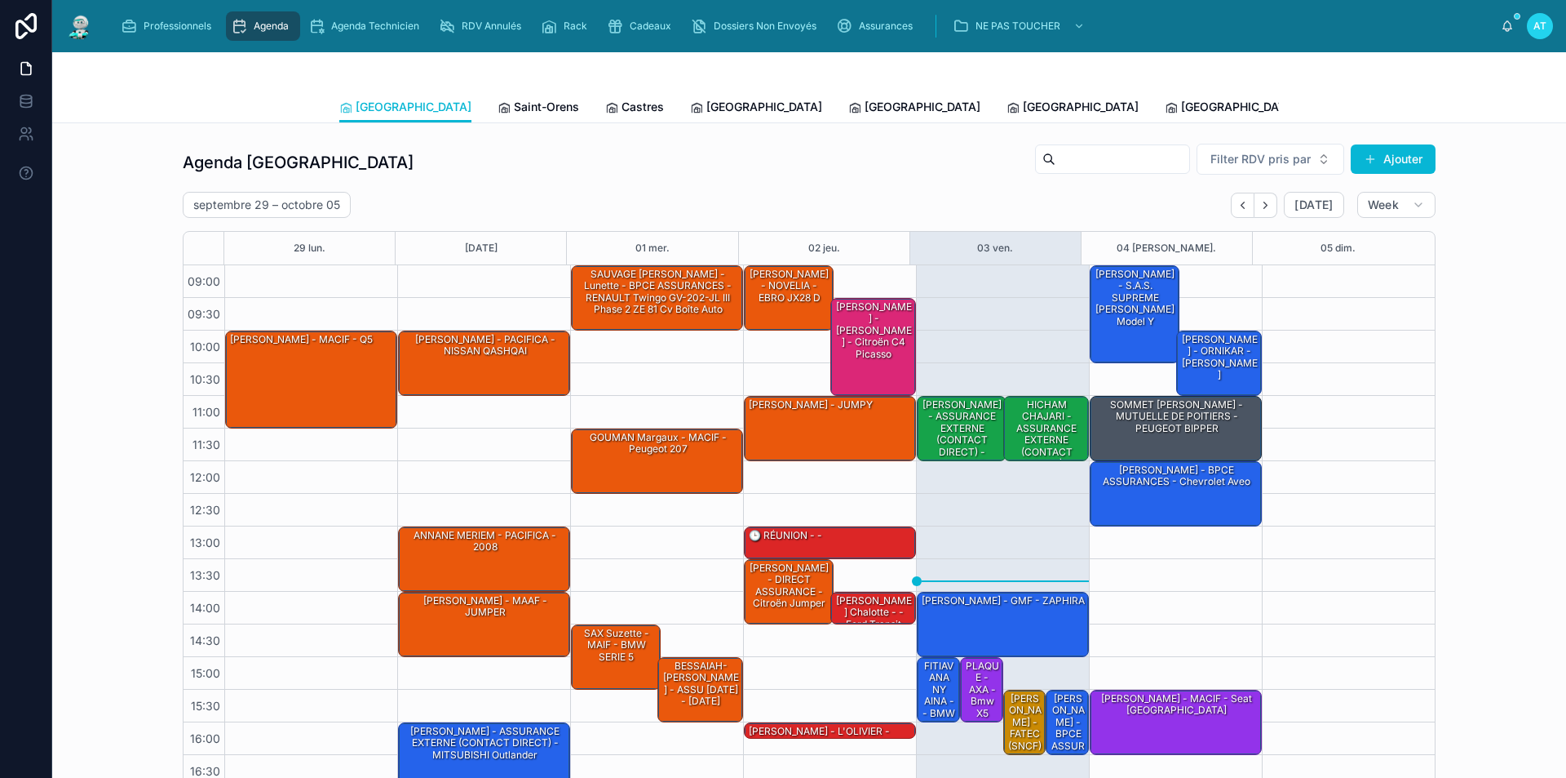
scroll to position [65, 0]
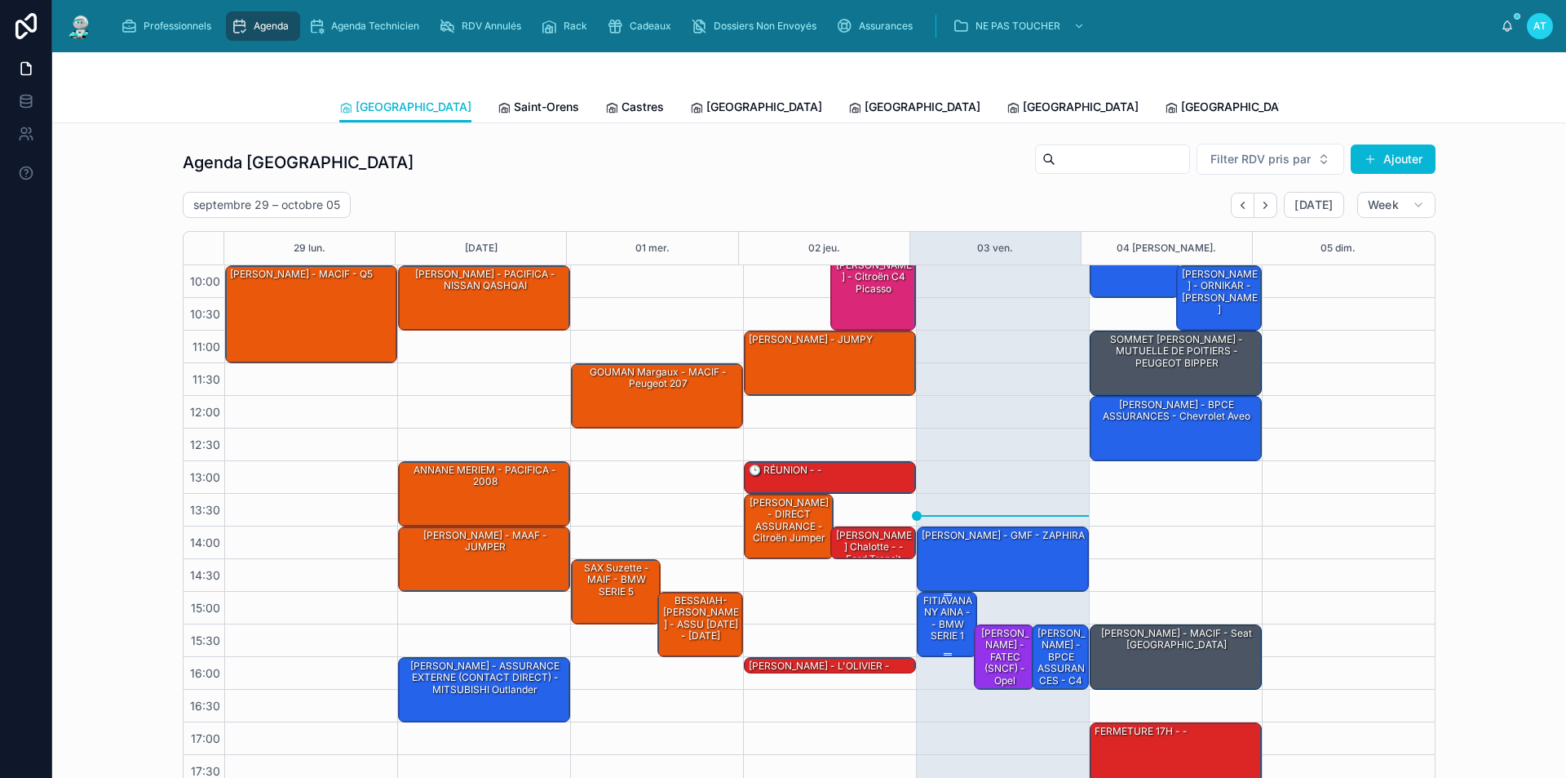
click at [940, 617] on div "FITIAVANA NY AINA - - BMW SERIE 1" at bounding box center [947, 618] width 55 height 51
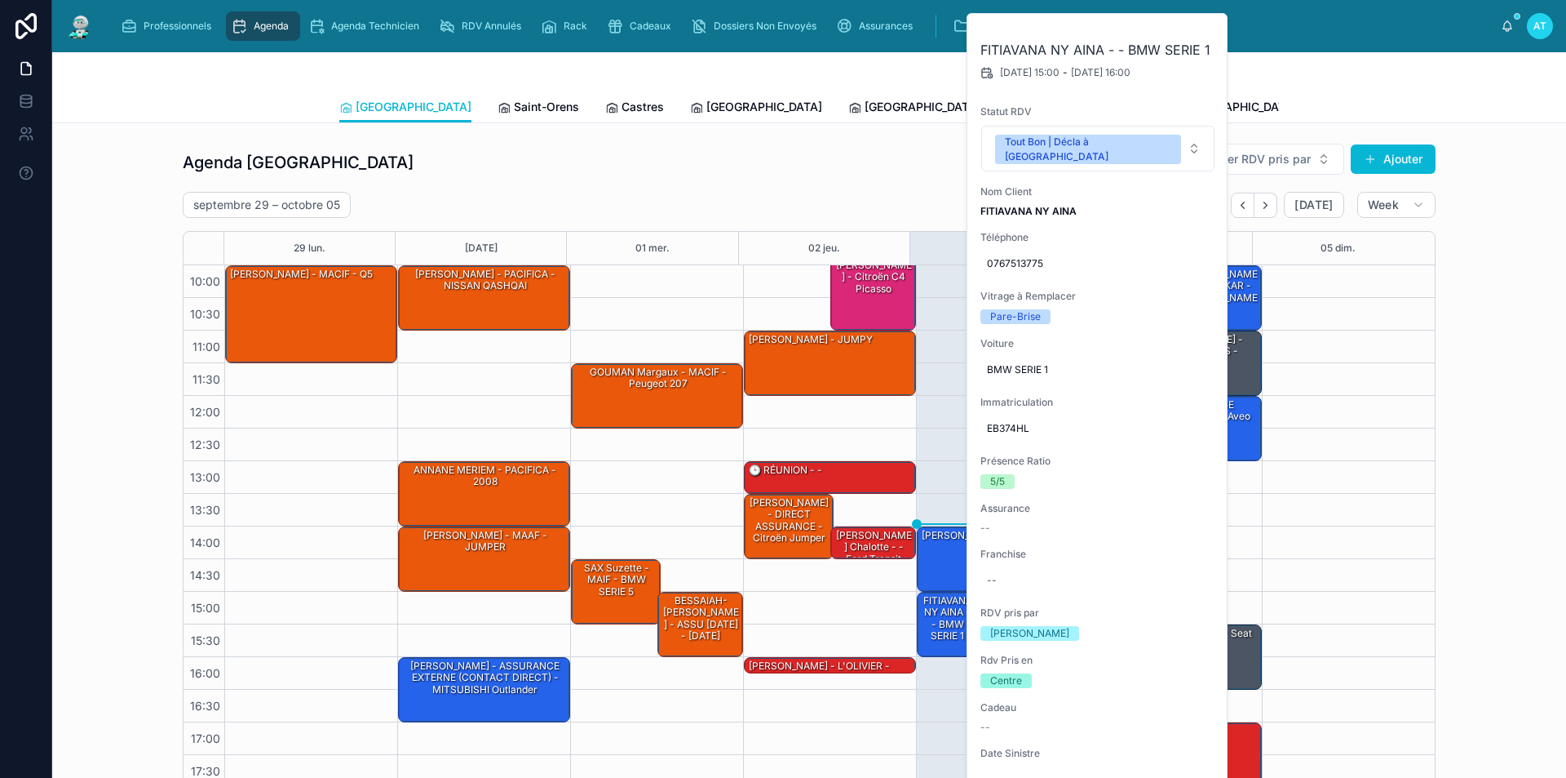
click at [860, 171] on div "Agenda Toulouse Filter RDV pris par Ajouter" at bounding box center [809, 162] width 1253 height 39
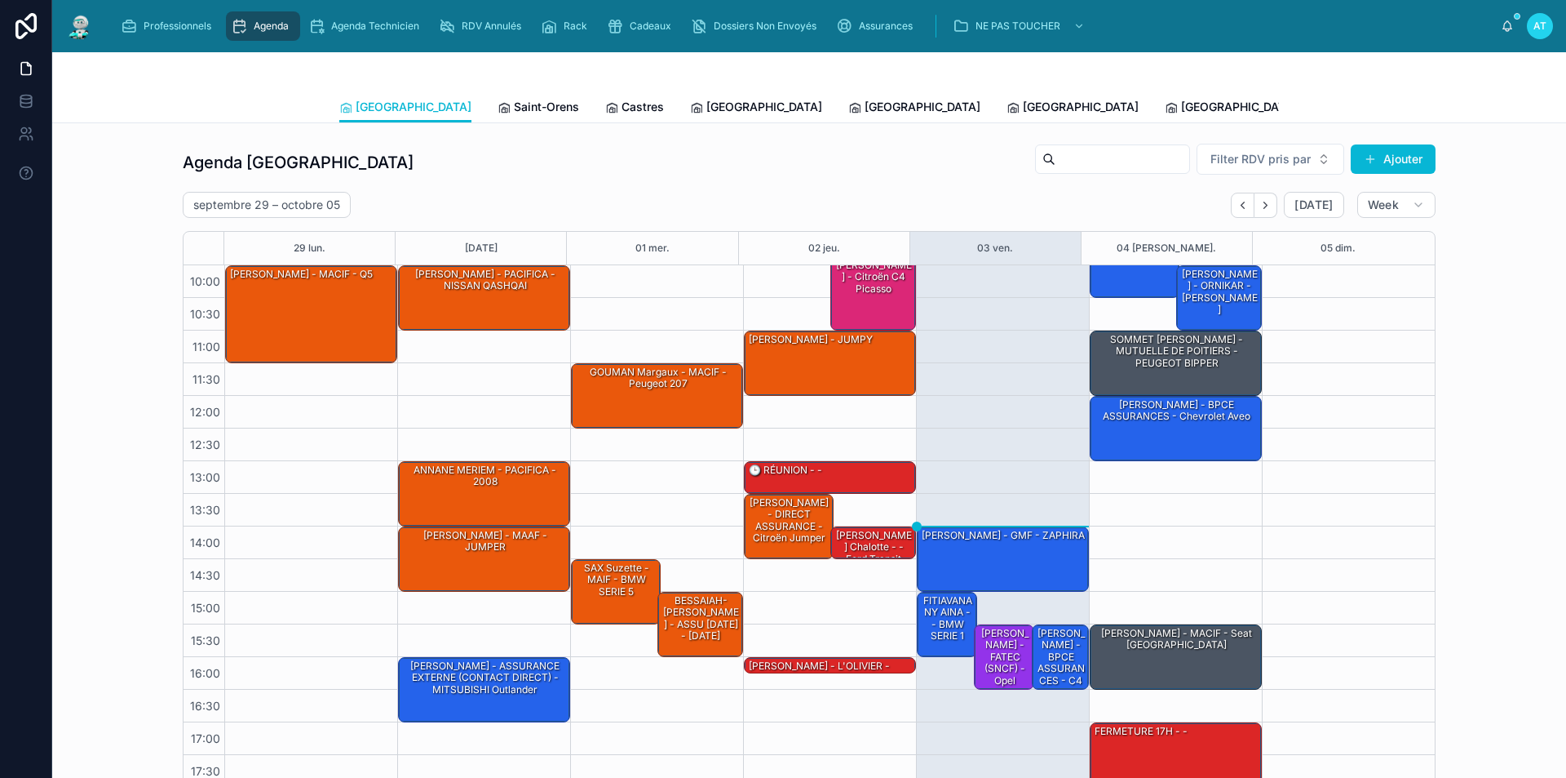
scroll to position [0, 0]
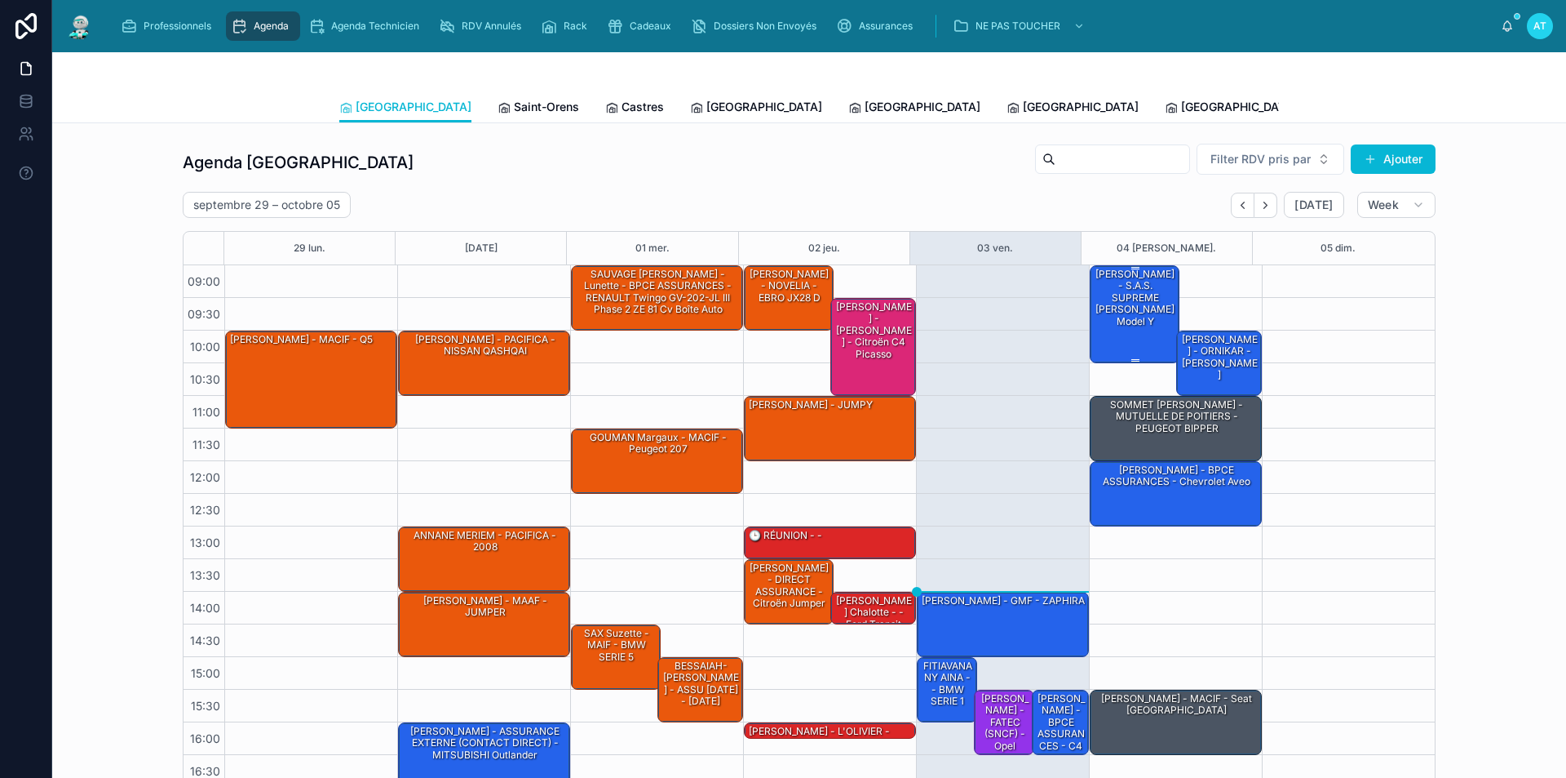
click at [1123, 323] on div "[PERSON_NAME] - S.A.S. SUPREME [PERSON_NAME] Model Y" at bounding box center [1135, 298] width 85 height 62
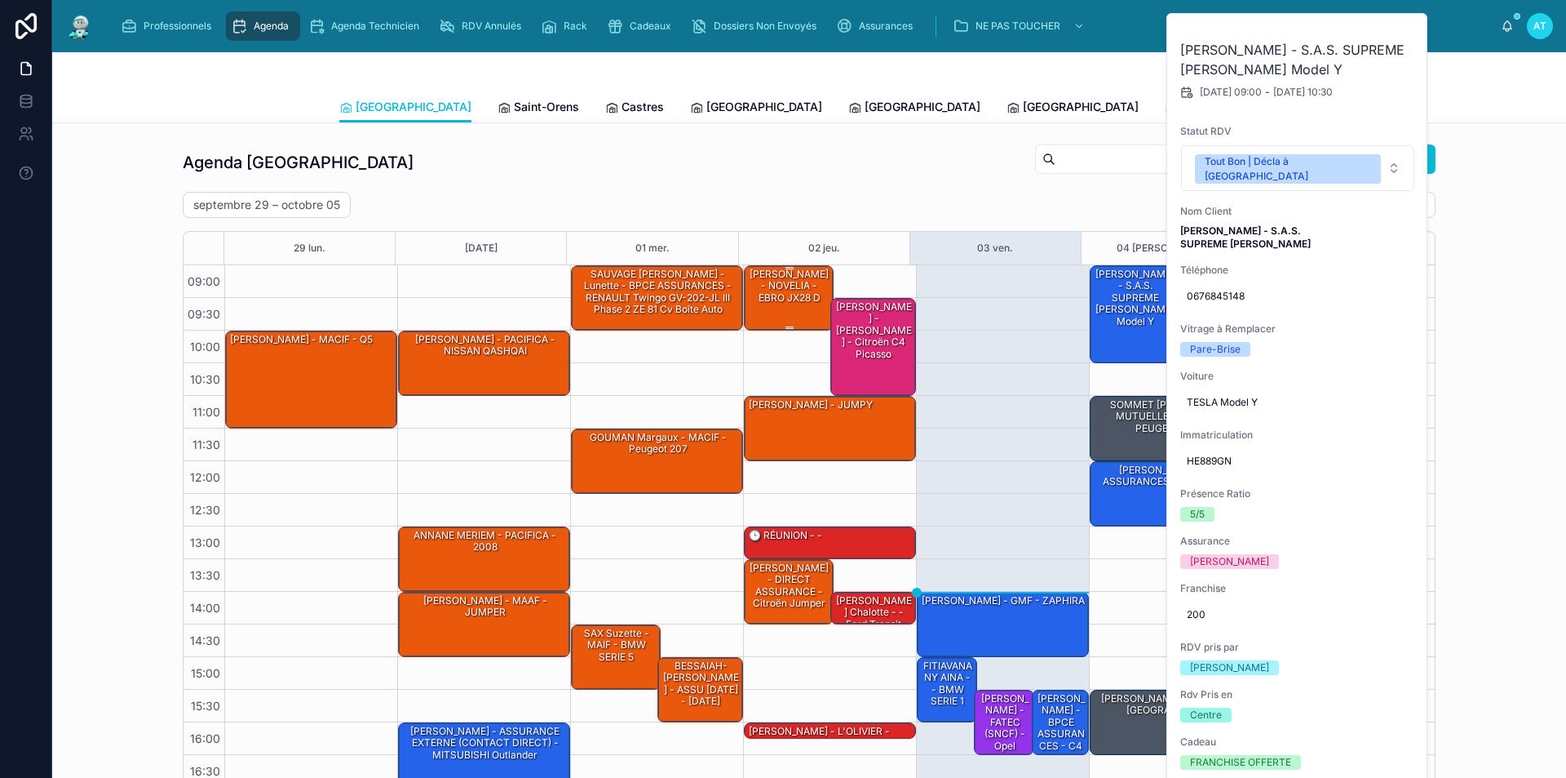
drag, startPoint x: 462, startPoint y: 158, endPoint x: 762, endPoint y: 280, distance: 323.9
click at [463, 158] on div "Agenda Toulouse Filter RDV pris par Ajouter" at bounding box center [809, 162] width 1253 height 39
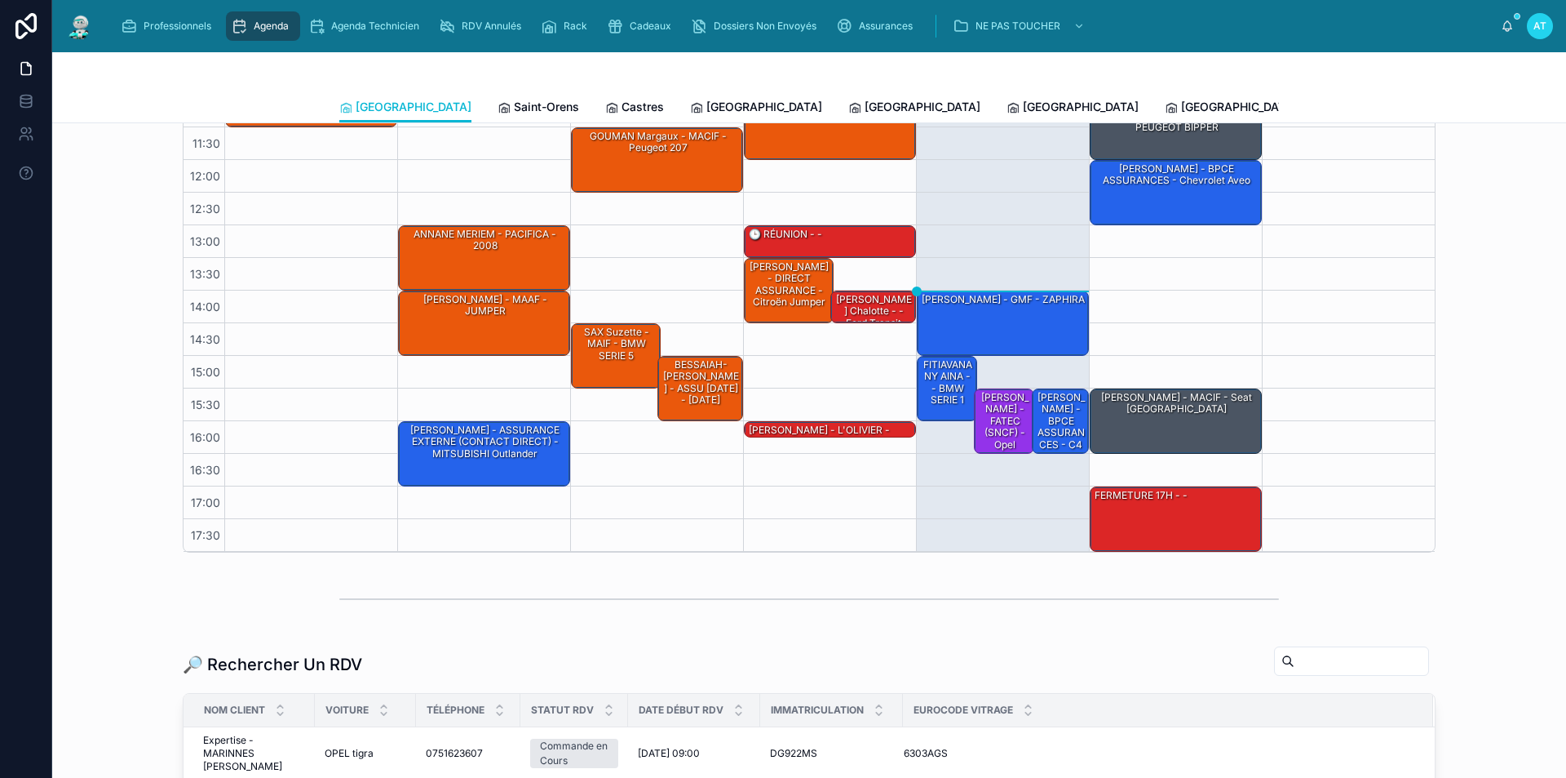
scroll to position [245, 0]
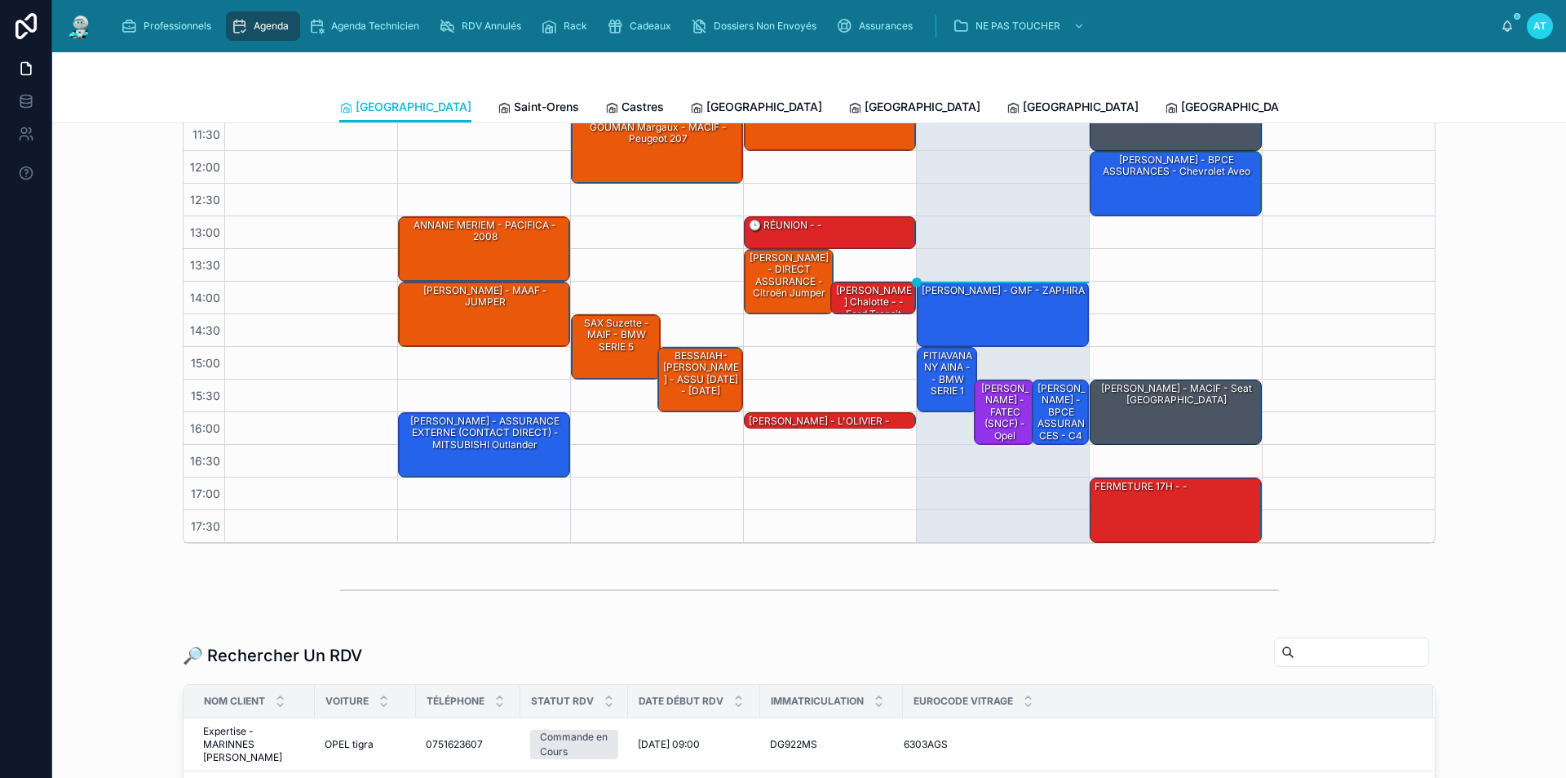
click at [1400, 652] on input "text" at bounding box center [1362, 651] width 134 height 23
type input "******"
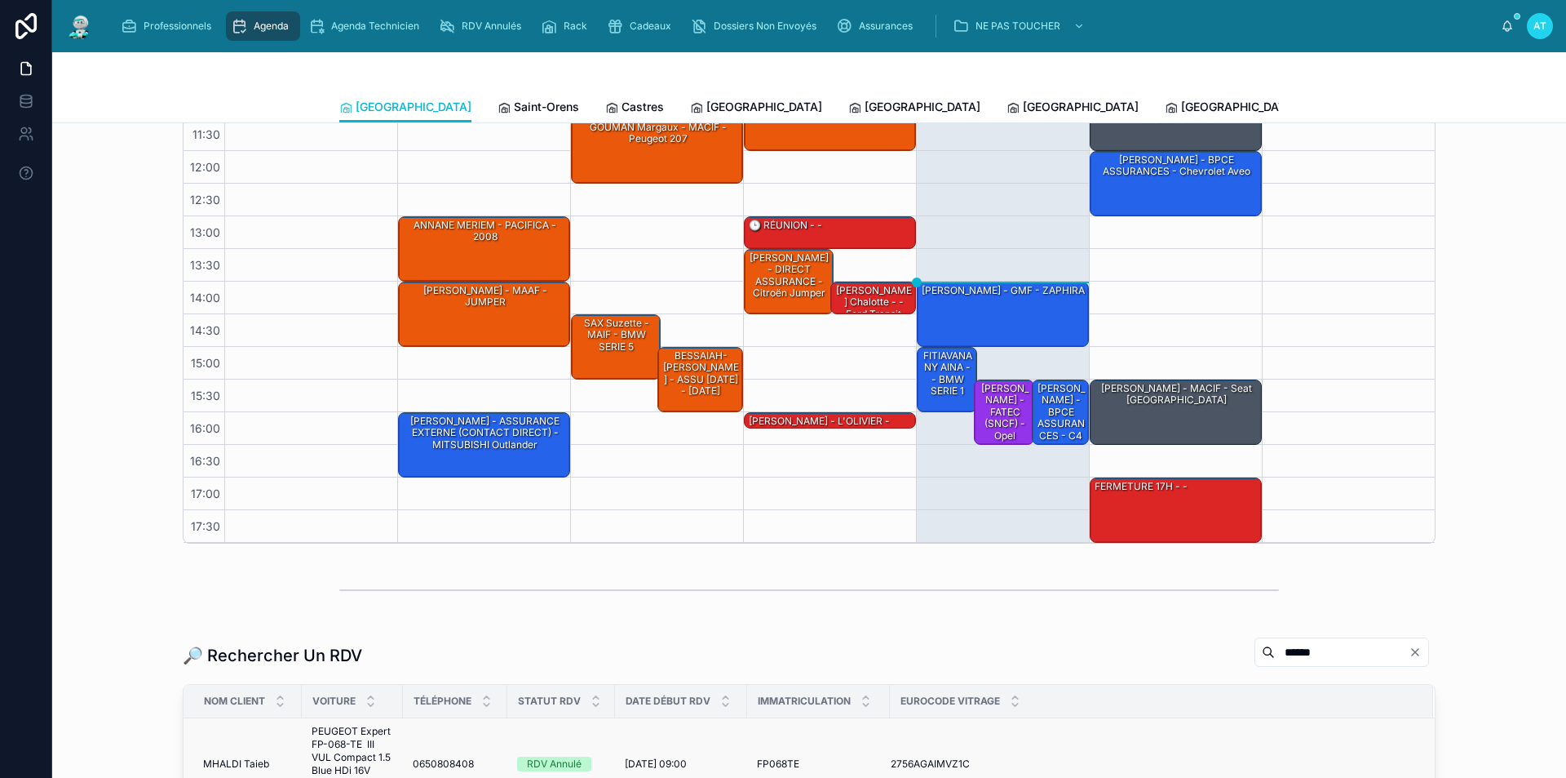
scroll to position [408, 0]
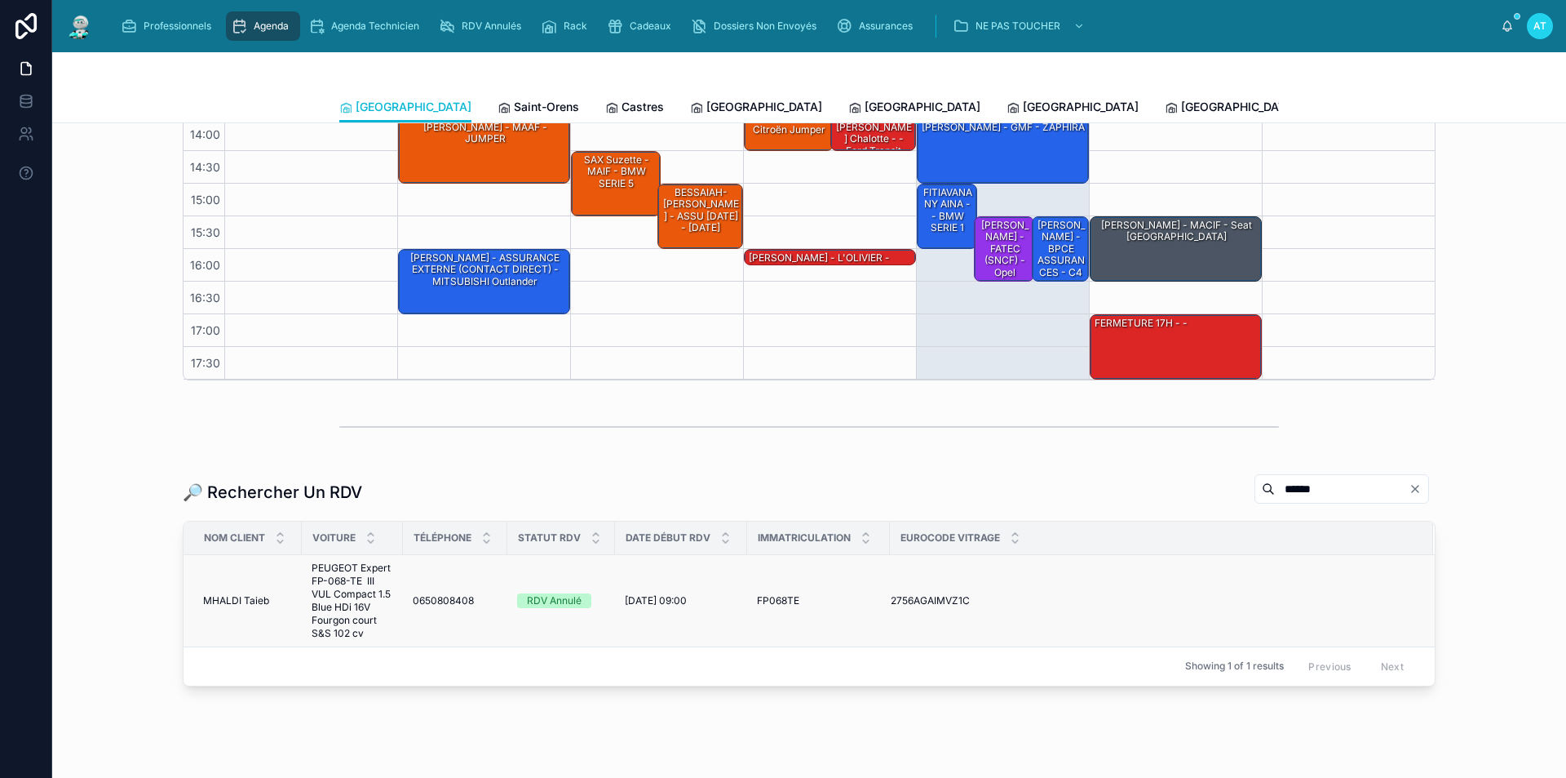
click at [225, 599] on span "MHALDI Taieb" at bounding box center [236, 600] width 66 height 13
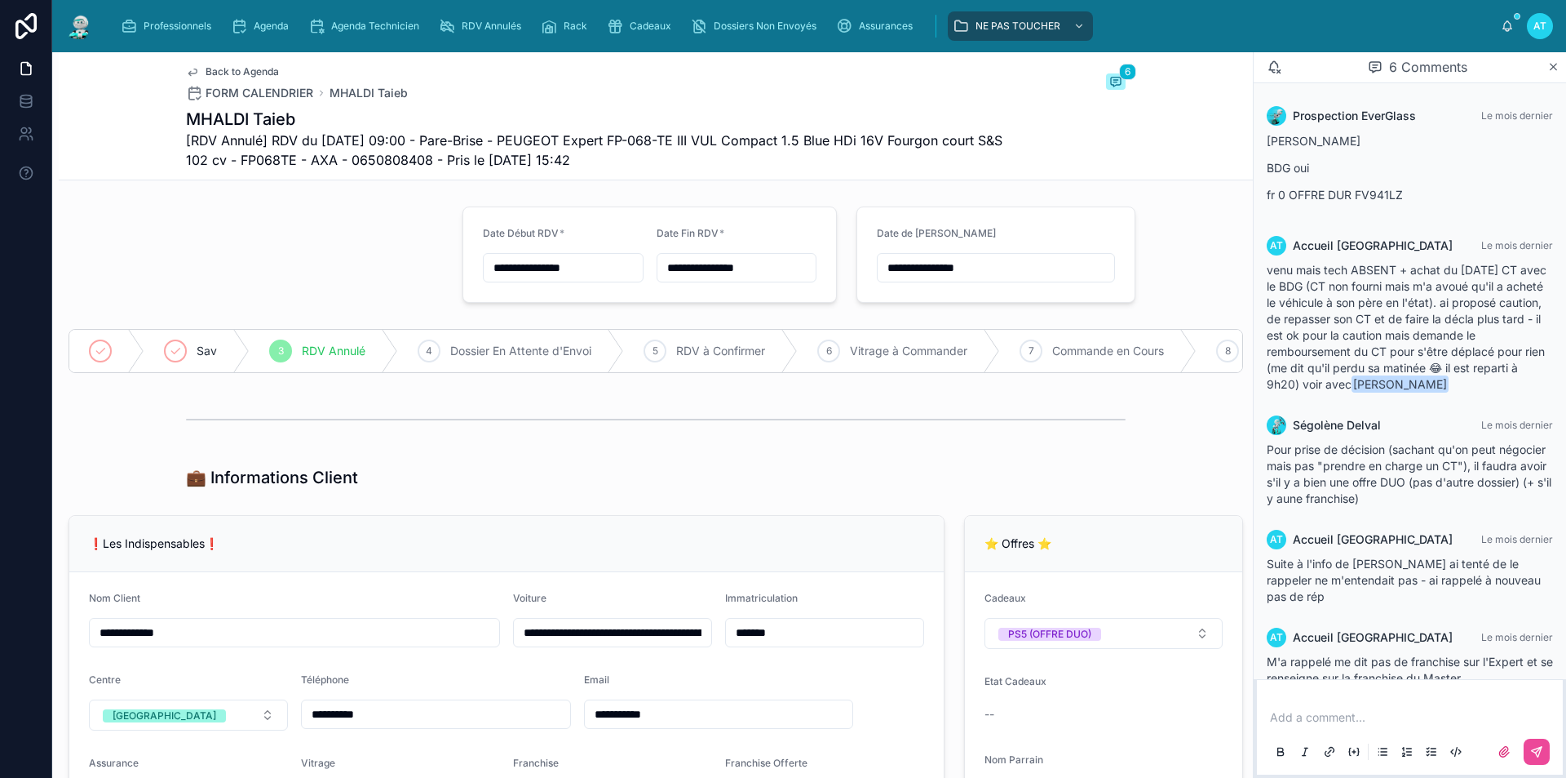
scroll to position [162, 0]
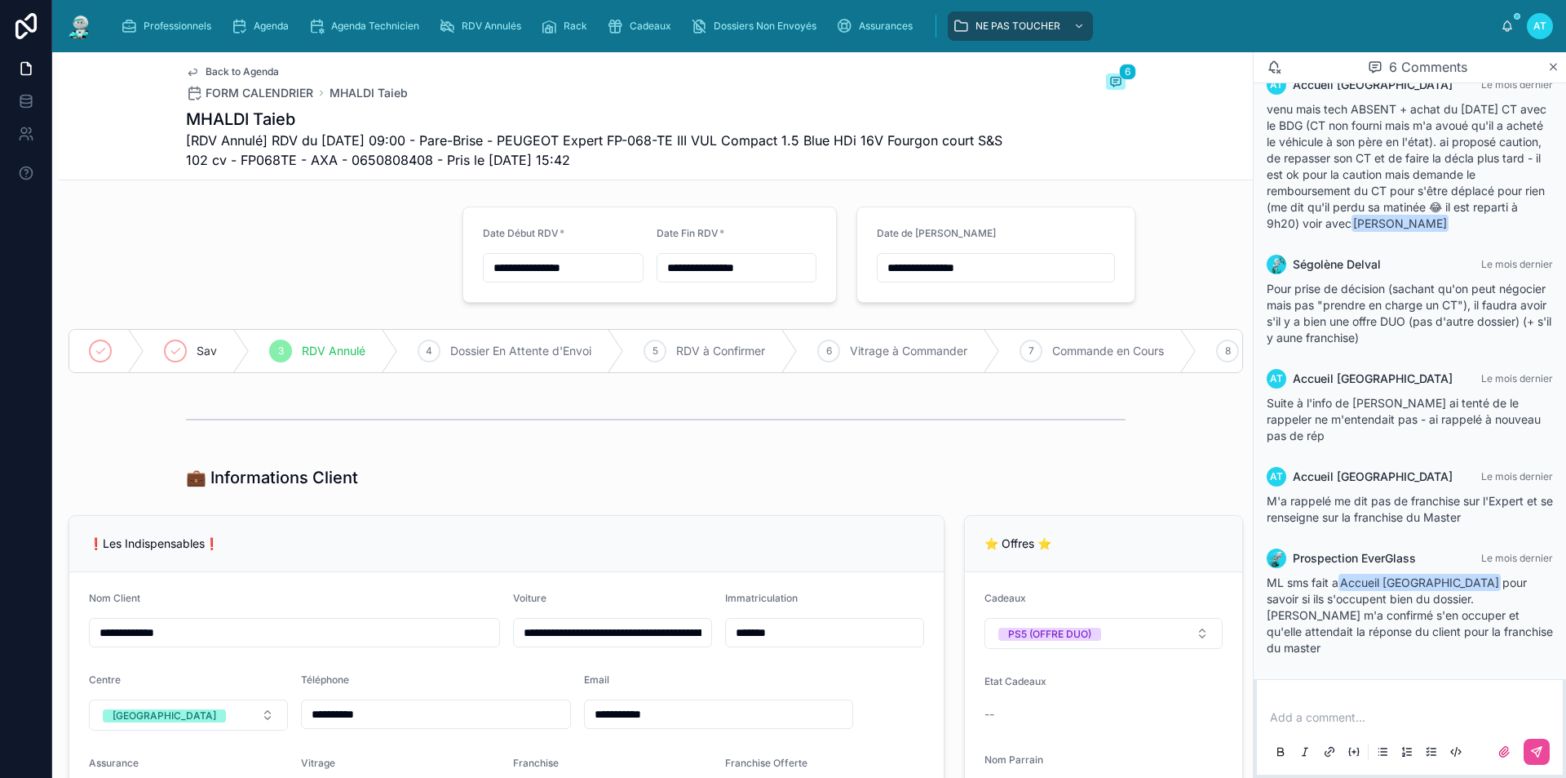
click at [1354, 719] on p at bounding box center [1413, 717] width 286 height 16
drag, startPoint x: 1314, startPoint y: 720, endPoint x: 1239, endPoint y: 725, distance: 74.4
click at [1239, 725] on div "**********" at bounding box center [809, 414] width 1514 height 725
click at [1430, 716] on p "**********" at bounding box center [1413, 717] width 286 height 16
click at [1542, 754] on icon at bounding box center [1537, 751] width 13 height 13
